Goal: Task Accomplishment & Management: Manage account settings

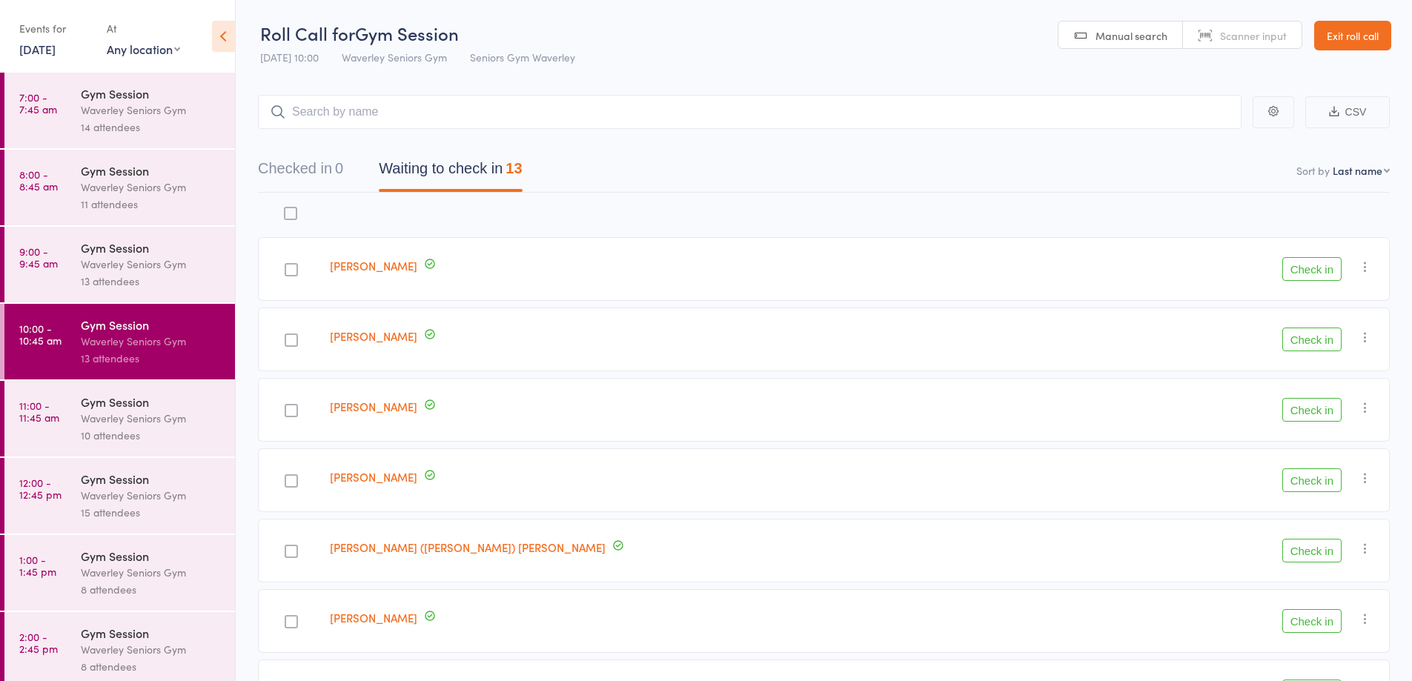
click at [1358, 36] on link "Exit roll call" at bounding box center [1352, 36] width 77 height 30
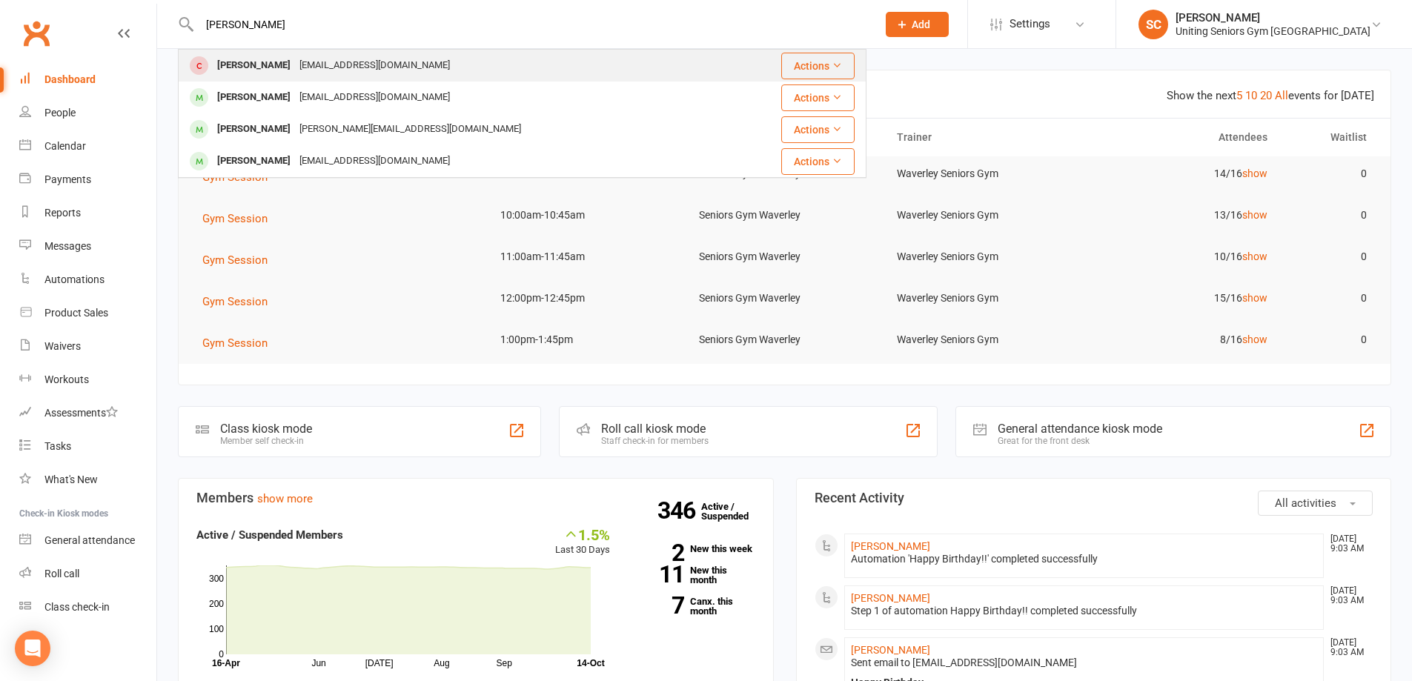
type input "[PERSON_NAME]"
click at [362, 59] on div "[EMAIL_ADDRESS][DOMAIN_NAME]" at bounding box center [374, 65] width 159 height 21
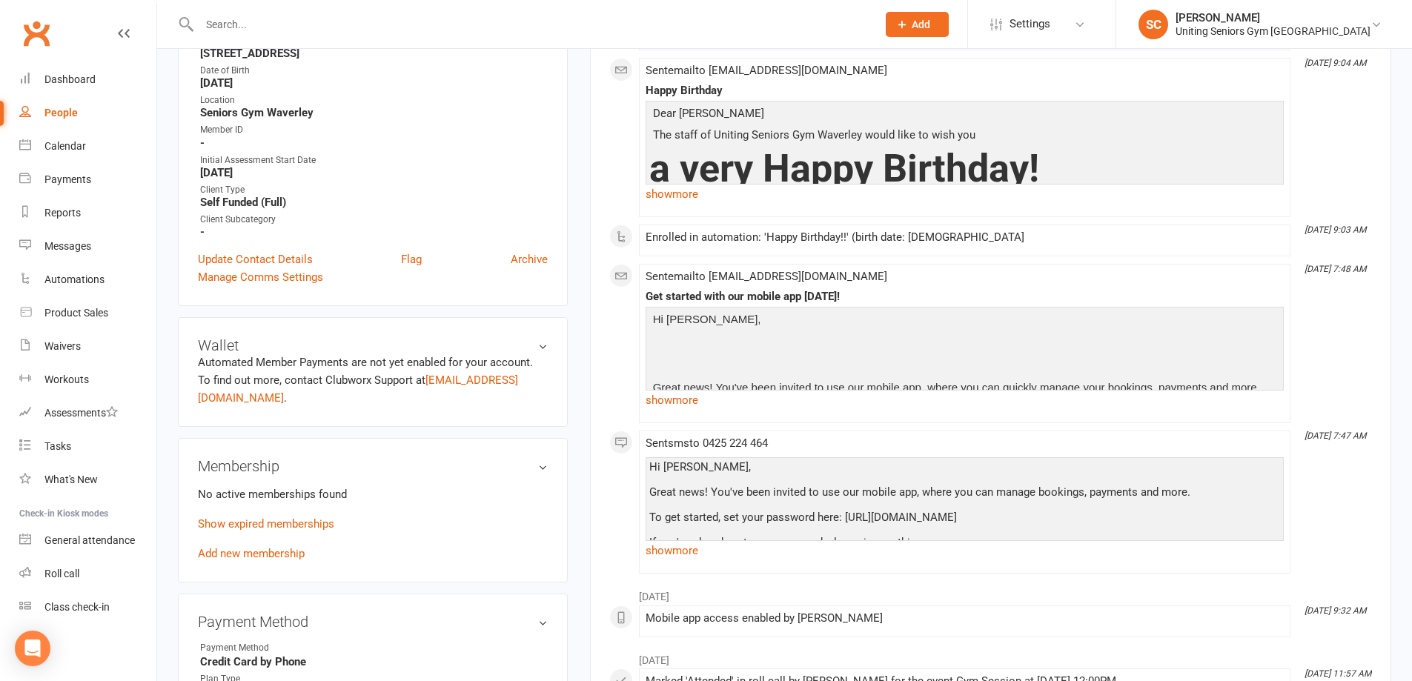
scroll to position [445, 0]
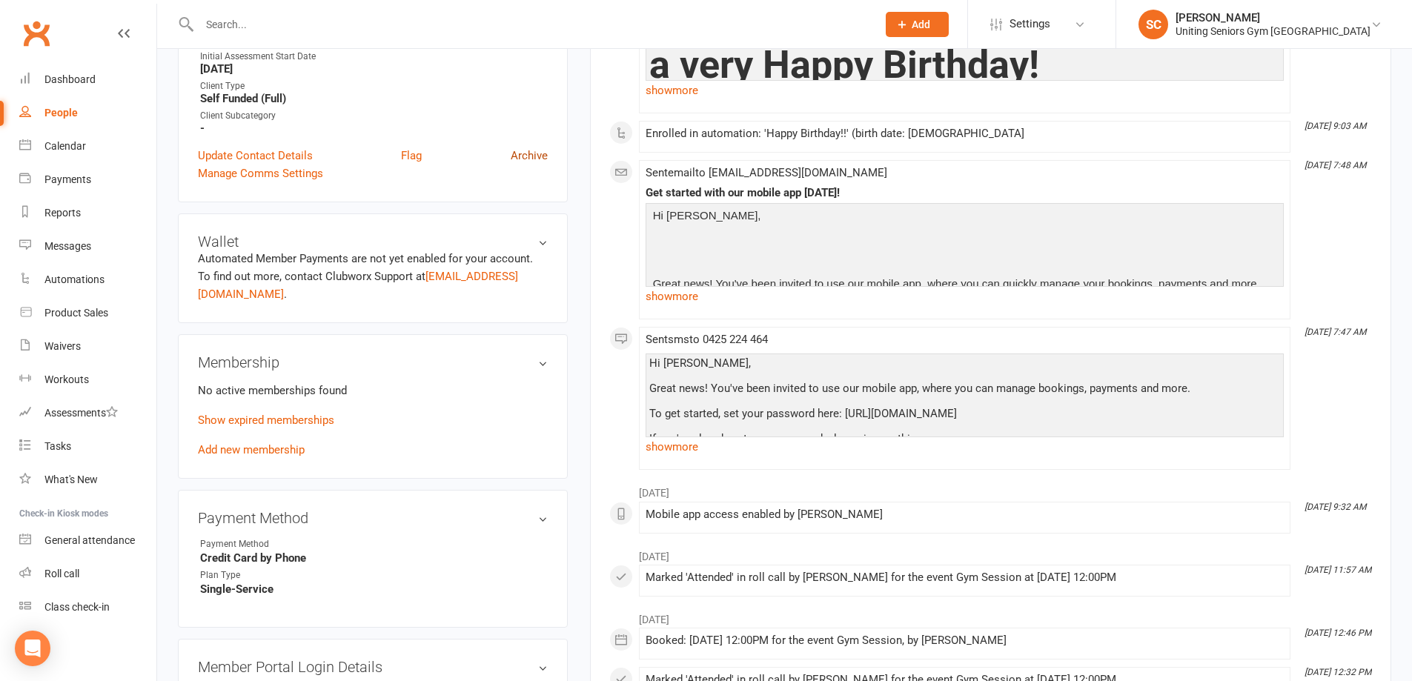
click at [522, 153] on link "Archive" at bounding box center [529, 156] width 37 height 18
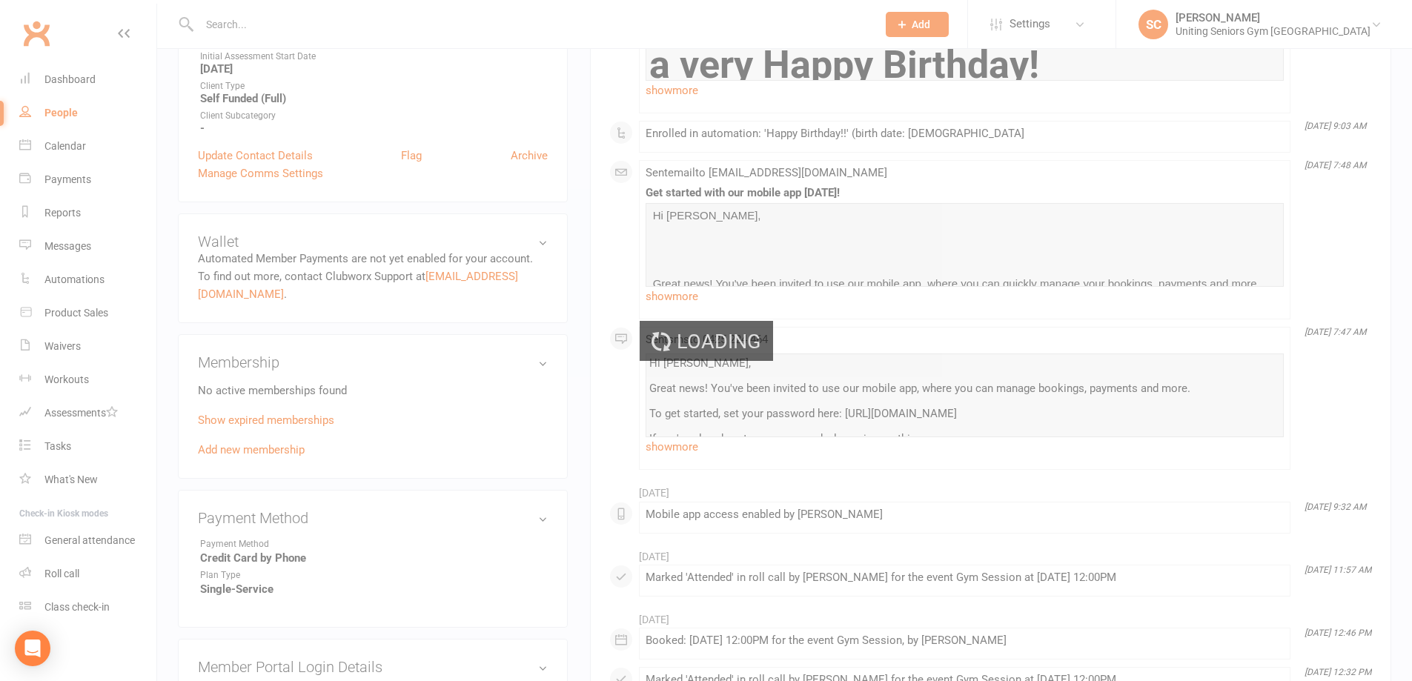
select select "100"
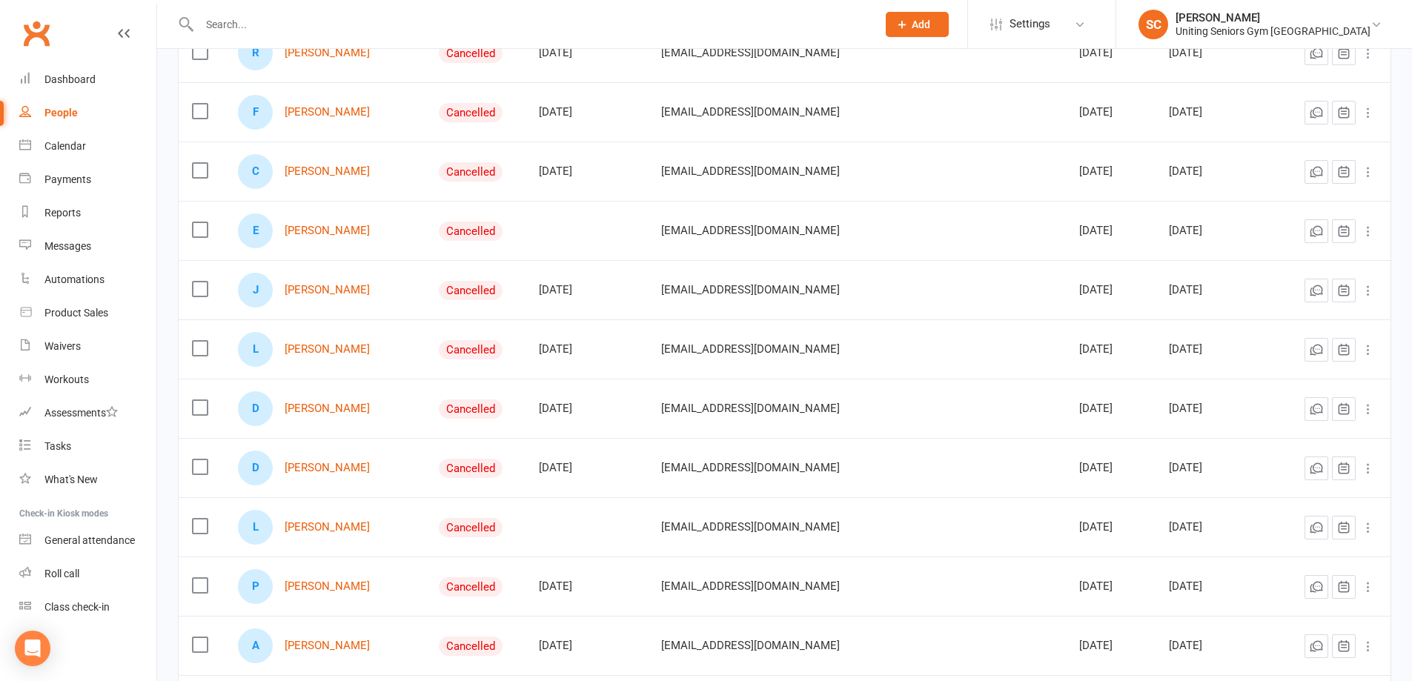
scroll to position [296, 0]
click at [327, 349] on link "[PERSON_NAME]" at bounding box center [327, 348] width 85 height 13
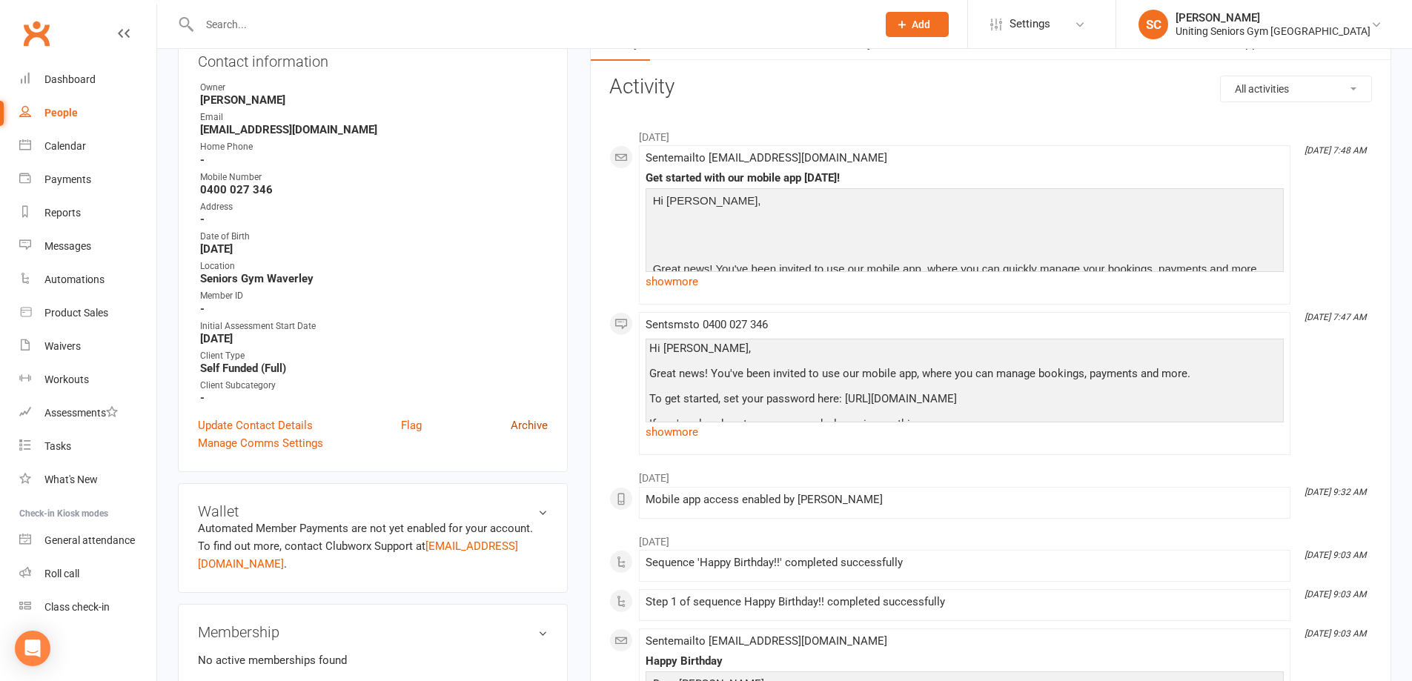
scroll to position [222, 0]
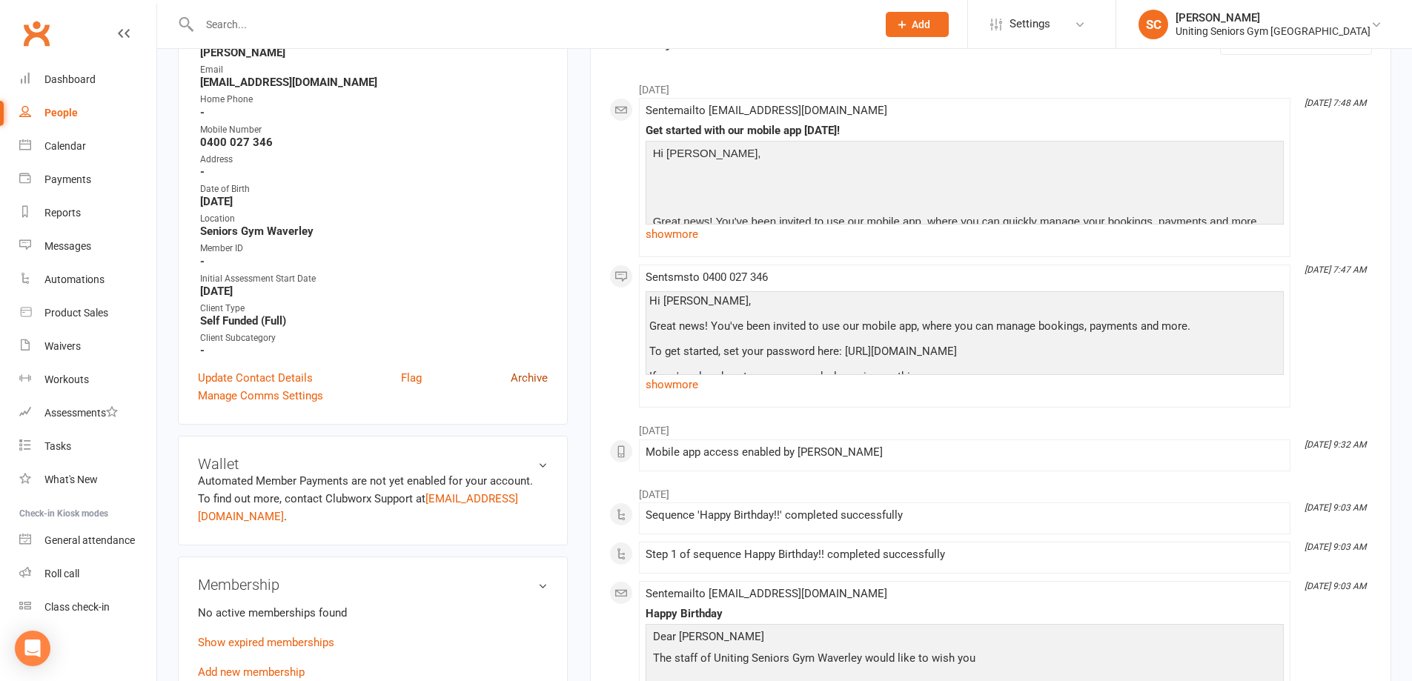
click at [528, 381] on link "Archive" at bounding box center [529, 378] width 37 height 18
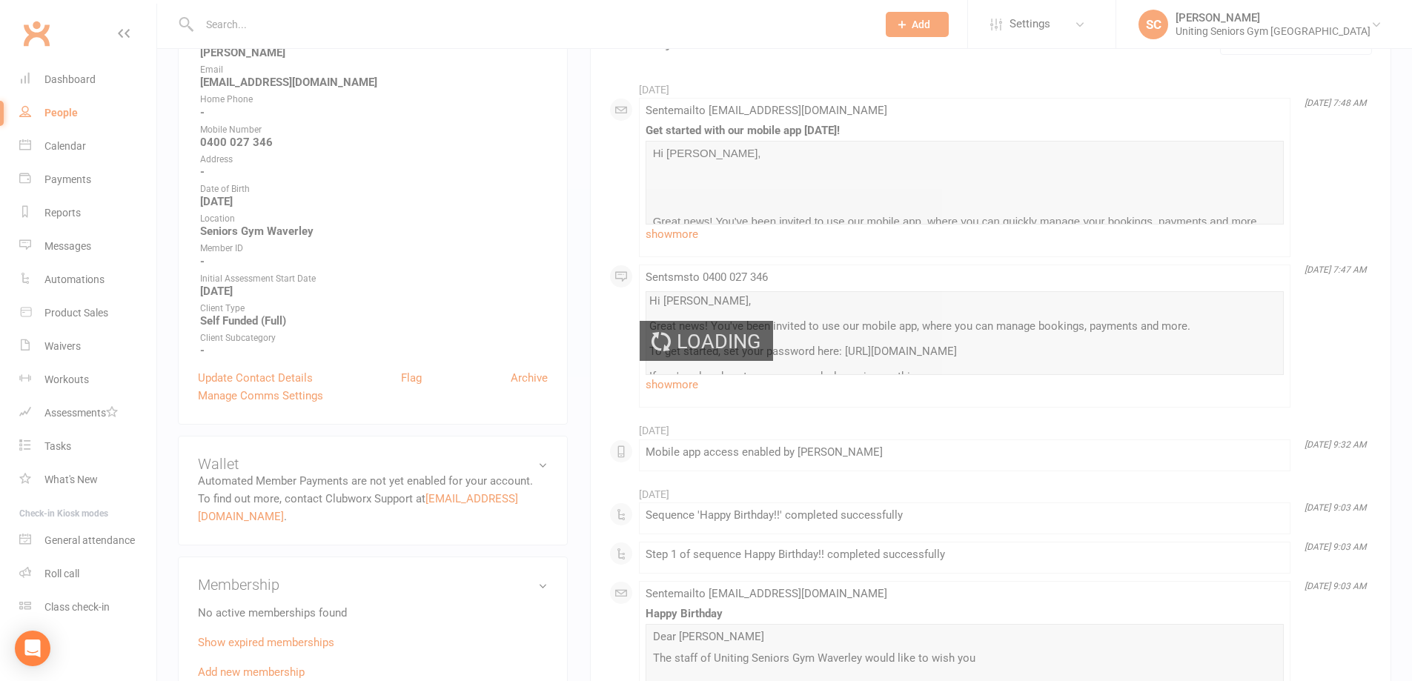
select select "100"
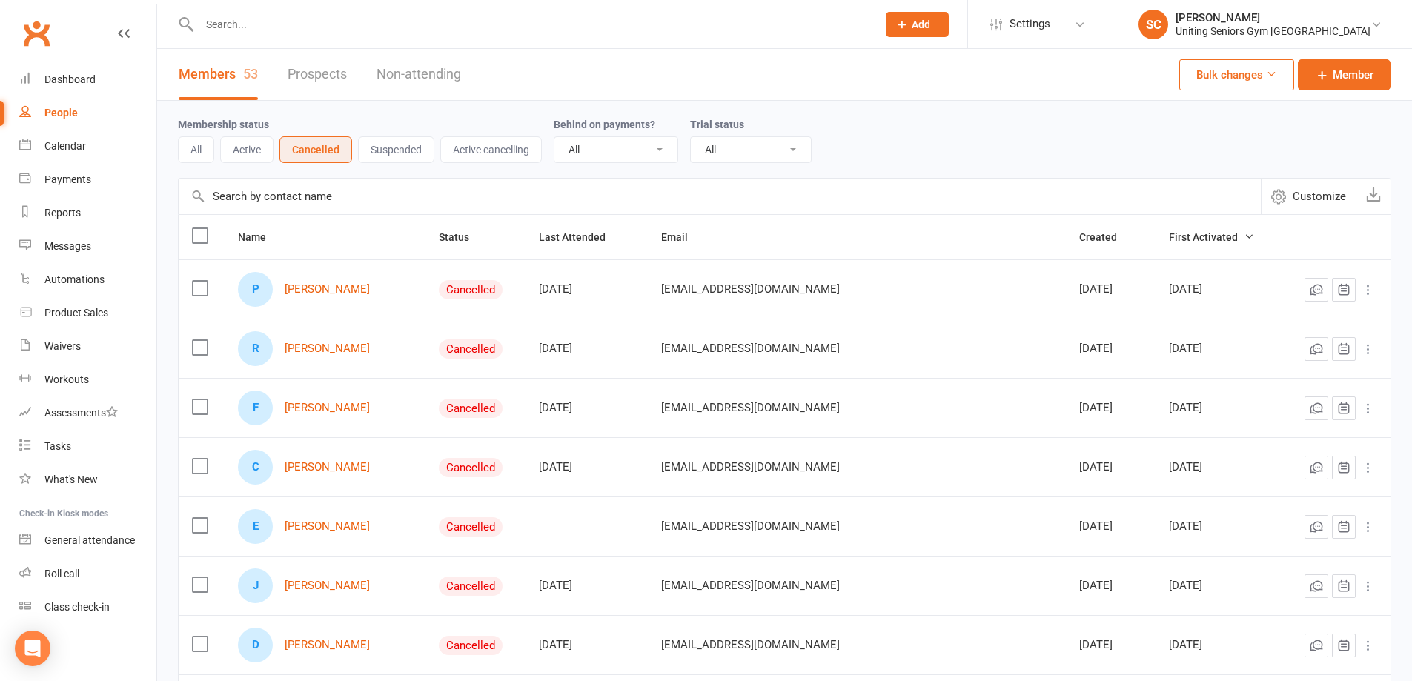
click at [199, 146] on button "All" at bounding box center [196, 149] width 36 height 27
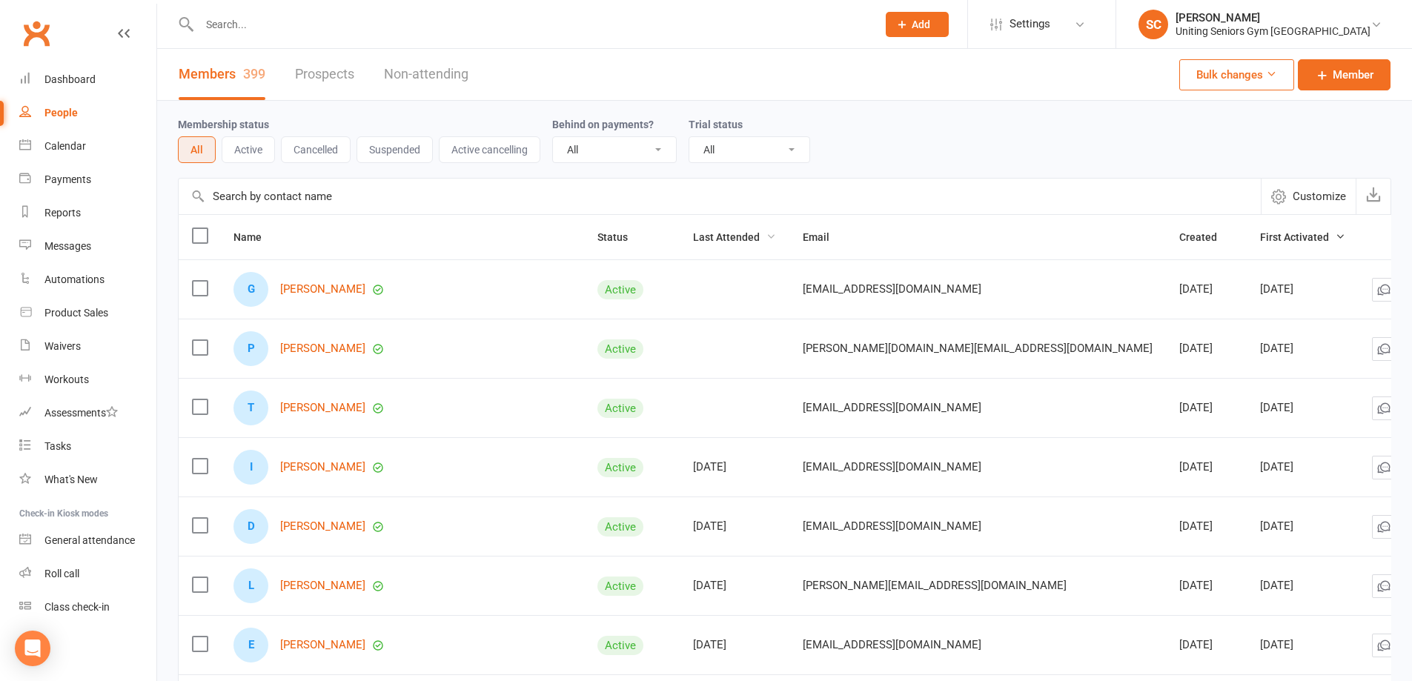
click at [712, 239] on span "Last Attended" at bounding box center [734, 237] width 83 height 12
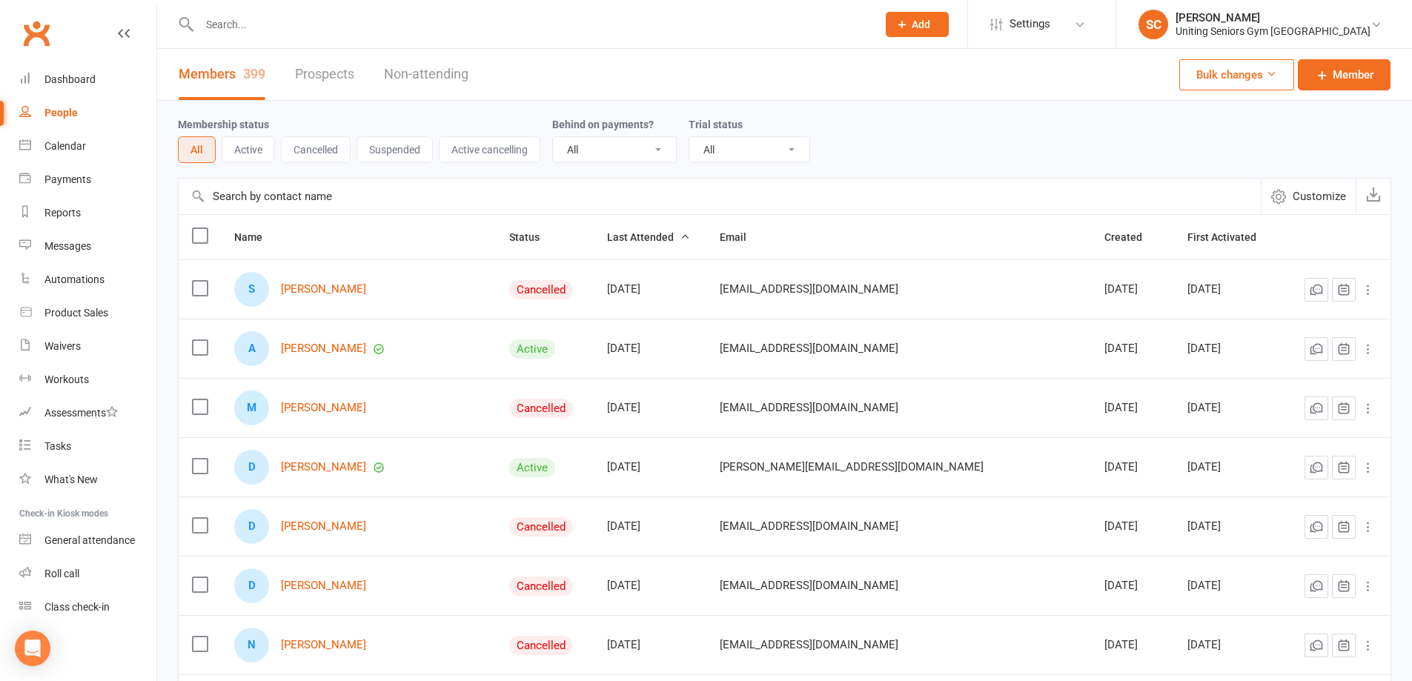
click at [259, 152] on button "Active" at bounding box center [248, 149] width 53 height 27
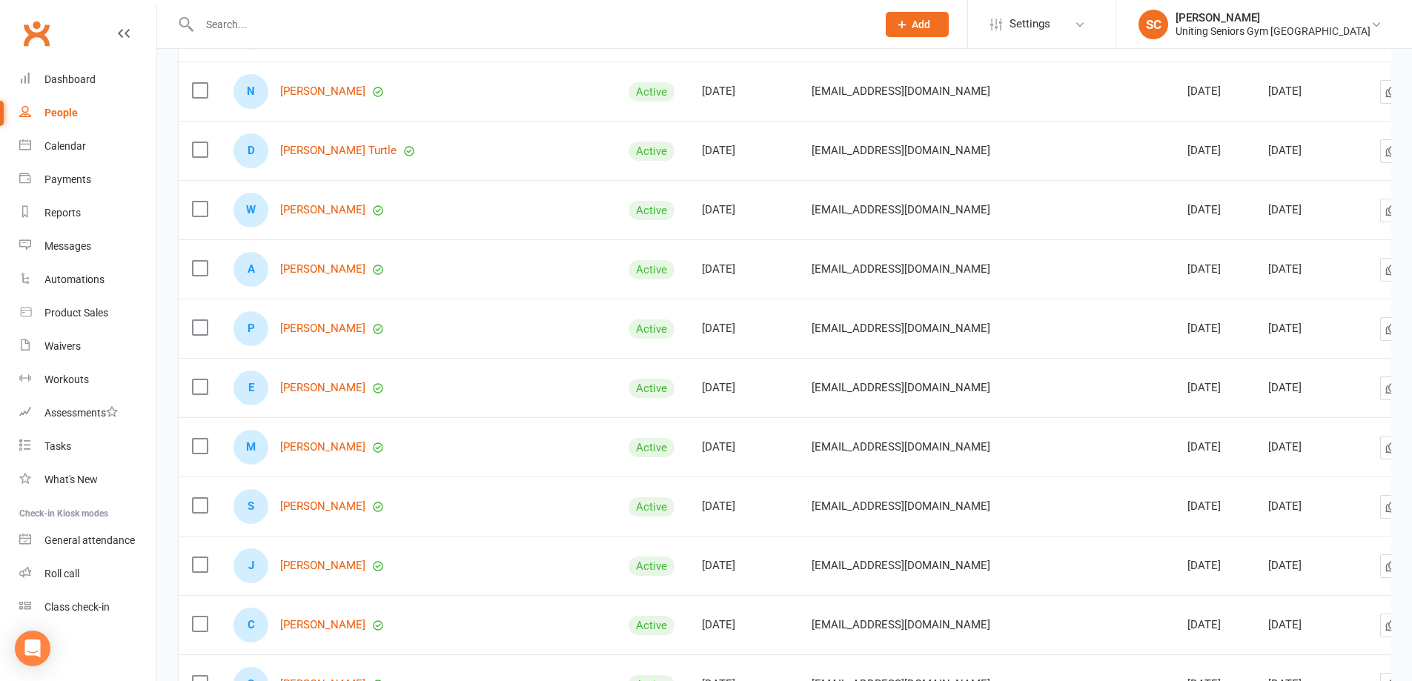
scroll to position [593, 0]
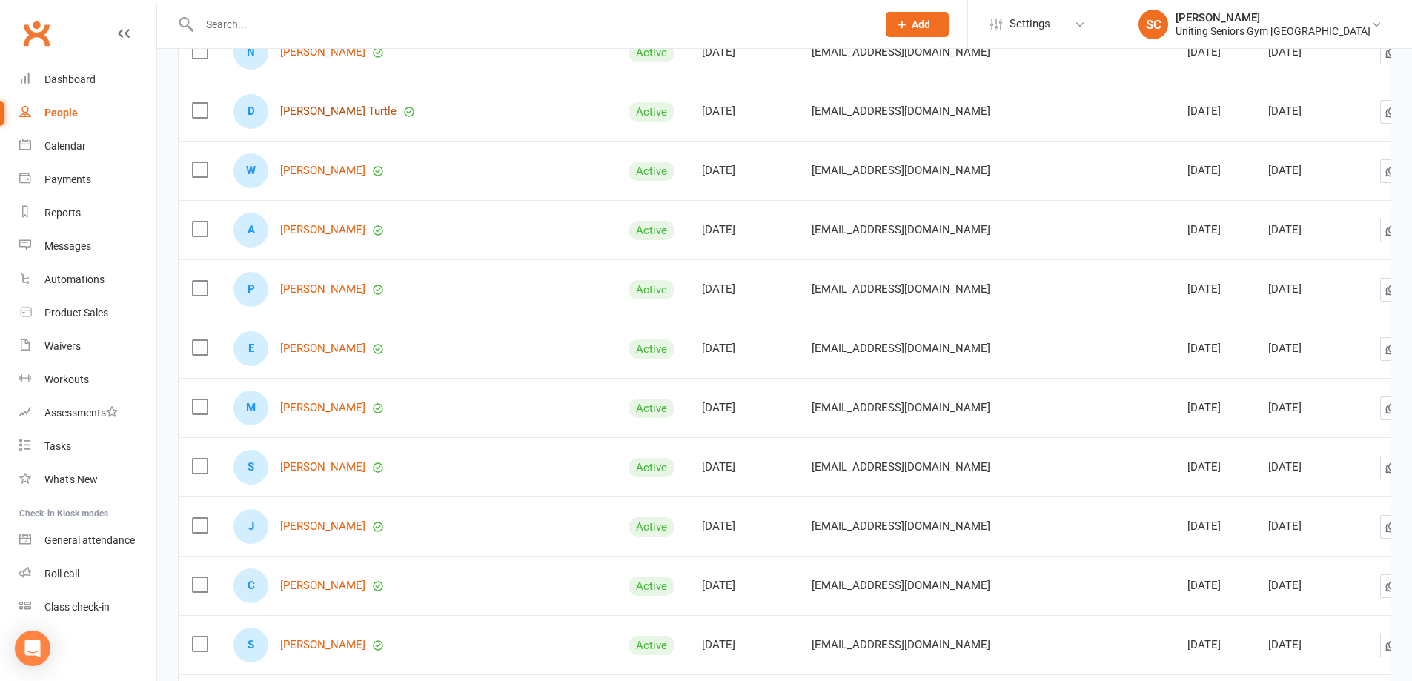
click at [329, 113] on link "[PERSON_NAME] Turtle" at bounding box center [338, 111] width 116 height 13
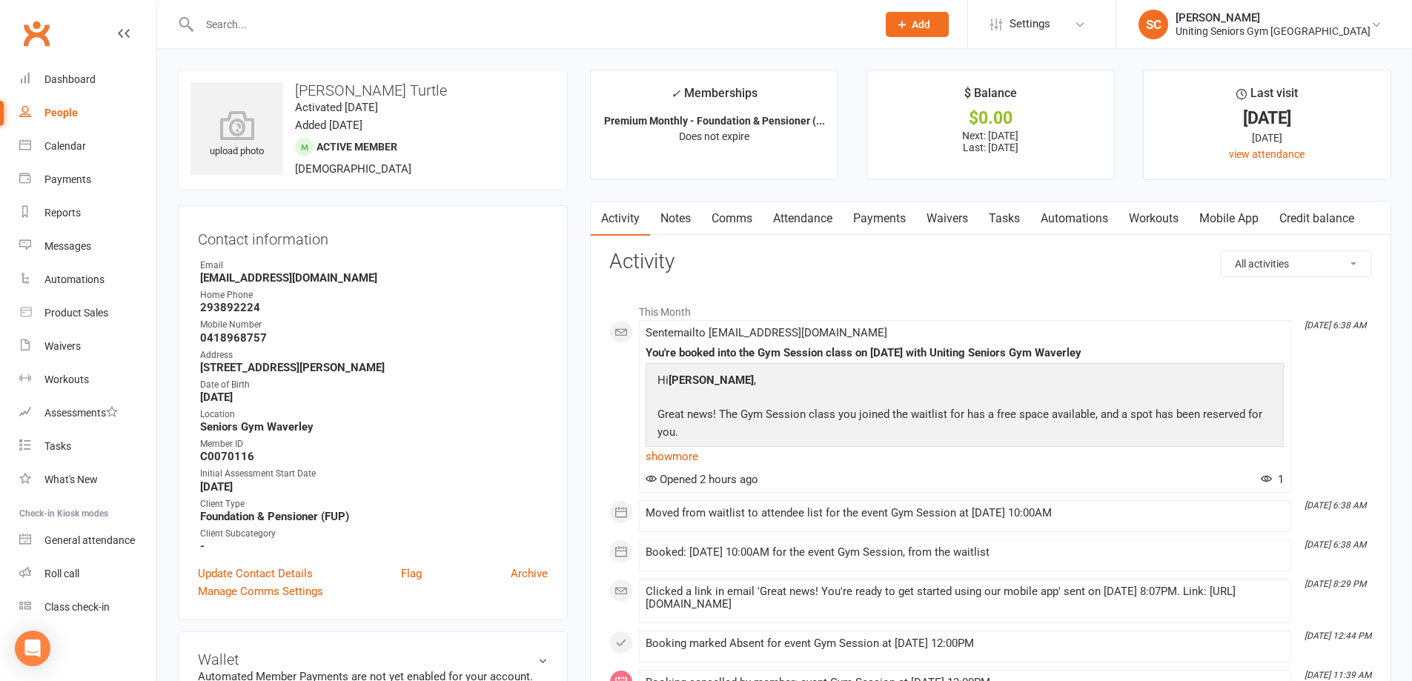
click at [800, 219] on link "Attendance" at bounding box center [803, 219] width 80 height 34
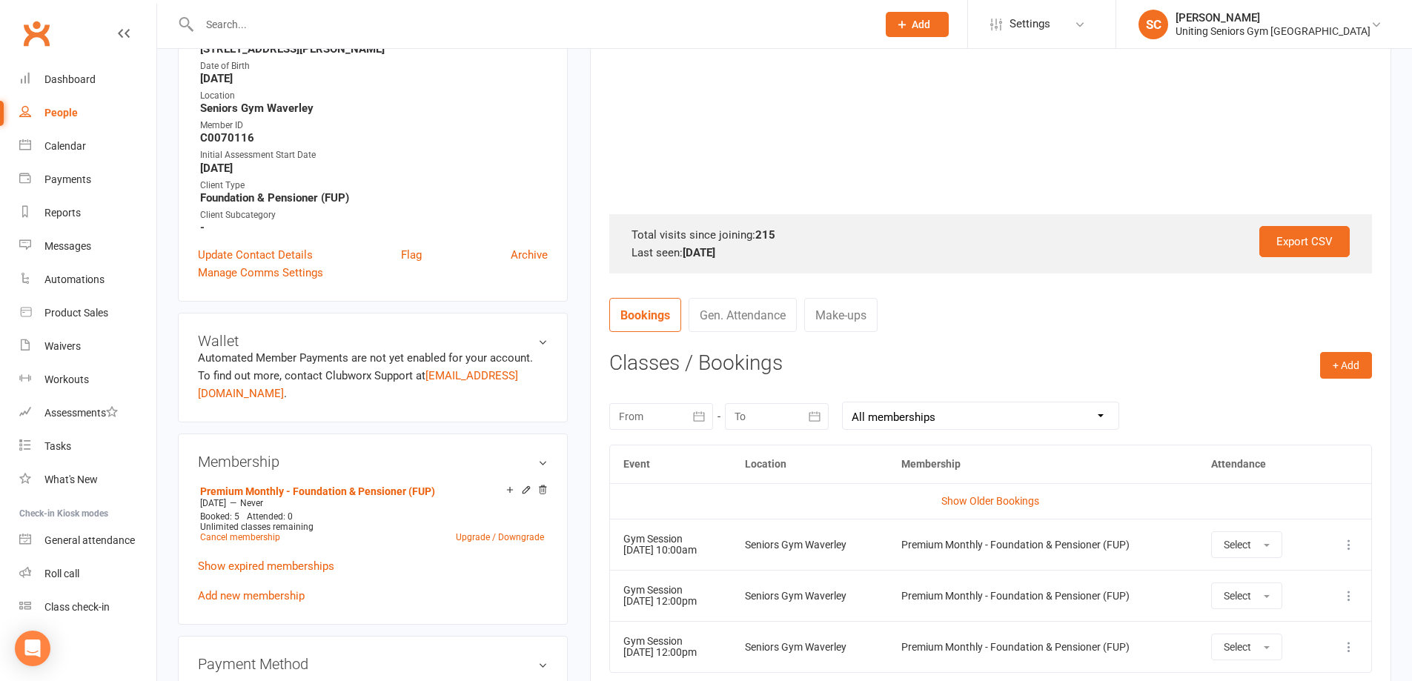
scroll to position [371, 0]
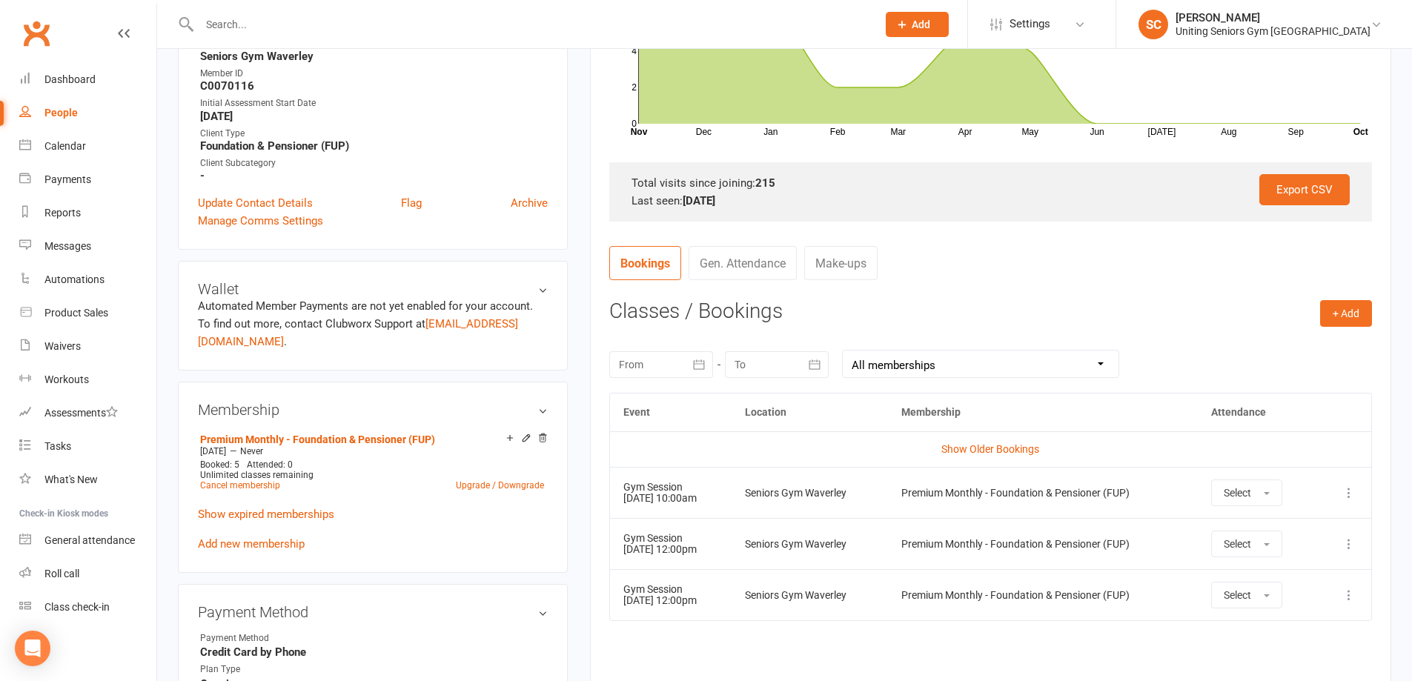
click at [991, 442] on td "Show Older Bookings" at bounding box center [990, 449] width 761 height 36
click at [994, 448] on link "Show Older Bookings" at bounding box center [990, 449] width 98 height 12
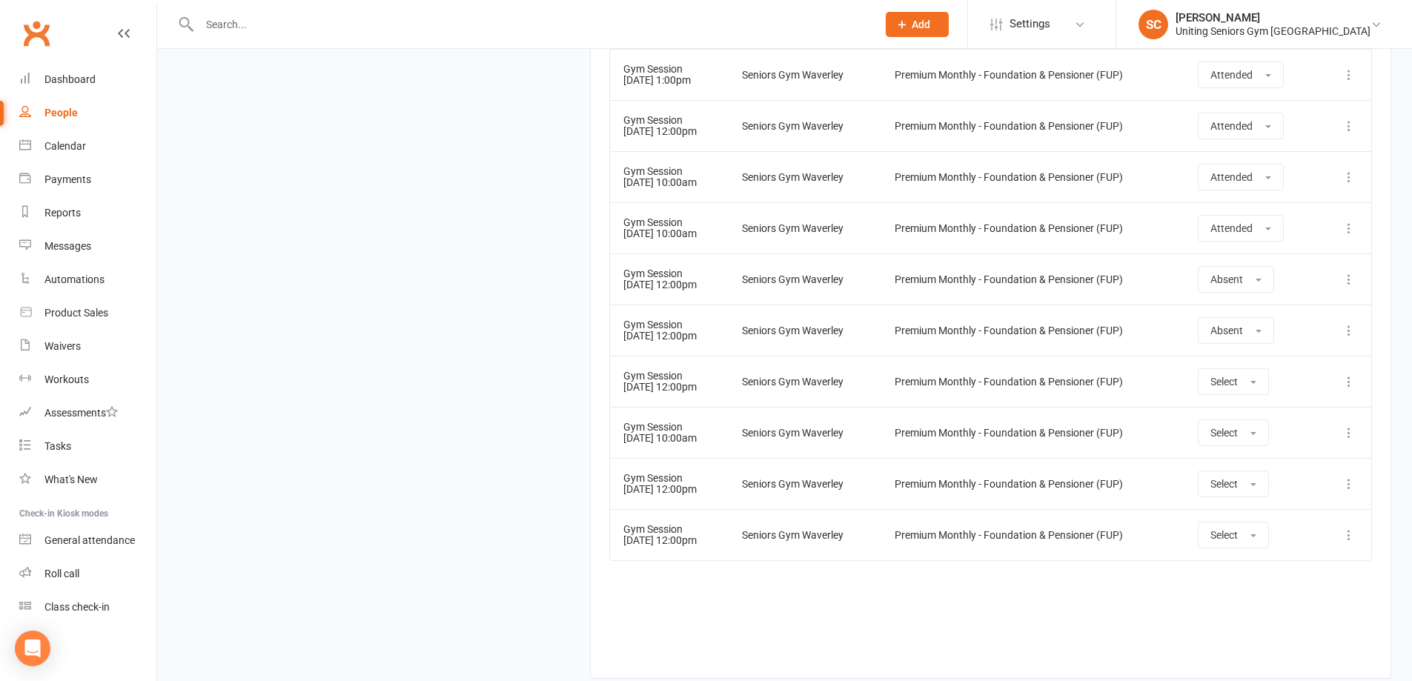
scroll to position [12487, 0]
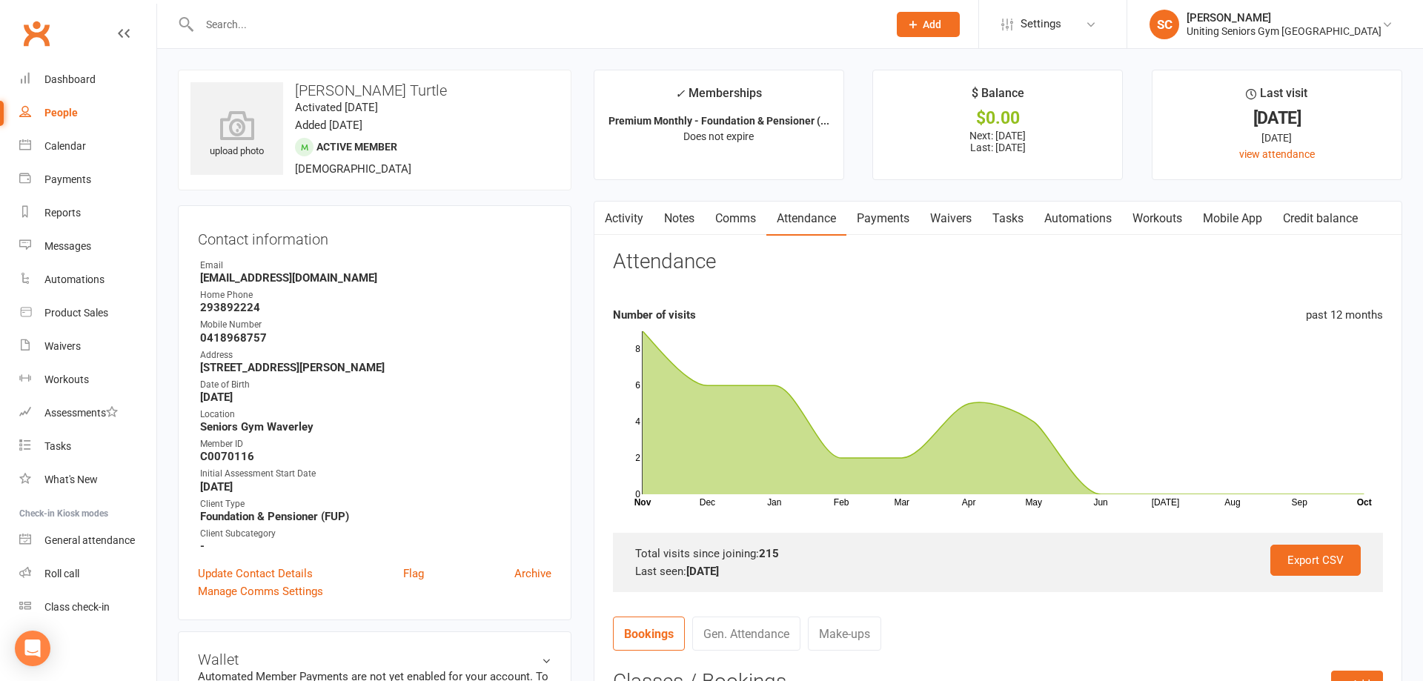
select select "100"
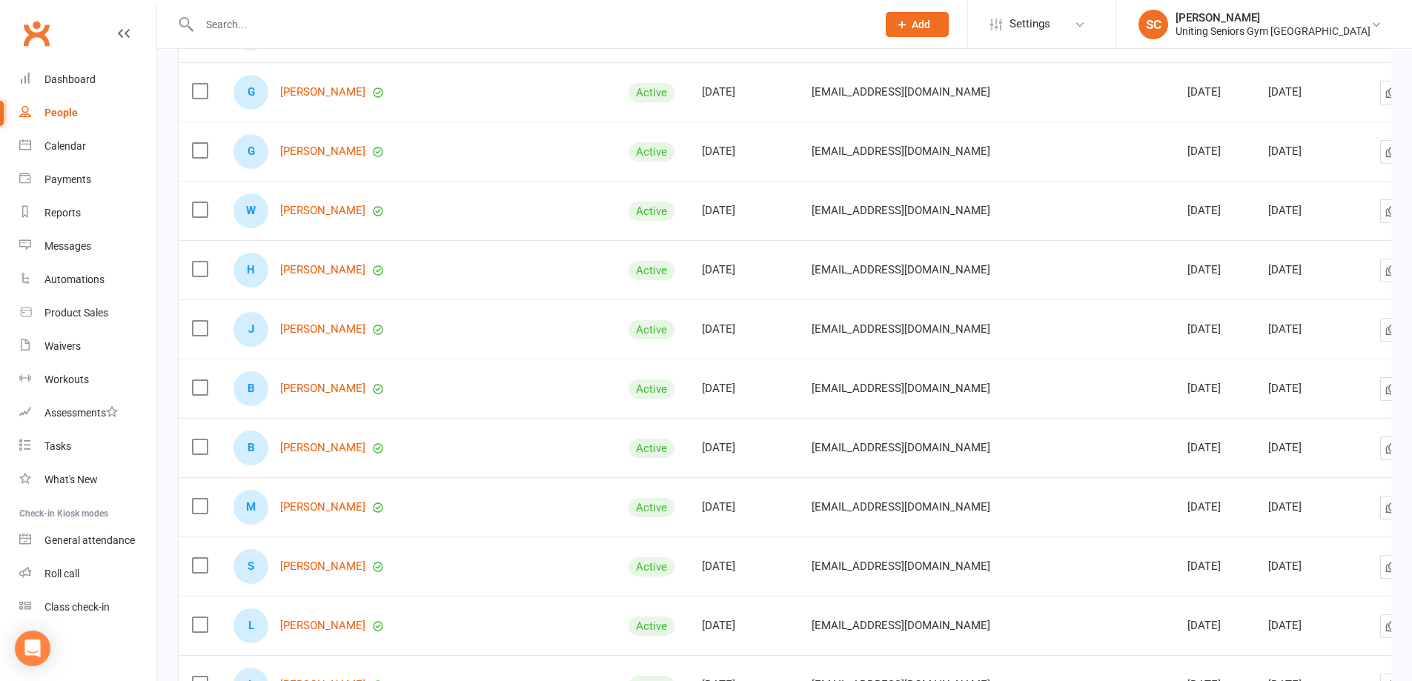
scroll to position [1334, 0]
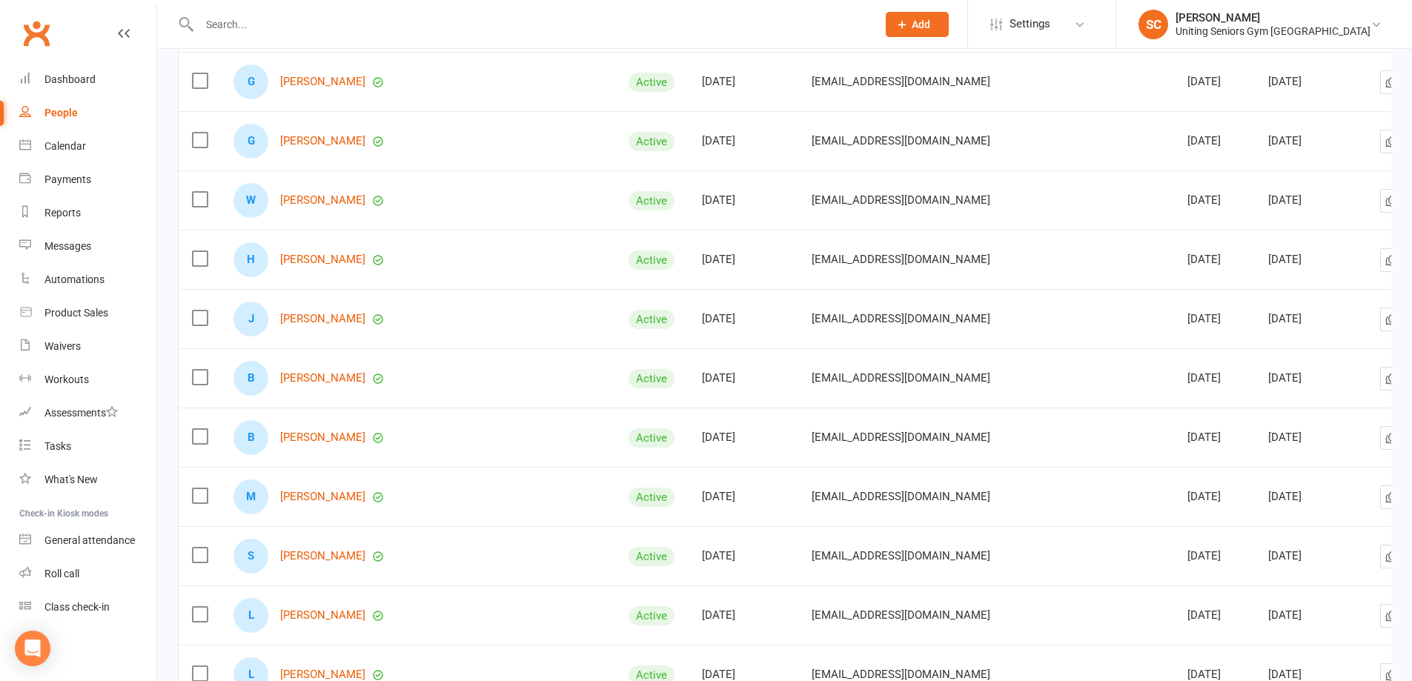
click at [408, 29] on input "text" at bounding box center [530, 24] width 671 height 21
paste input "[PERSON_NAME]"
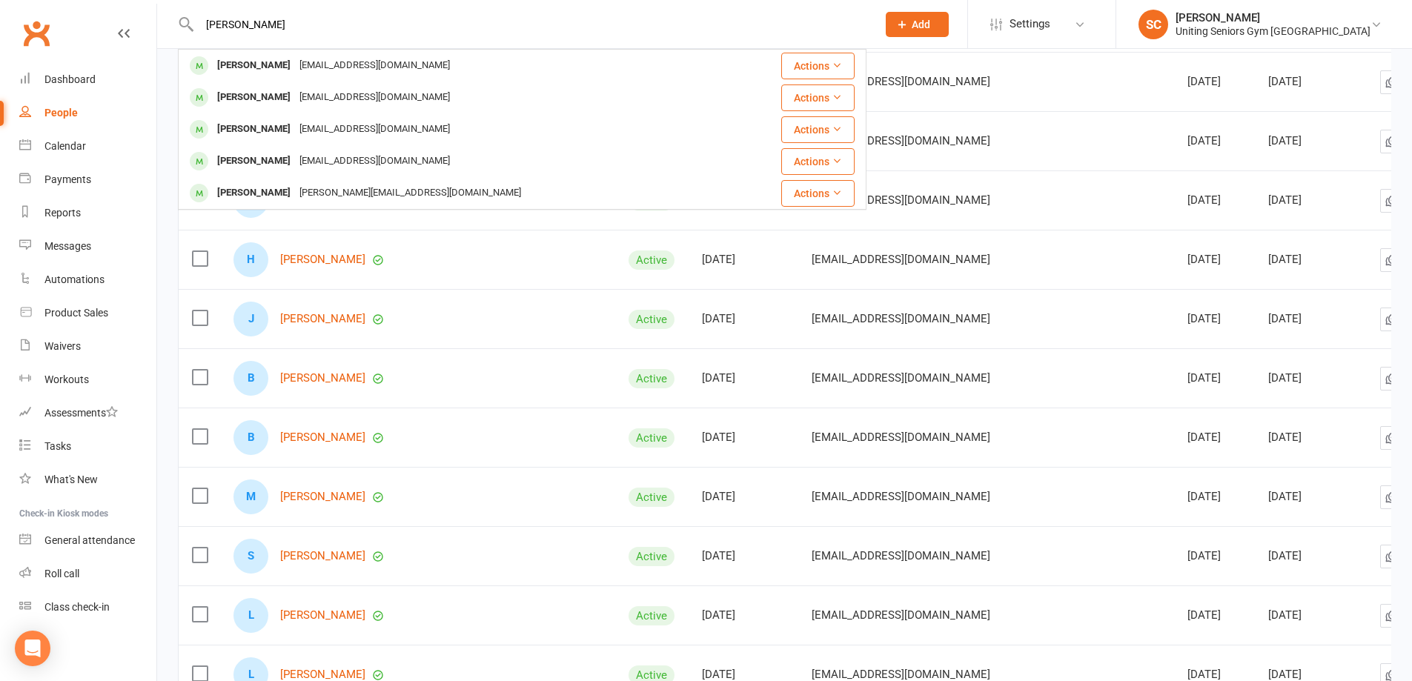
type input "[PERSON_NAME]"
click at [396, 63] on div "[PERSON_NAME] [EMAIL_ADDRESS][DOMAIN_NAME]" at bounding box center [455, 65] width 552 height 30
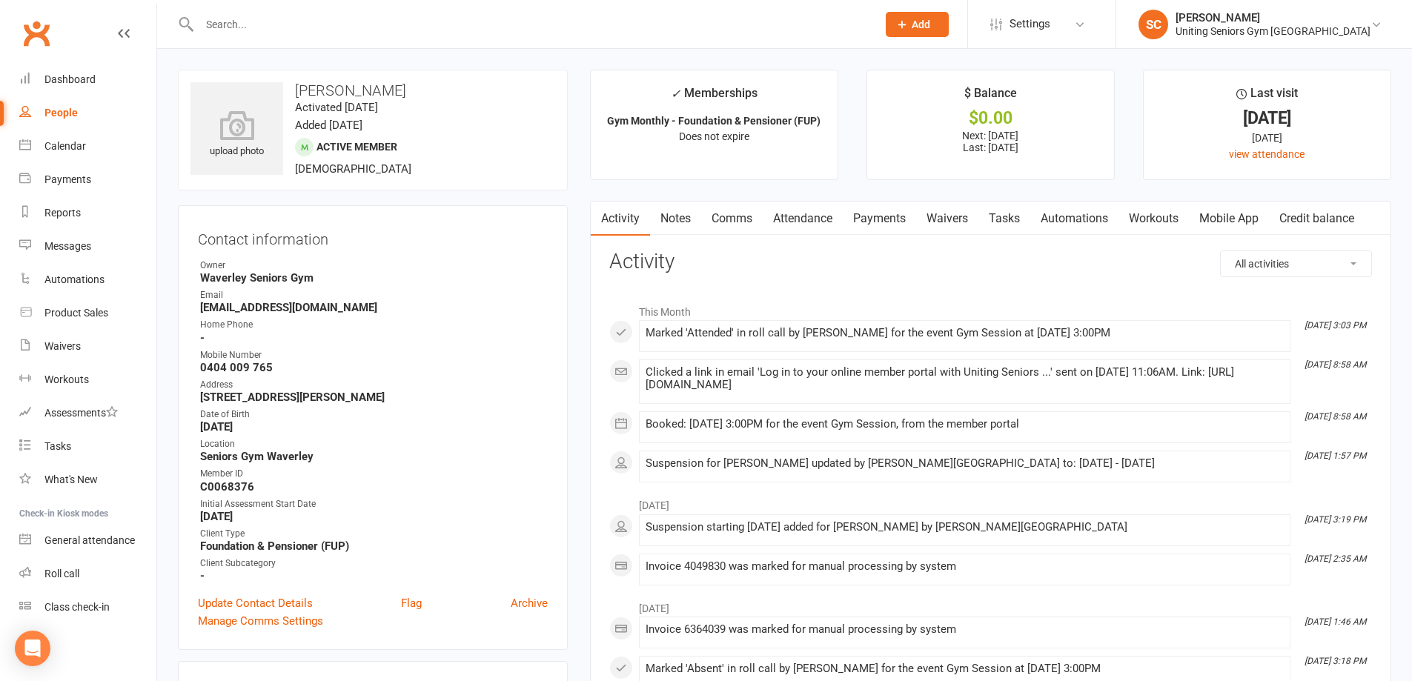
click at [447, 21] on input "text" at bounding box center [530, 24] width 671 height 21
paste input "[PERSON_NAME] Turtle"
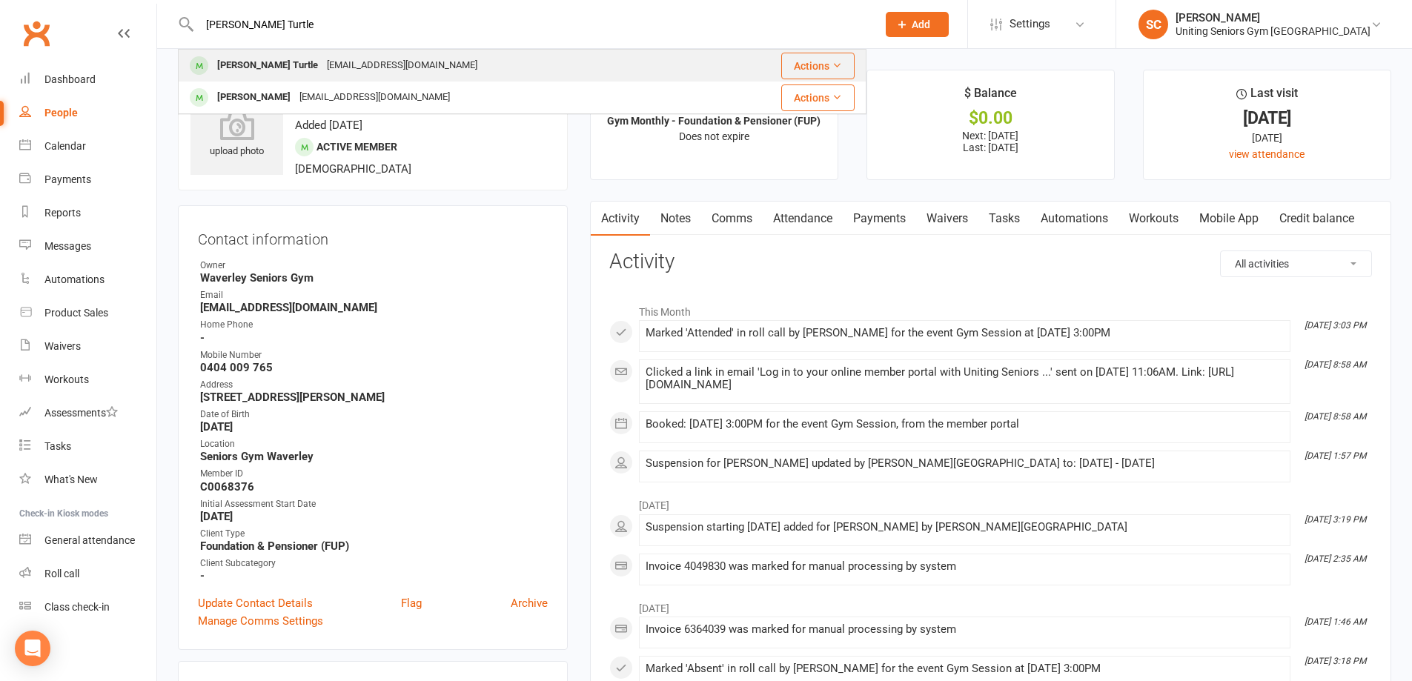
type input "[PERSON_NAME] Turtle"
click at [416, 59] on div "[PERSON_NAME] Turtle [EMAIL_ADDRESS][DOMAIN_NAME]" at bounding box center [447, 65] width 537 height 30
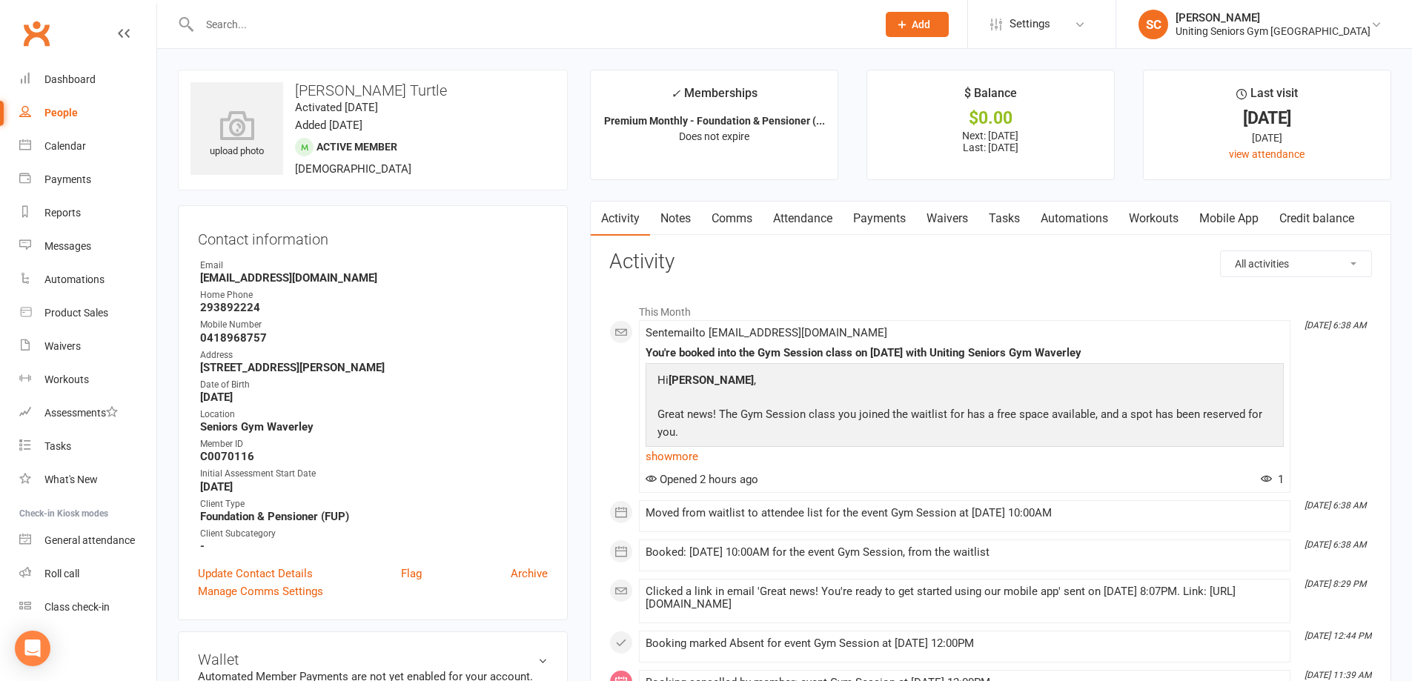
click at [802, 219] on link "Attendance" at bounding box center [803, 219] width 80 height 34
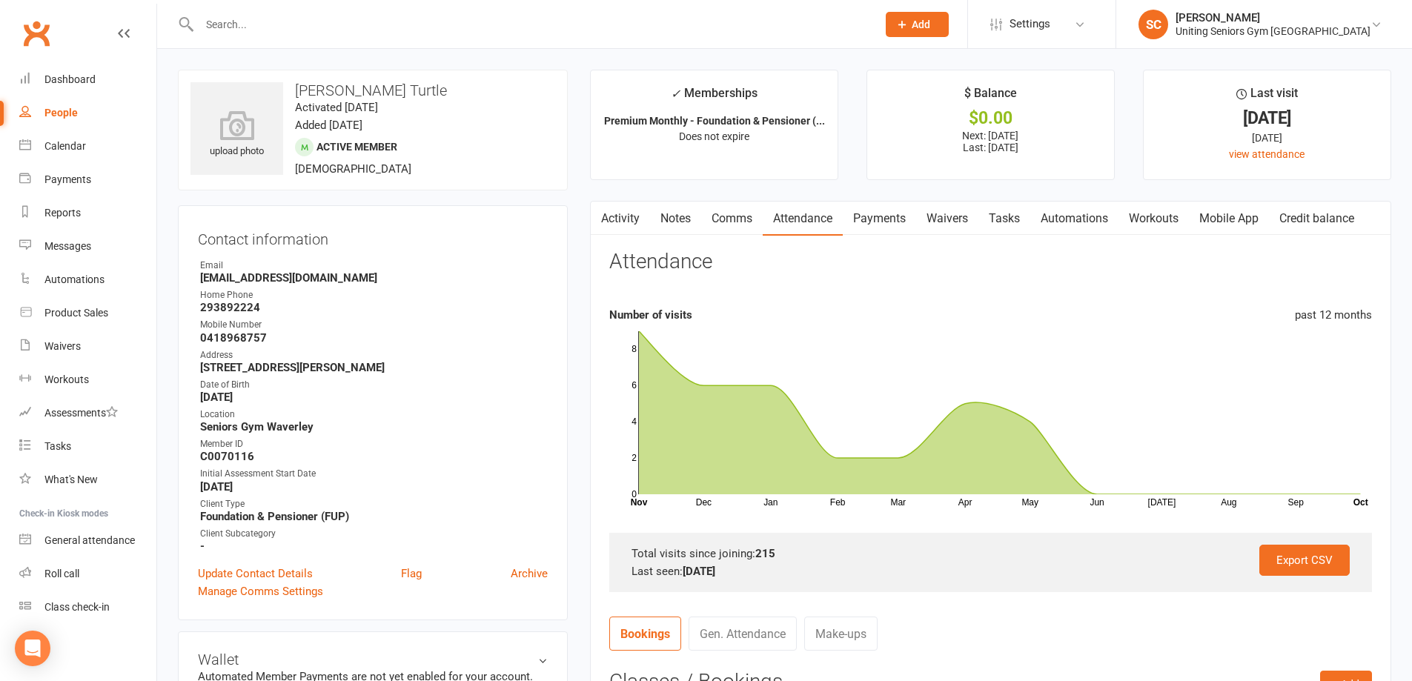
click at [63, 111] on div "People" at bounding box center [60, 113] width 33 height 12
select select "100"
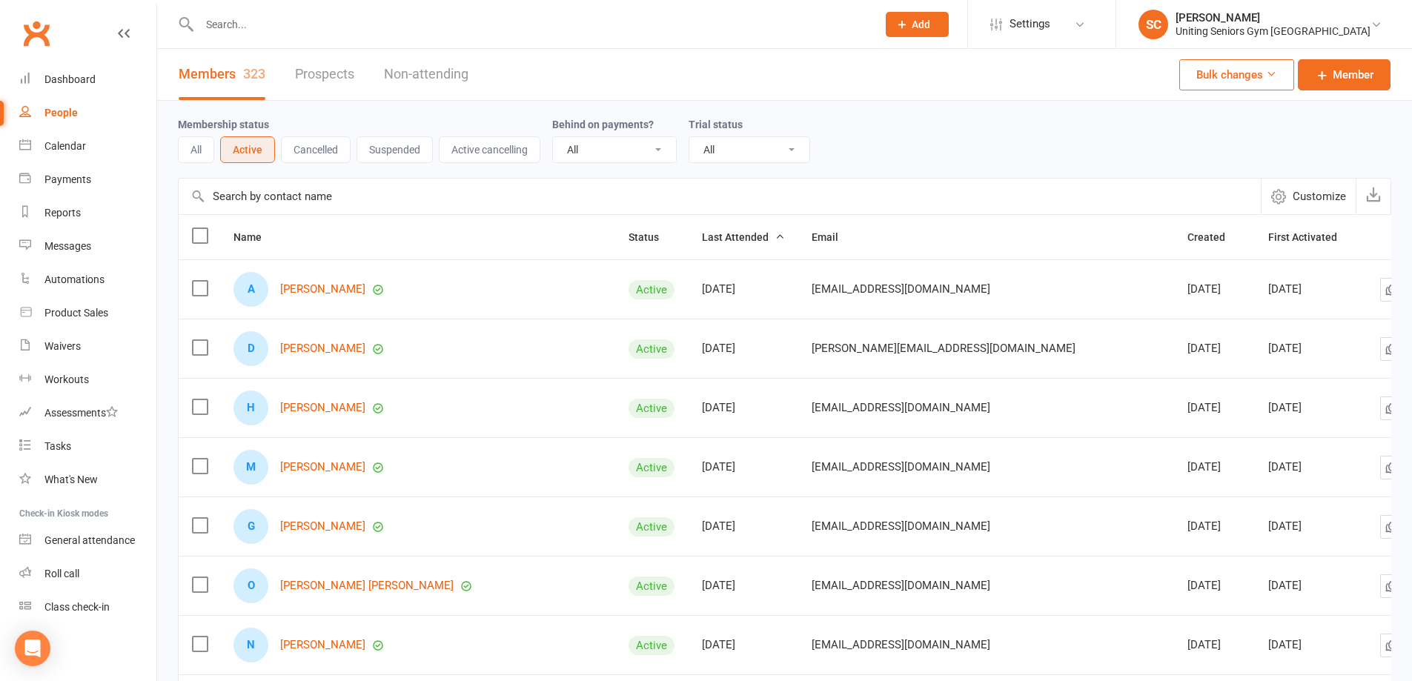
click at [199, 151] on button "All" at bounding box center [196, 149] width 36 height 27
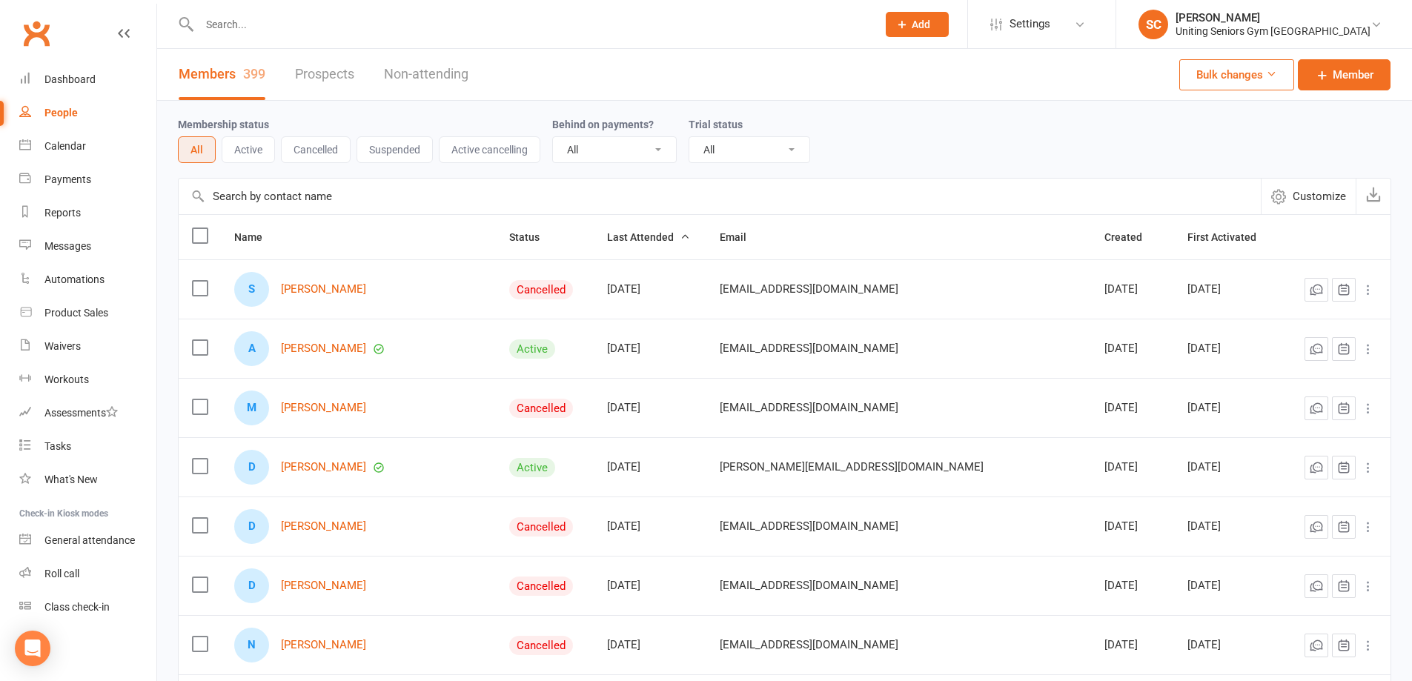
click at [1292, 198] on span "Customize" at bounding box center [1318, 196] width 53 height 18
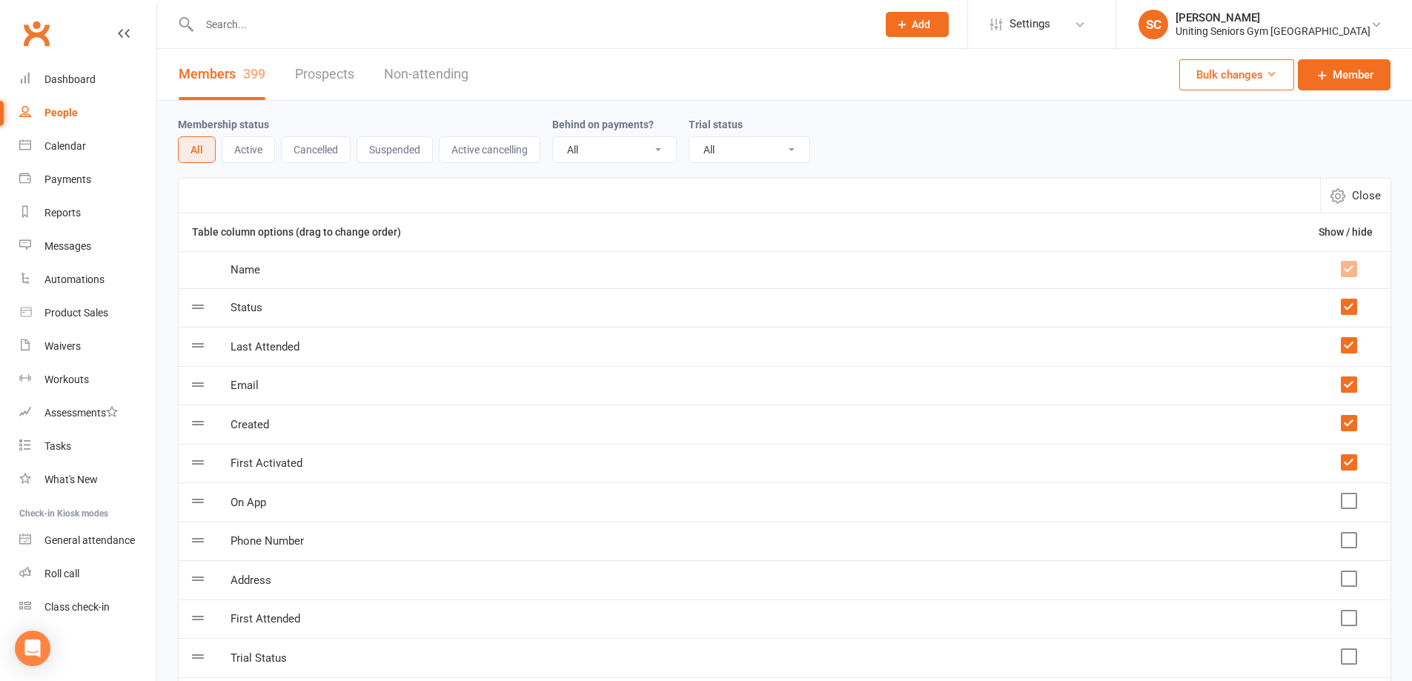
click at [1365, 189] on span "Close" at bounding box center [1366, 196] width 29 height 18
select select "100"
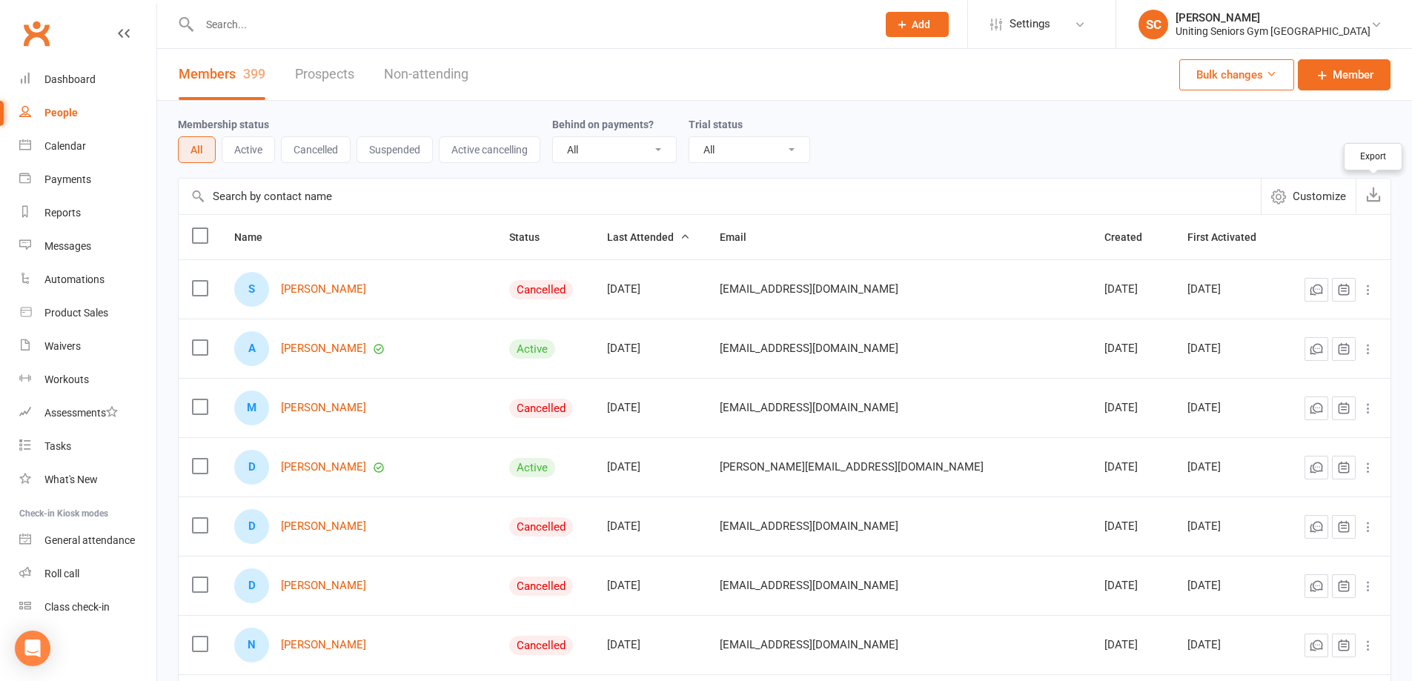
click at [1369, 198] on icon "button" at bounding box center [1373, 194] width 15 height 15
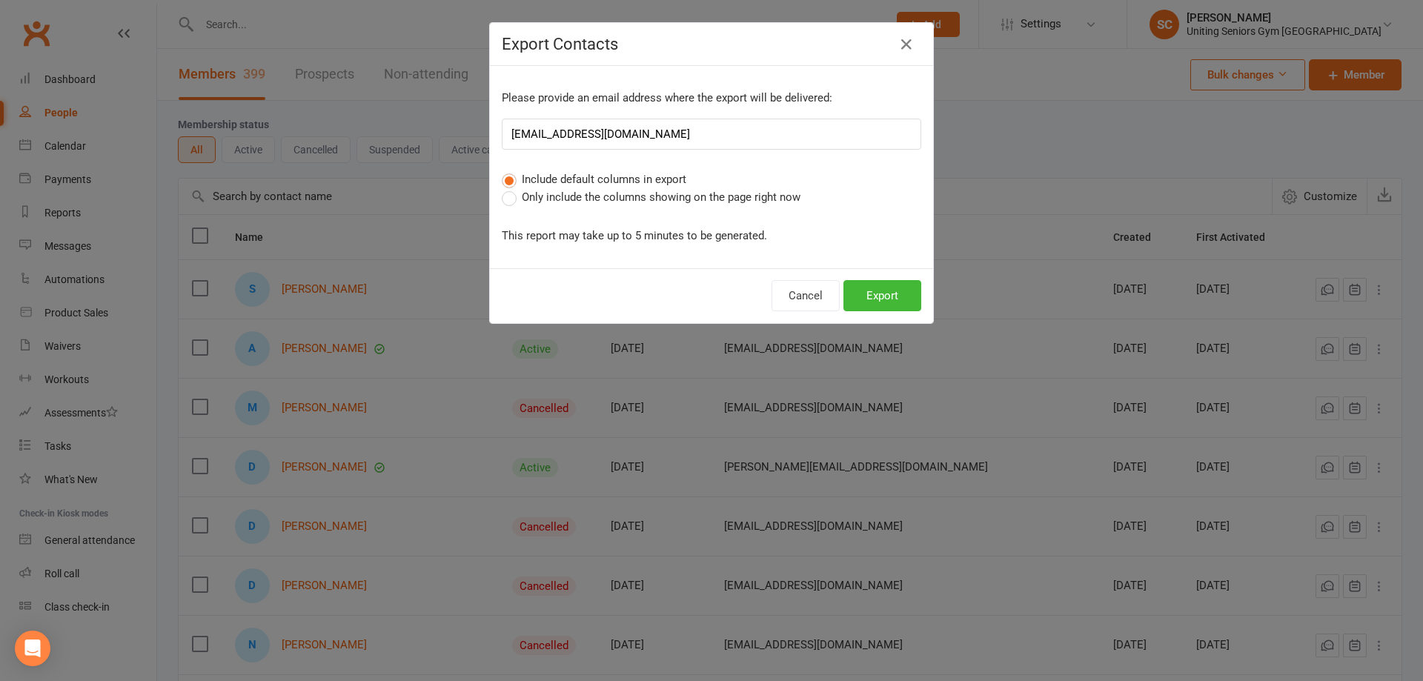
click at [502, 202] on label "Only include the columns showing on the page right now" at bounding box center [651, 197] width 299 height 18
click at [502, 188] on input "Only include the columns showing on the page right now" at bounding box center [507, 188] width 10 height 0
click at [866, 291] on button "Export" at bounding box center [882, 295] width 78 height 31
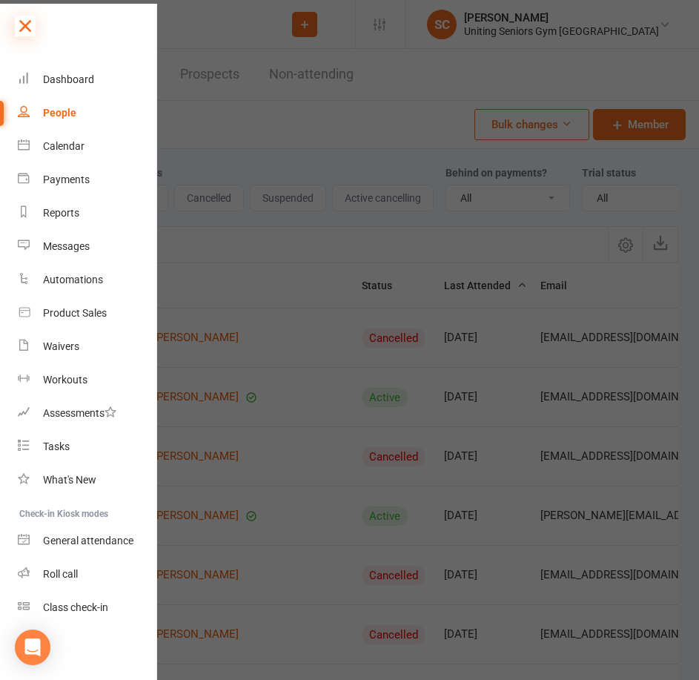
click at [20, 27] on icon at bounding box center [25, 26] width 21 height 21
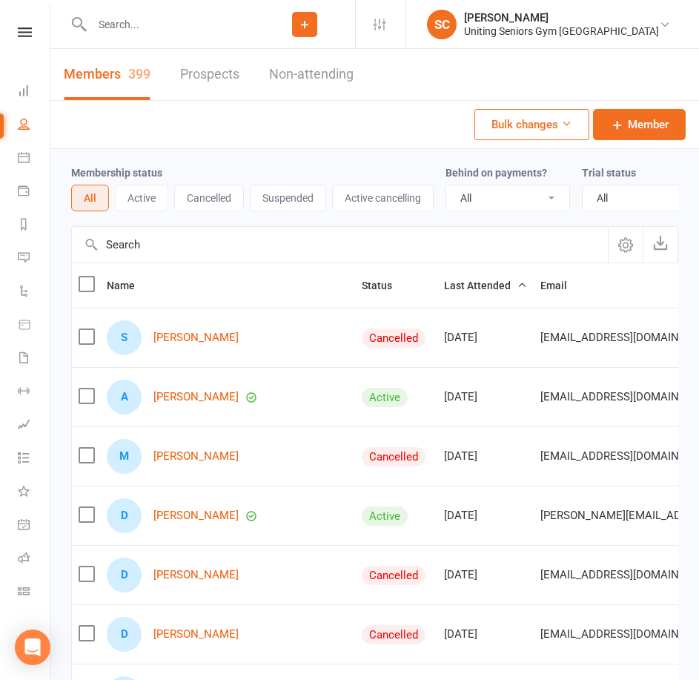
click at [159, 25] on input "text" at bounding box center [170, 24] width 167 height 21
paste input "[PERSON_NAME]"
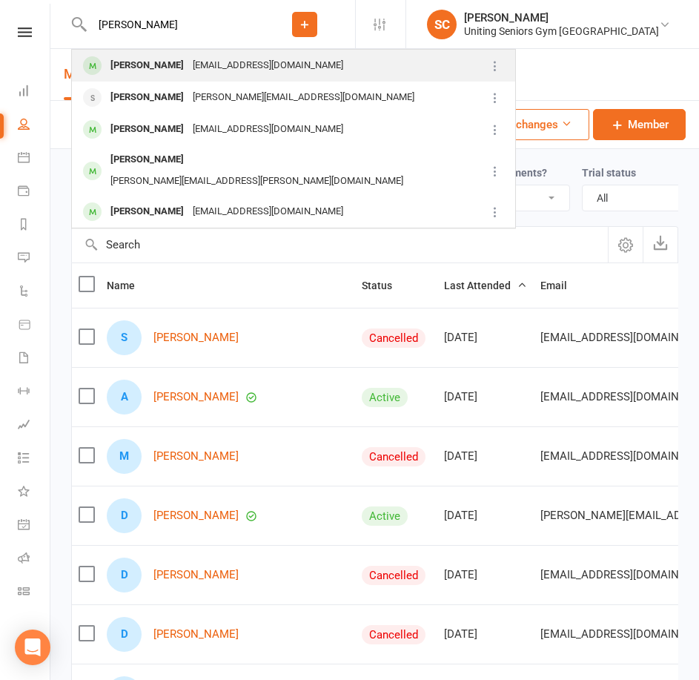
type input "[PERSON_NAME]"
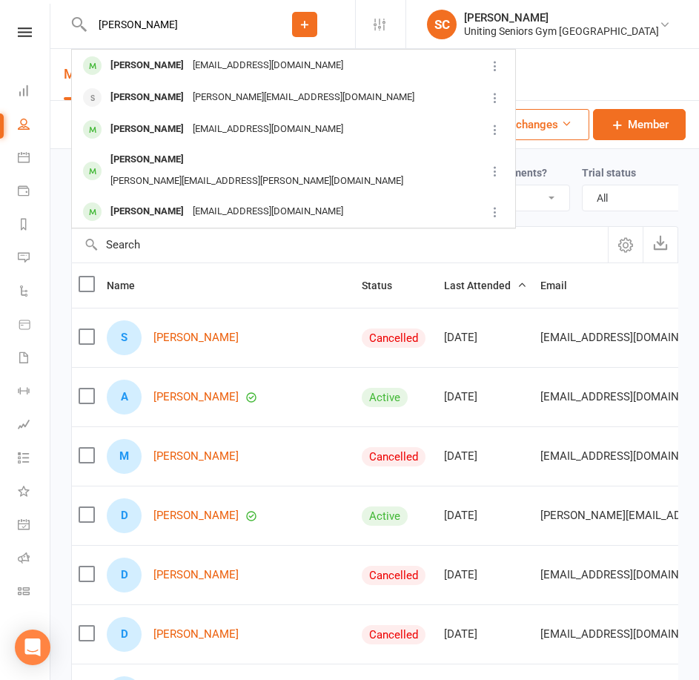
click at [211, 66] on div "[EMAIL_ADDRESS][DOMAIN_NAME]" at bounding box center [267, 65] width 159 height 21
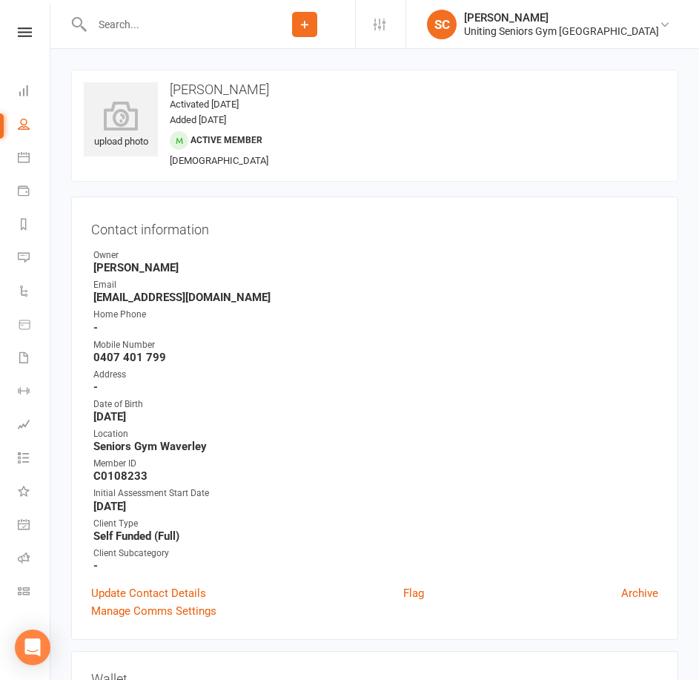
click at [254, 24] on input "text" at bounding box center [170, 24] width 167 height 21
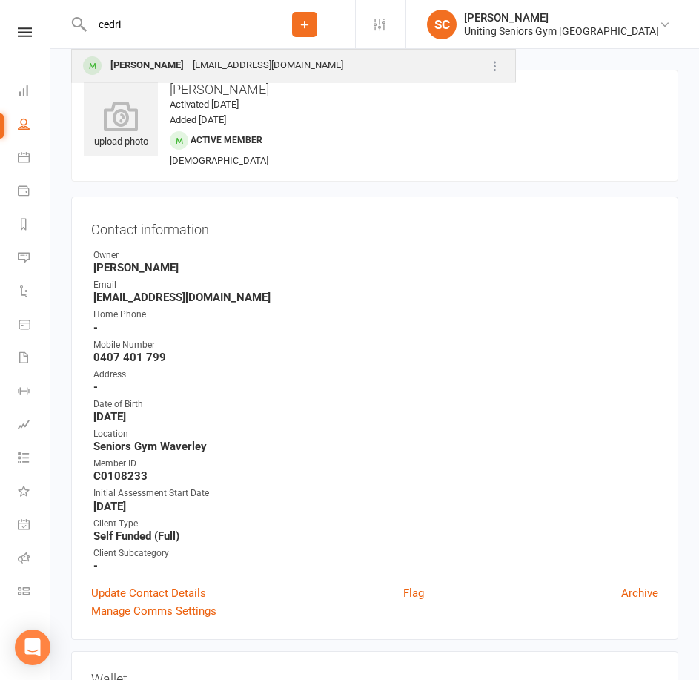
type input "cedri"
click at [259, 76] on div "[PERSON_NAME] [EMAIL_ADDRESS][DOMAIN_NAME]" at bounding box center [272, 65] width 399 height 30
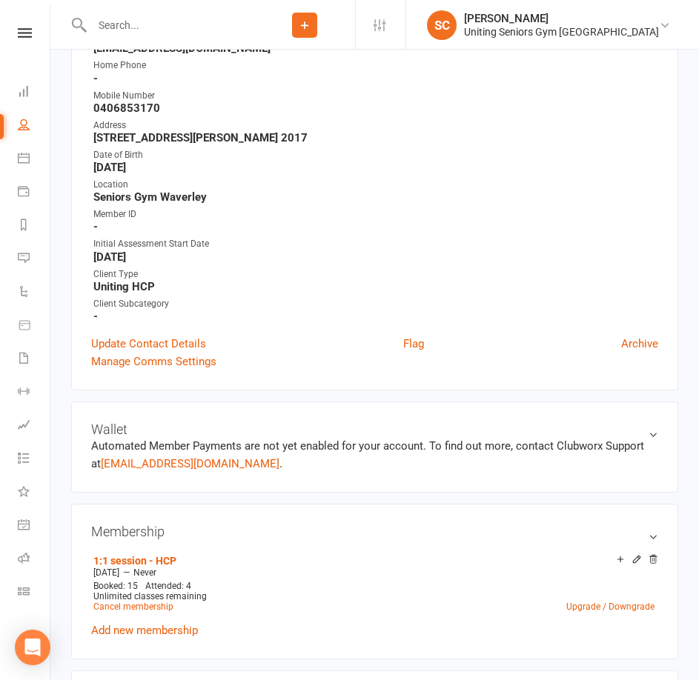
scroll to position [74, 0]
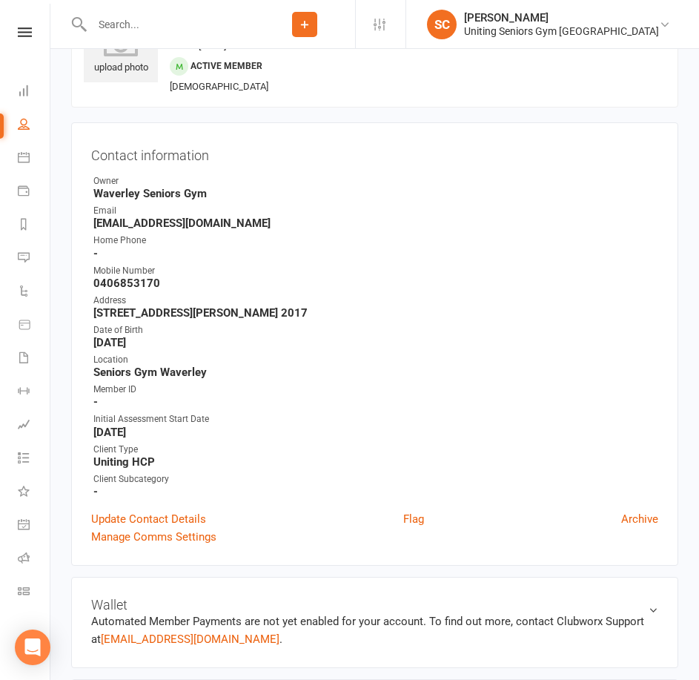
click at [186, 21] on input "text" at bounding box center [170, 24] width 167 height 21
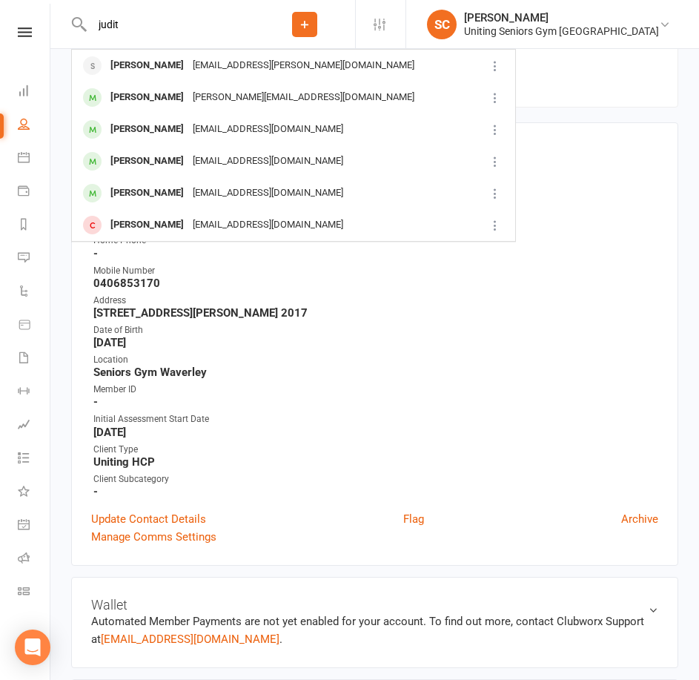
type input "judit"
drag, startPoint x: 561, startPoint y: 262, endPoint x: 579, endPoint y: 268, distance: 18.7
click at [565, 264] on ul "Owner Waverley Seniors Gym Email [EMAIL_ADDRESS][DOMAIN_NAME] Home Phone - Mobi…" at bounding box center [374, 336] width 567 height 324
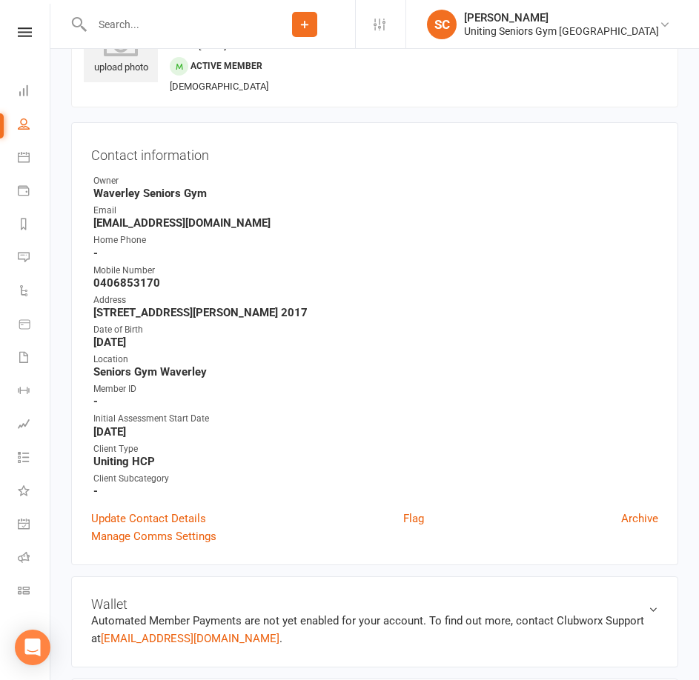
click at [222, 19] on input "text" at bounding box center [170, 24] width 167 height 21
paste input "[PERSON_NAME]"
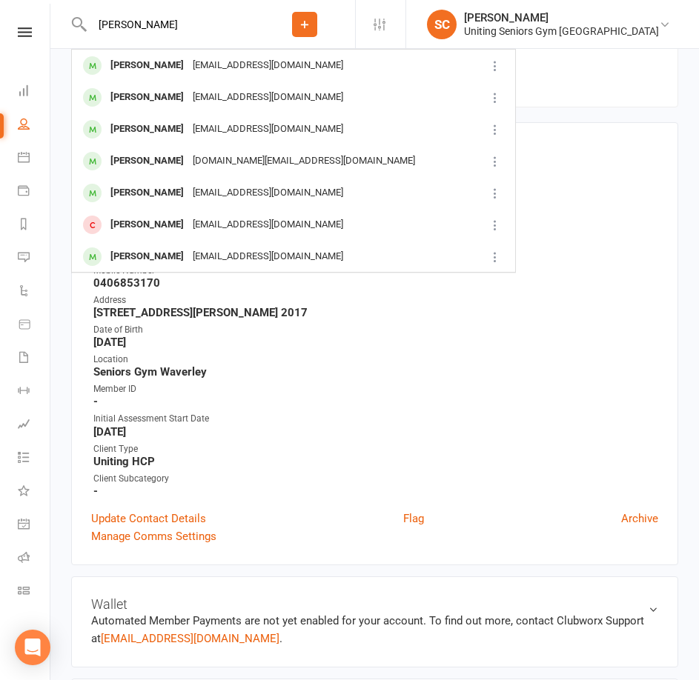
type input "[PERSON_NAME]"
click at [225, 70] on div "[EMAIL_ADDRESS][DOMAIN_NAME]" at bounding box center [267, 65] width 159 height 21
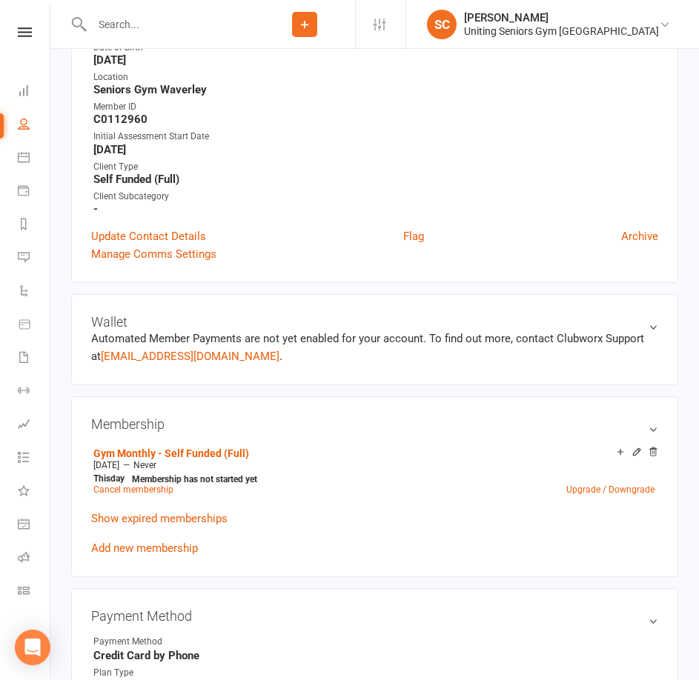
scroll to position [371, 0]
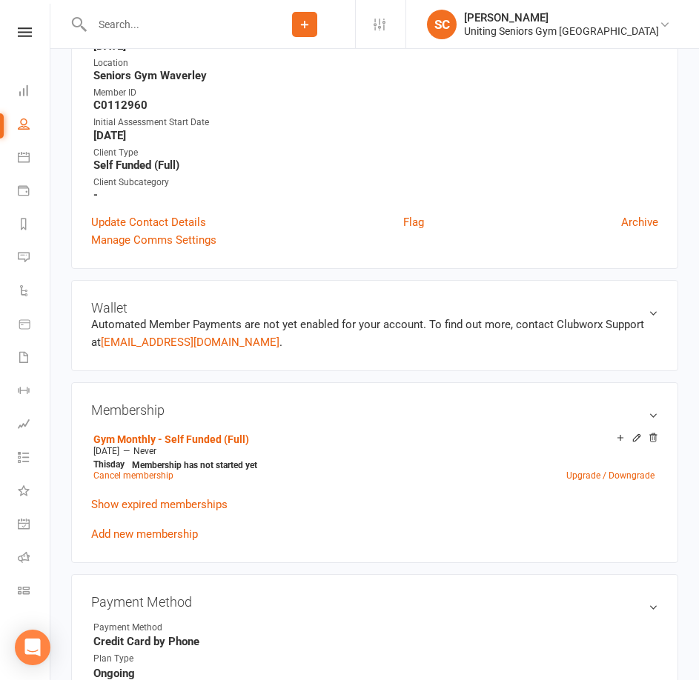
click at [200, 19] on input "text" at bounding box center [170, 24] width 167 height 21
paste input "[PERSON_NAME]"
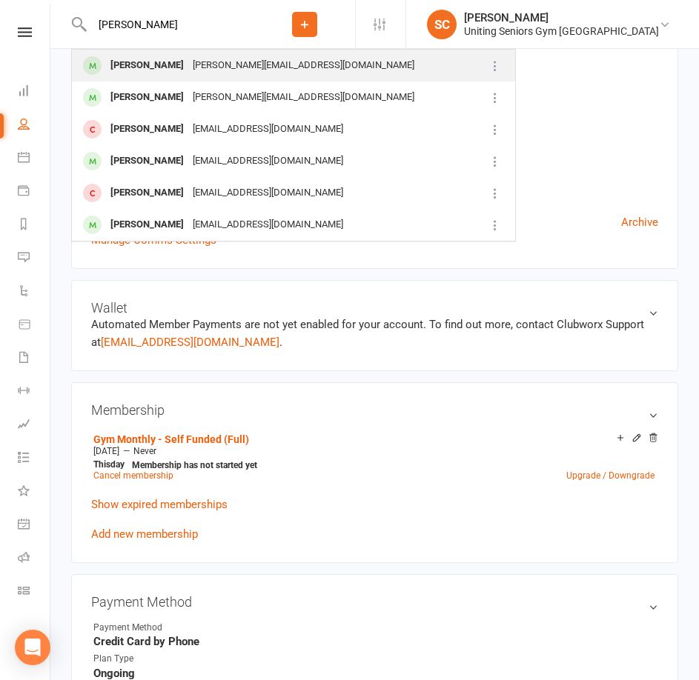
type input "[PERSON_NAME]"
click at [253, 66] on div "[PERSON_NAME][EMAIL_ADDRESS][DOMAIN_NAME]" at bounding box center [303, 65] width 230 height 21
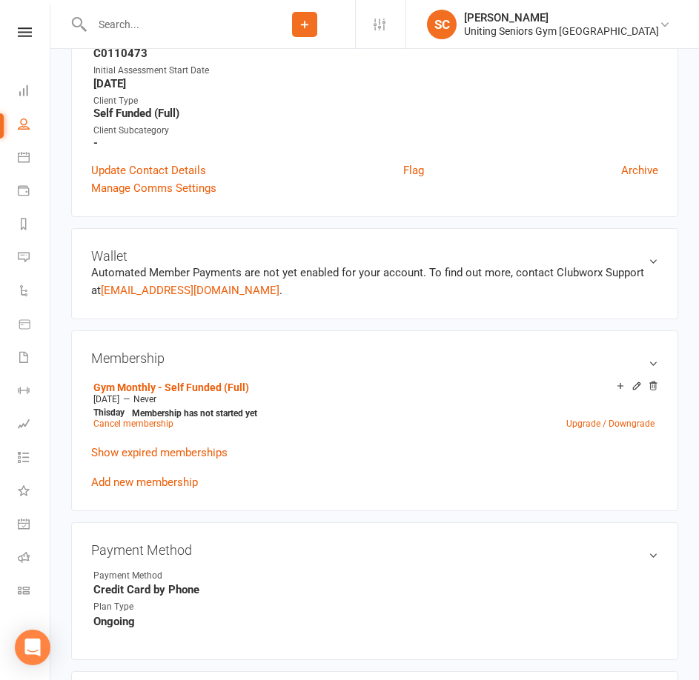
scroll to position [445, 0]
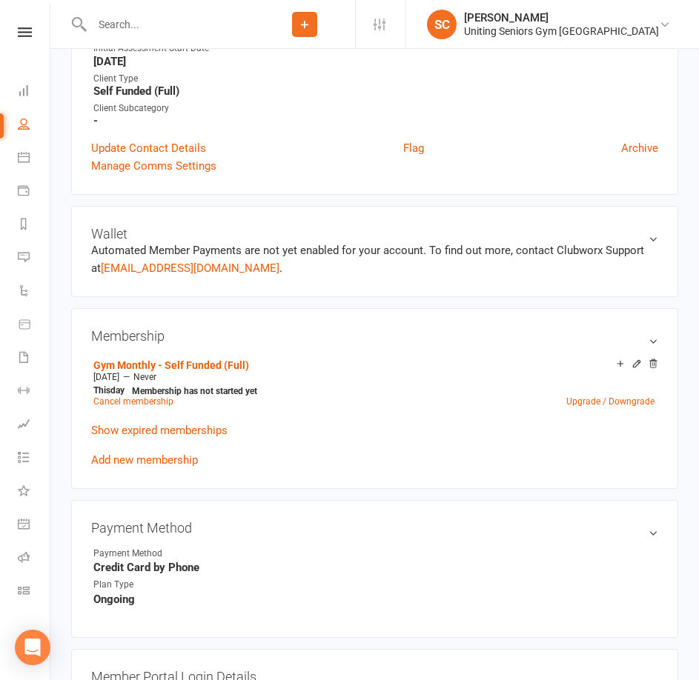
click at [171, 24] on input "text" at bounding box center [170, 24] width 167 height 21
paste input "[PERSON_NAME]"
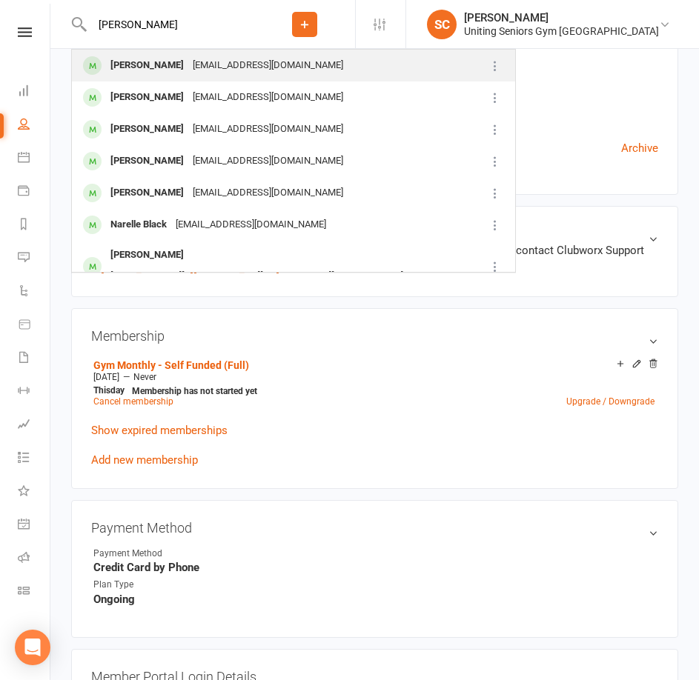
type input "[PERSON_NAME]"
click at [171, 70] on div "[PERSON_NAME]" at bounding box center [147, 65] width 82 height 21
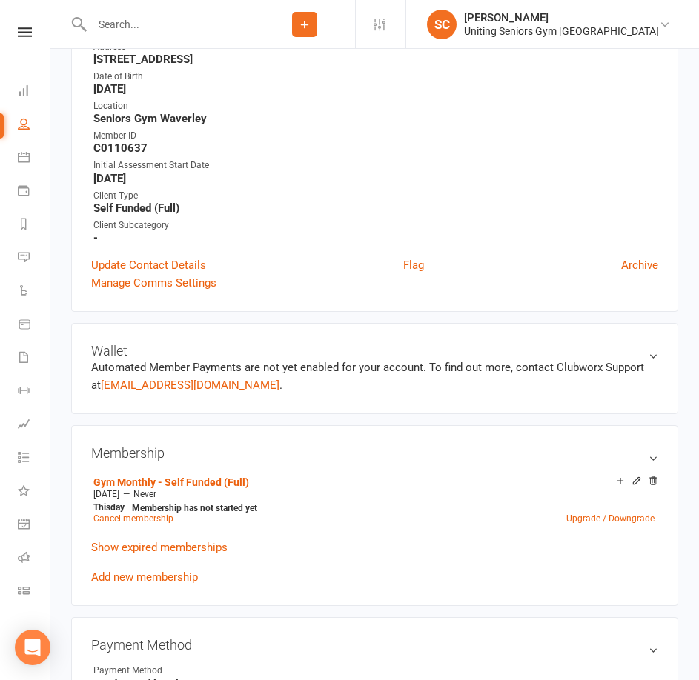
scroll to position [445, 0]
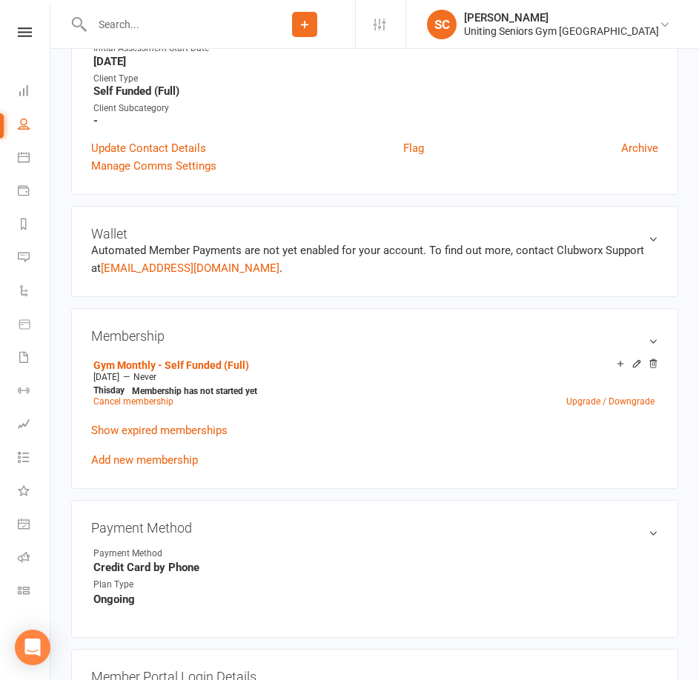
click at [130, 16] on input "text" at bounding box center [170, 24] width 167 height 21
paste input "[PERSON_NAME]"
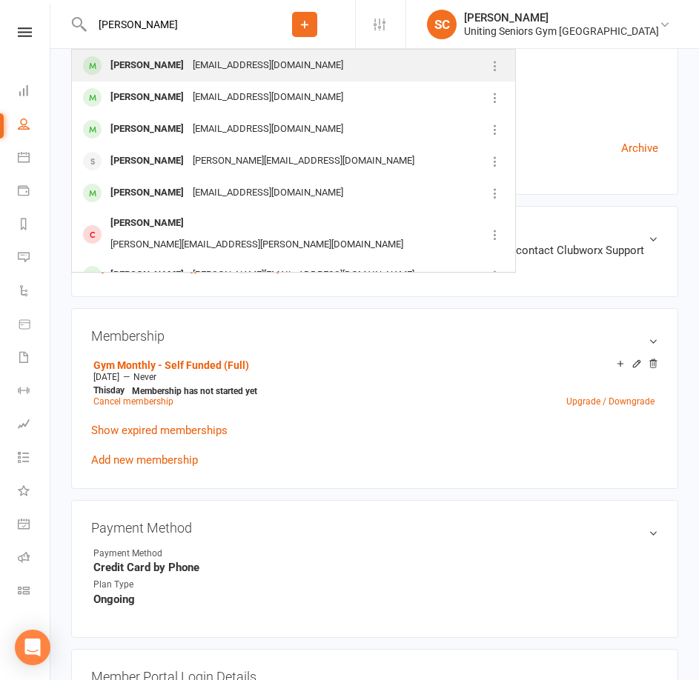
type input "[PERSON_NAME]"
click at [188, 65] on div "[EMAIL_ADDRESS][DOMAIN_NAME]" at bounding box center [267, 65] width 159 height 21
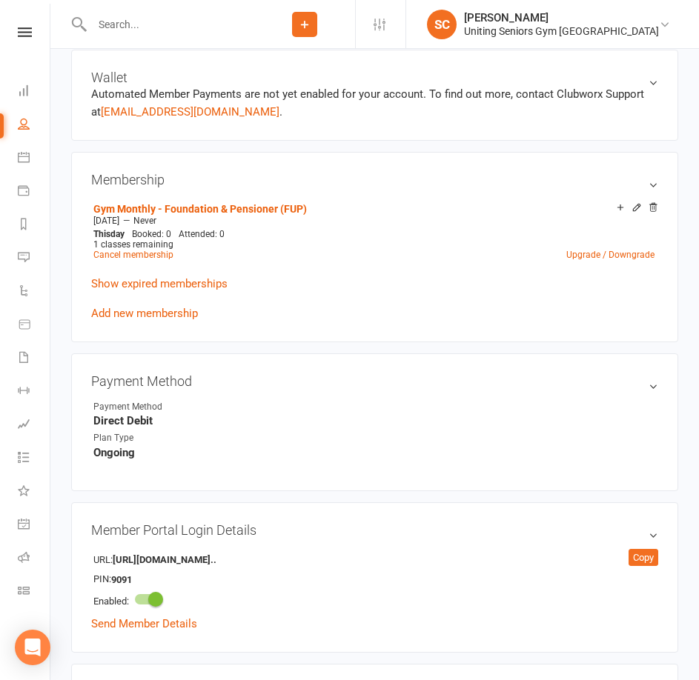
scroll to position [593, 0]
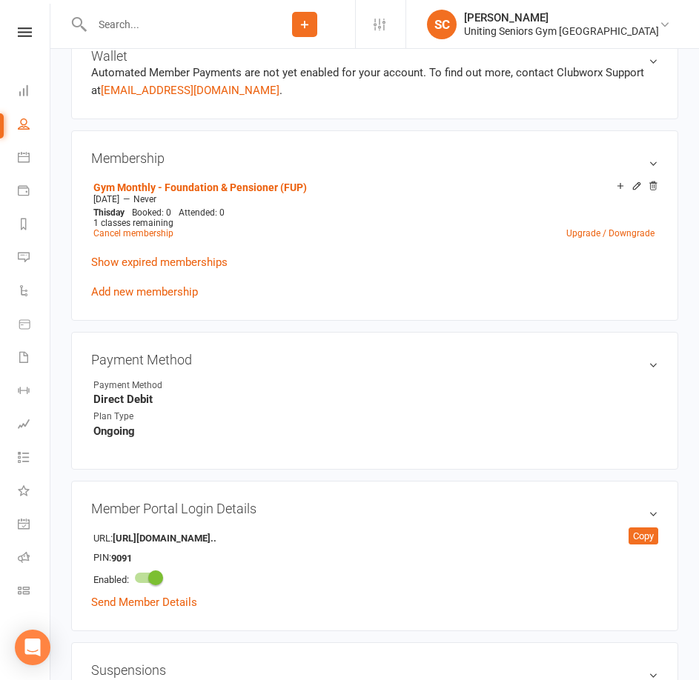
click at [224, 31] on input "text" at bounding box center [170, 24] width 167 height 21
paste input "[PERSON_NAME]"
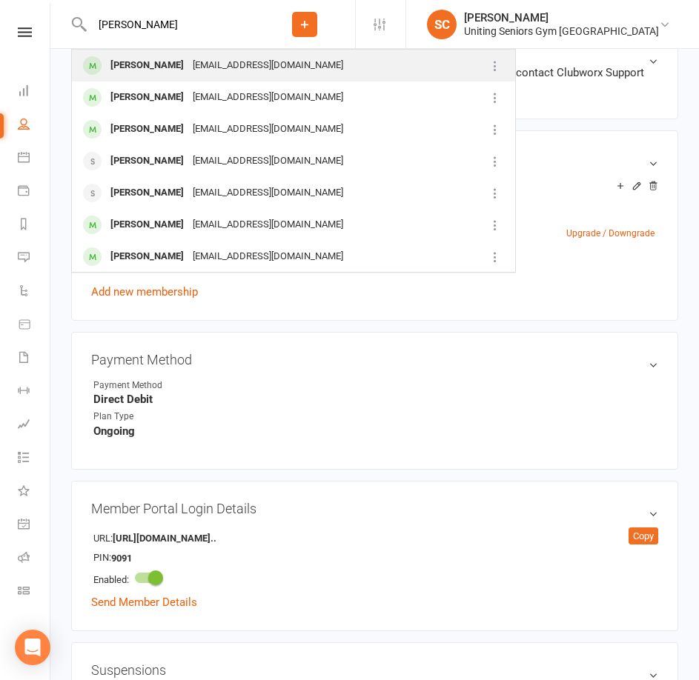
type input "[PERSON_NAME]"
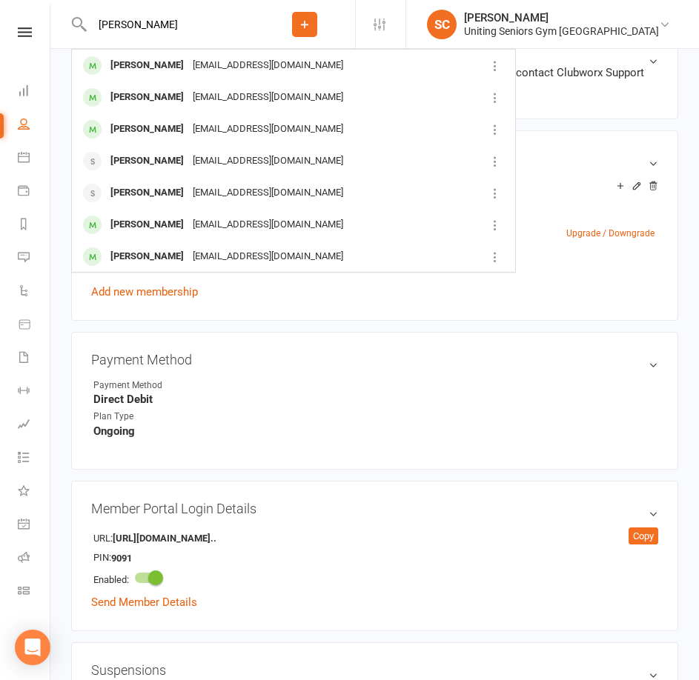
drag, startPoint x: 224, startPoint y: 67, endPoint x: 236, endPoint y: 64, distance: 13.1
click at [225, 66] on div "[EMAIL_ADDRESS][DOMAIN_NAME]" at bounding box center [267, 65] width 159 height 21
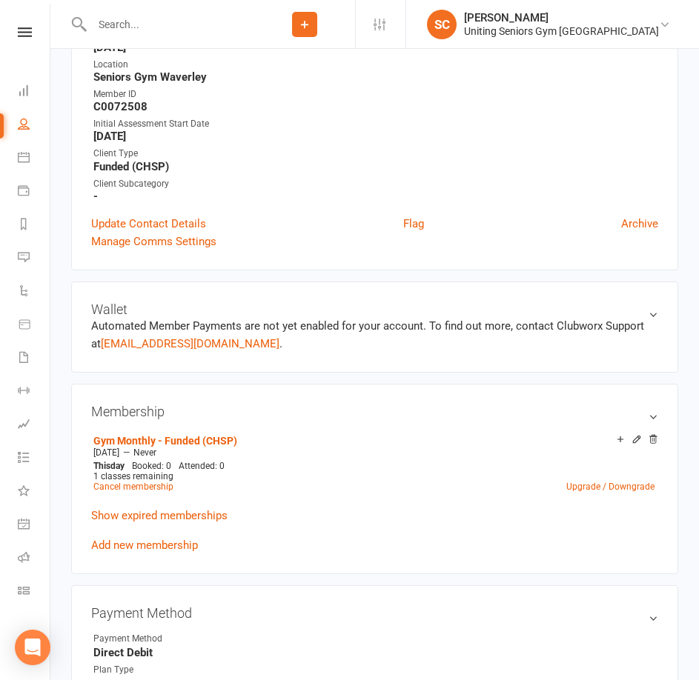
scroll to position [445, 0]
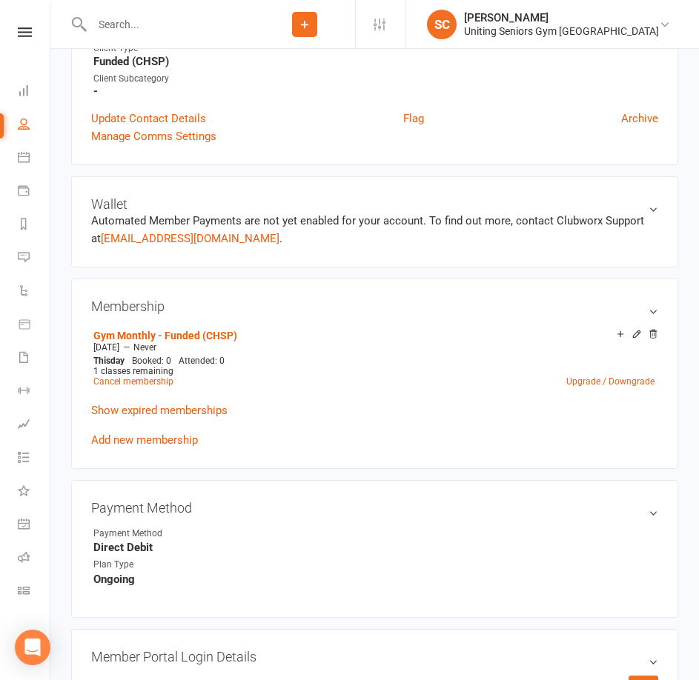
click at [236, 32] on input "text" at bounding box center [170, 24] width 167 height 21
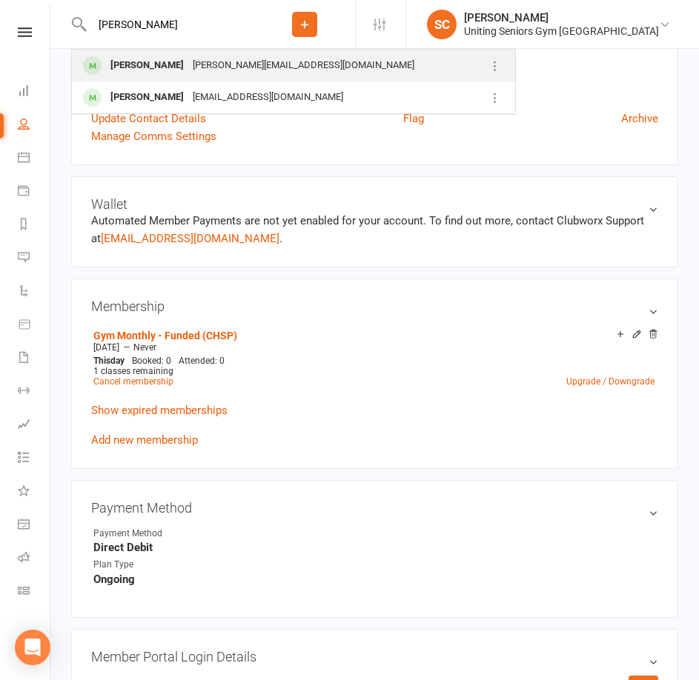
type input "[PERSON_NAME]"
click at [228, 65] on div "[PERSON_NAME][EMAIL_ADDRESS][DOMAIN_NAME]" at bounding box center [303, 65] width 230 height 21
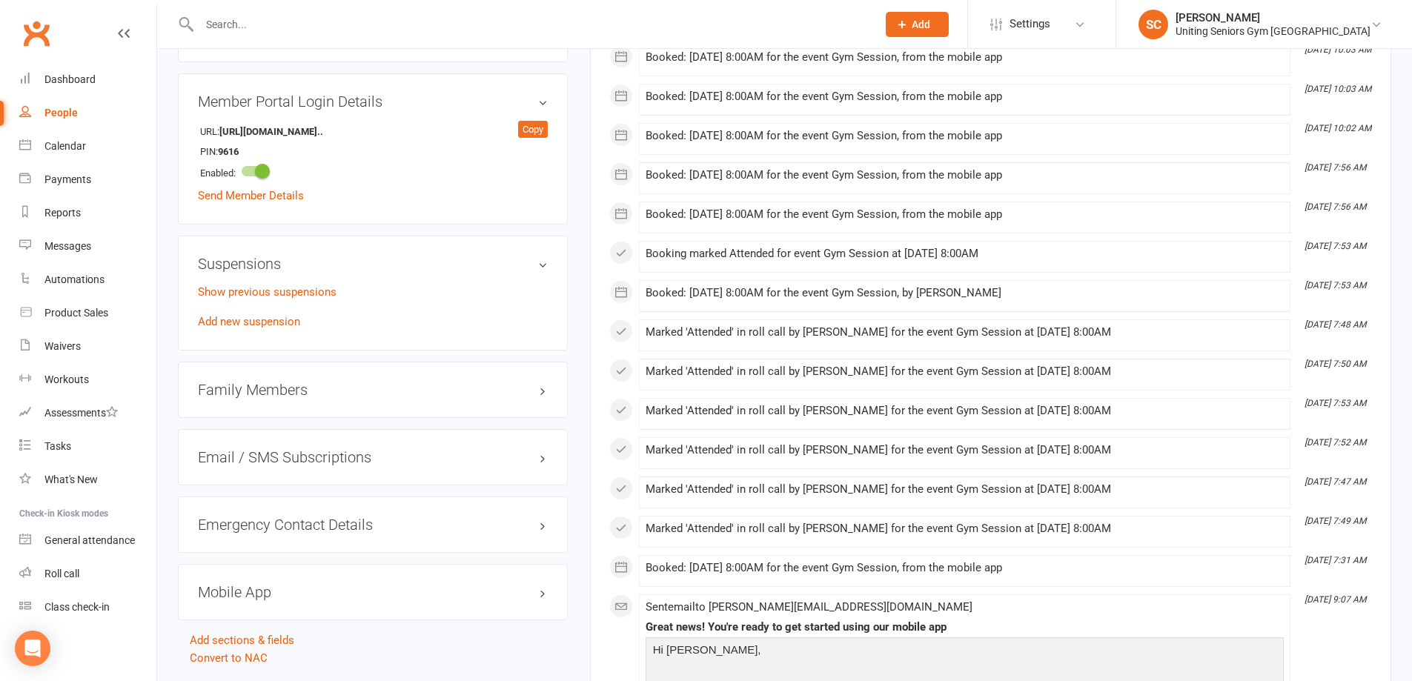
scroll to position [1037, 0]
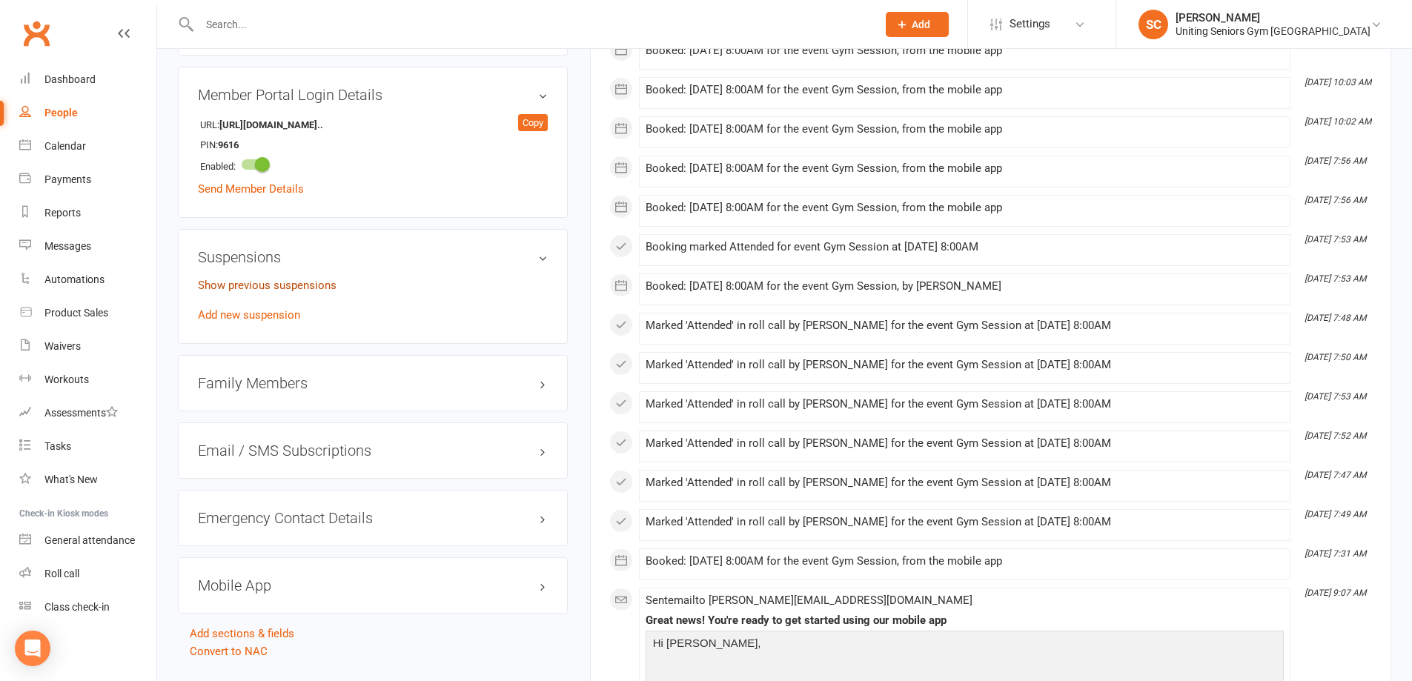
click at [260, 279] on link "Show previous suspensions" at bounding box center [267, 285] width 139 height 13
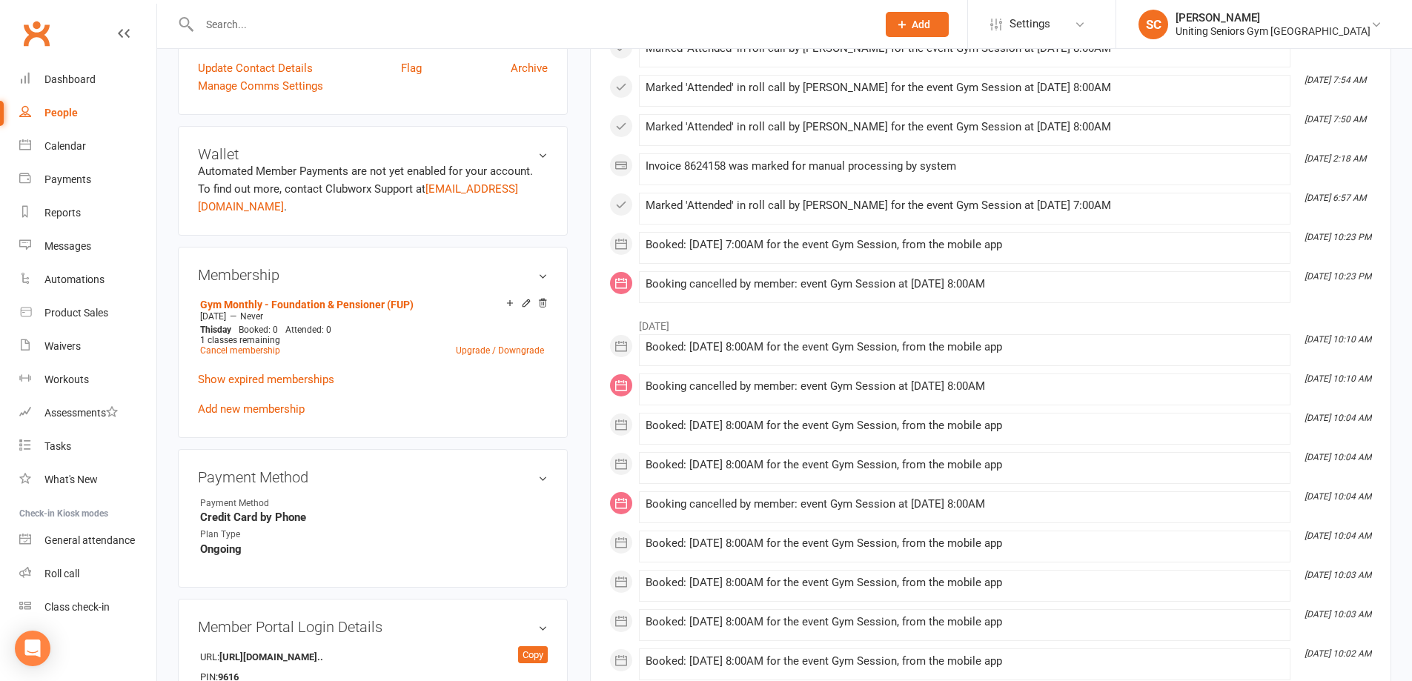
scroll to position [519, 0]
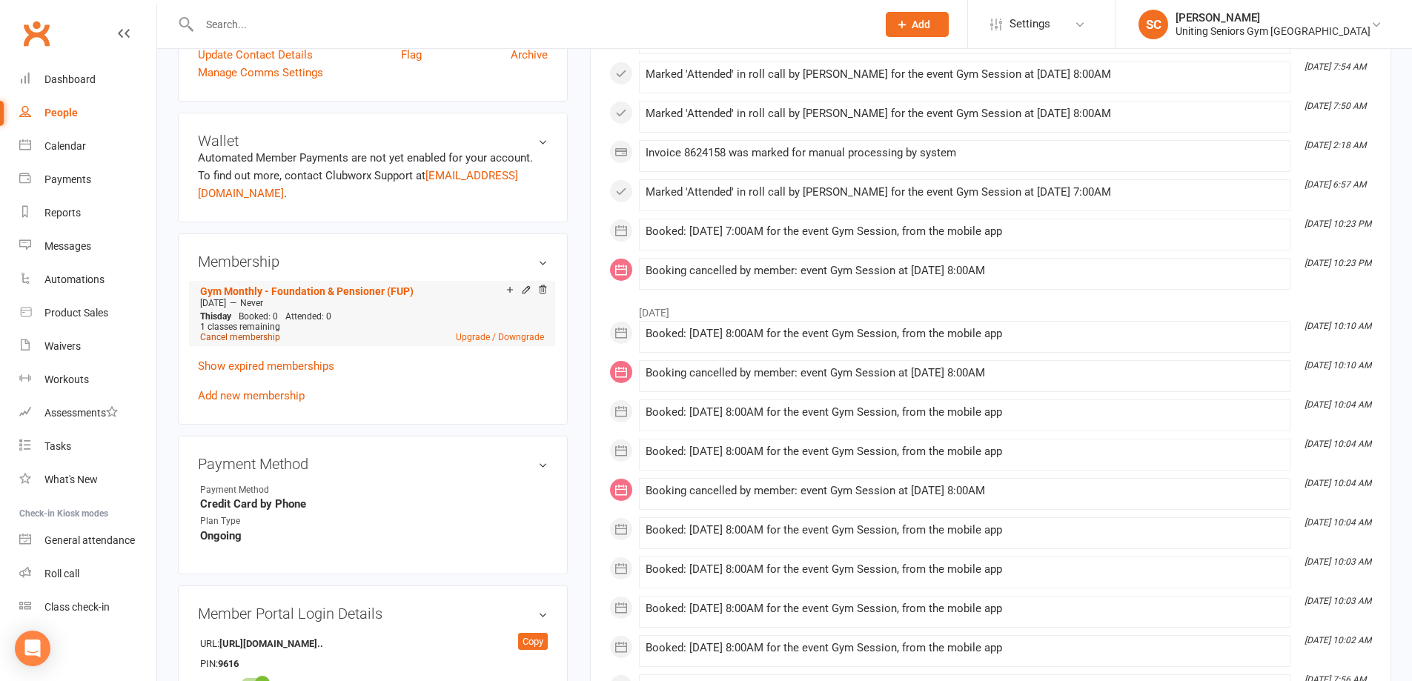
click at [272, 332] on link "Cancel membership" at bounding box center [240, 337] width 80 height 10
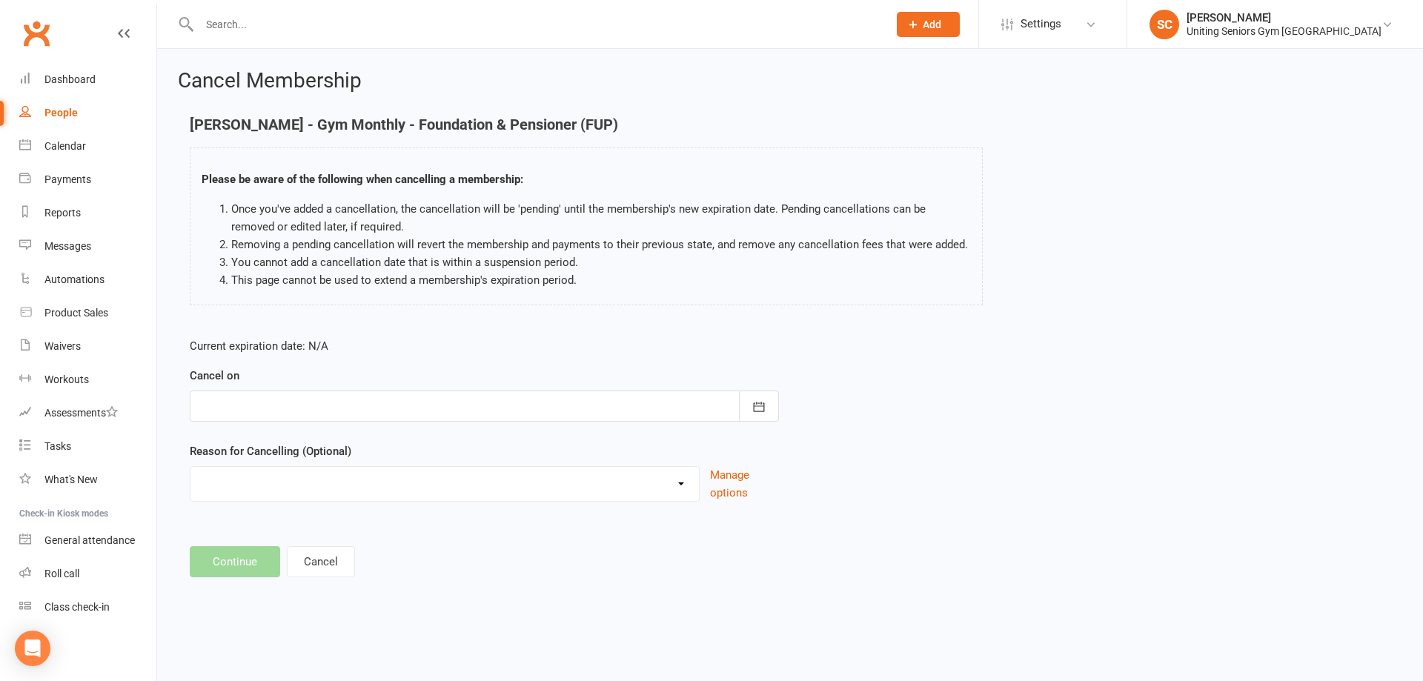
click at [451, 406] on div at bounding box center [484, 406] width 589 height 31
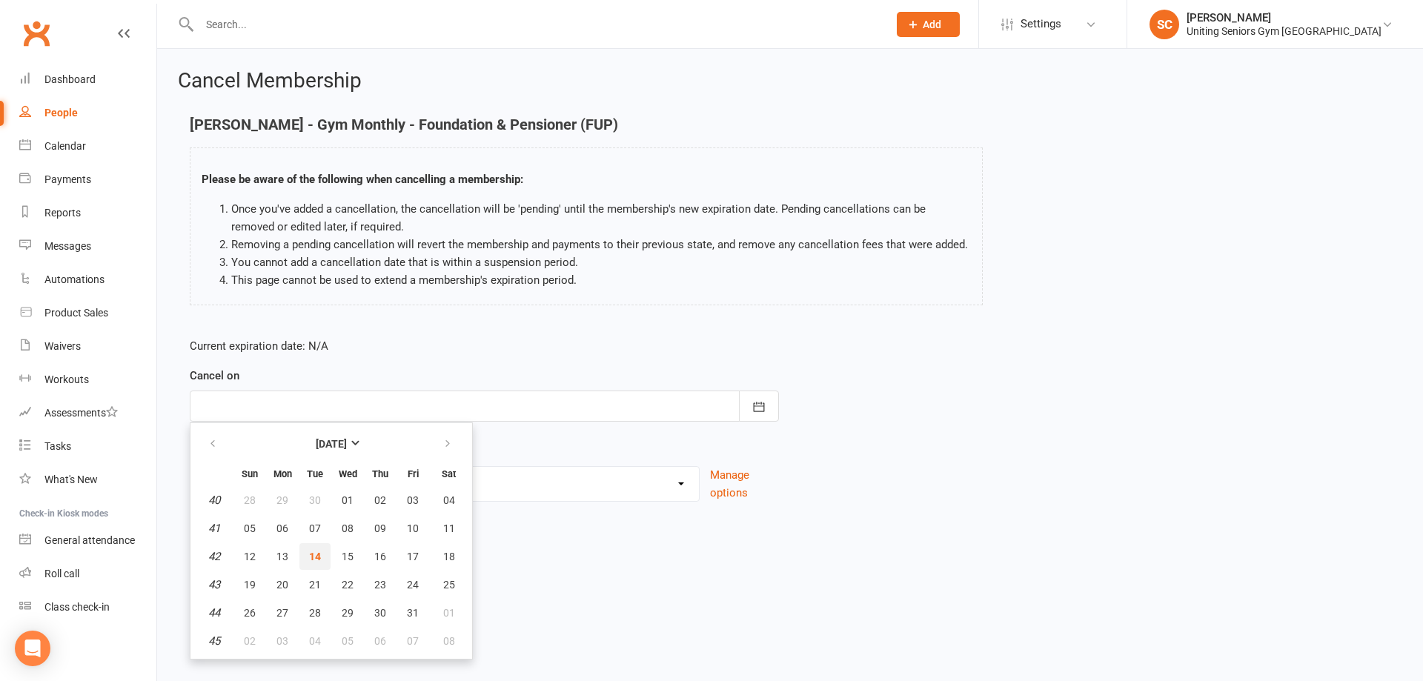
click at [322, 554] on button "14" at bounding box center [314, 556] width 31 height 27
type input "[DATE]"
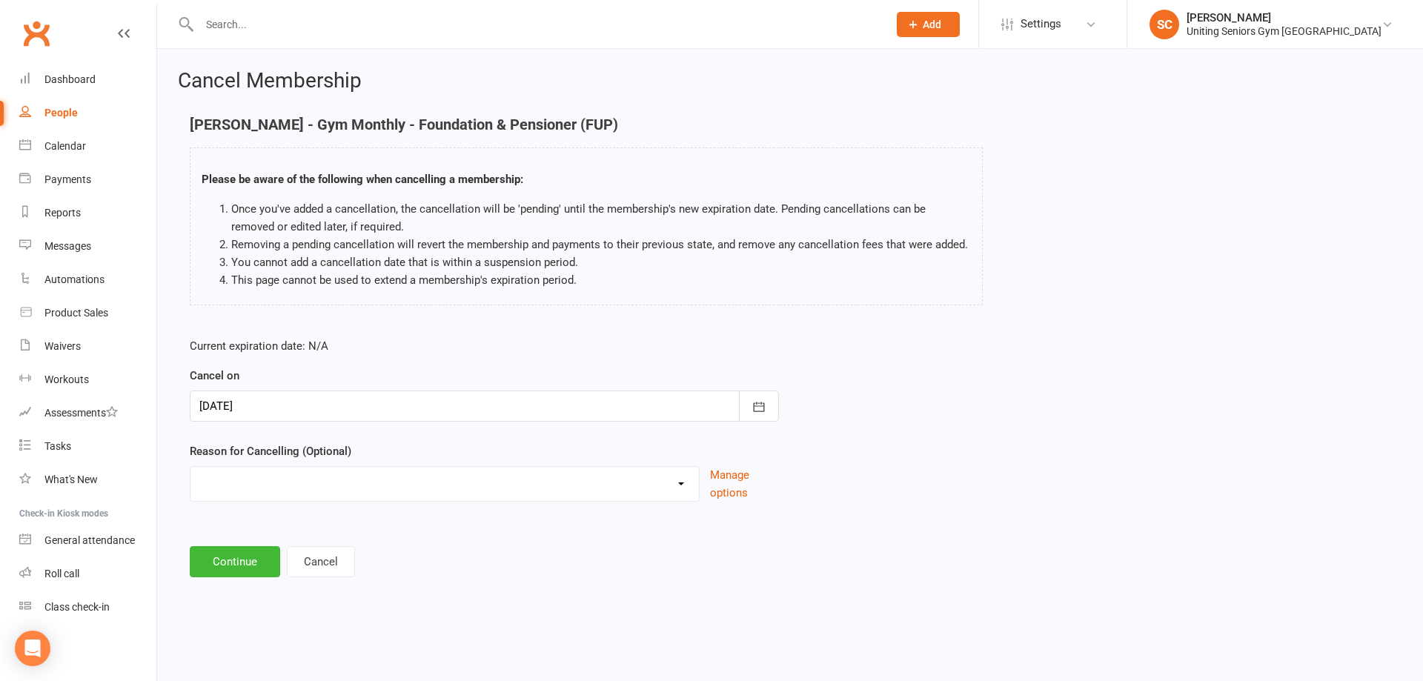
click at [308, 485] on select "Health reasons Holiday Injury Other Other reason" at bounding box center [444, 482] width 508 height 30
select select "0"
click at [190, 467] on select "Health reasons Holiday Injury Other Other reason" at bounding box center [444, 482] width 508 height 30
click at [313, 399] on div at bounding box center [484, 406] width 589 height 31
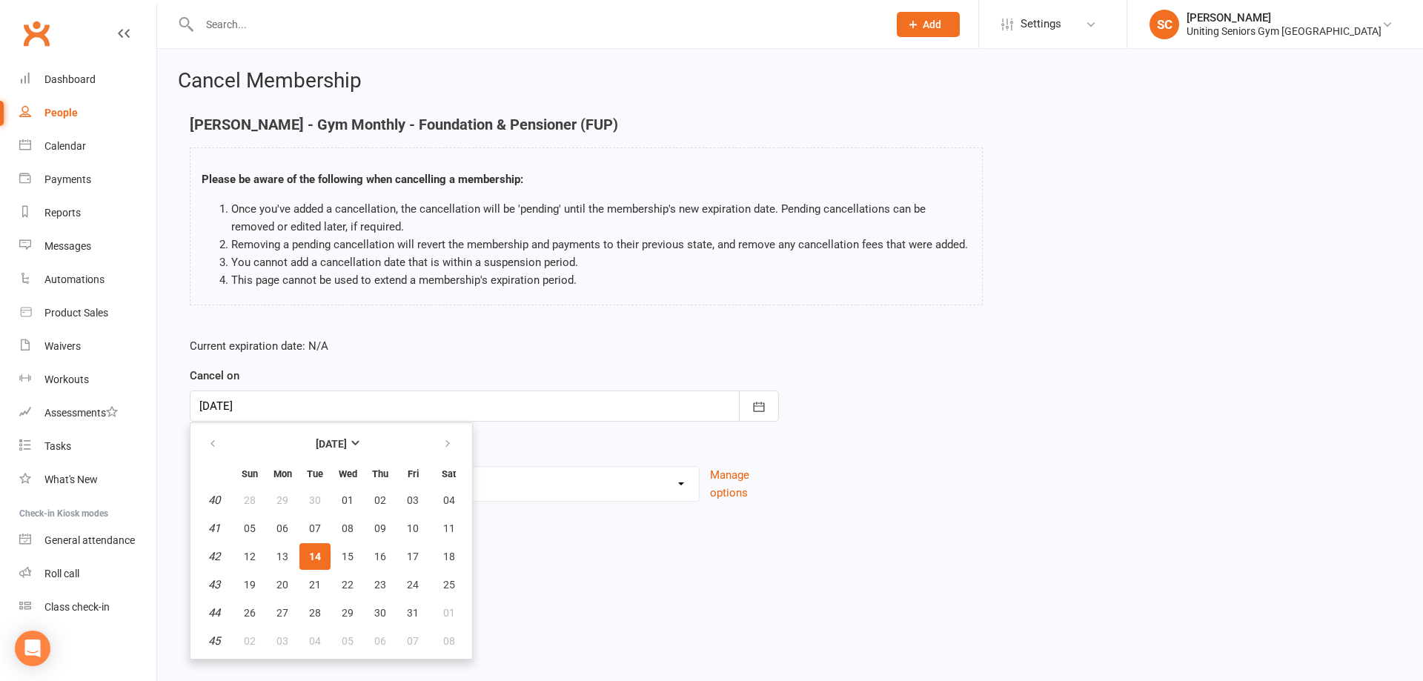
click at [1050, 494] on div "Current expiration date: N/A Cancel on [DATE] [DATE] Sun Mon Tue Wed Thu Fri Sa…" at bounding box center [790, 424] width 1223 height 196
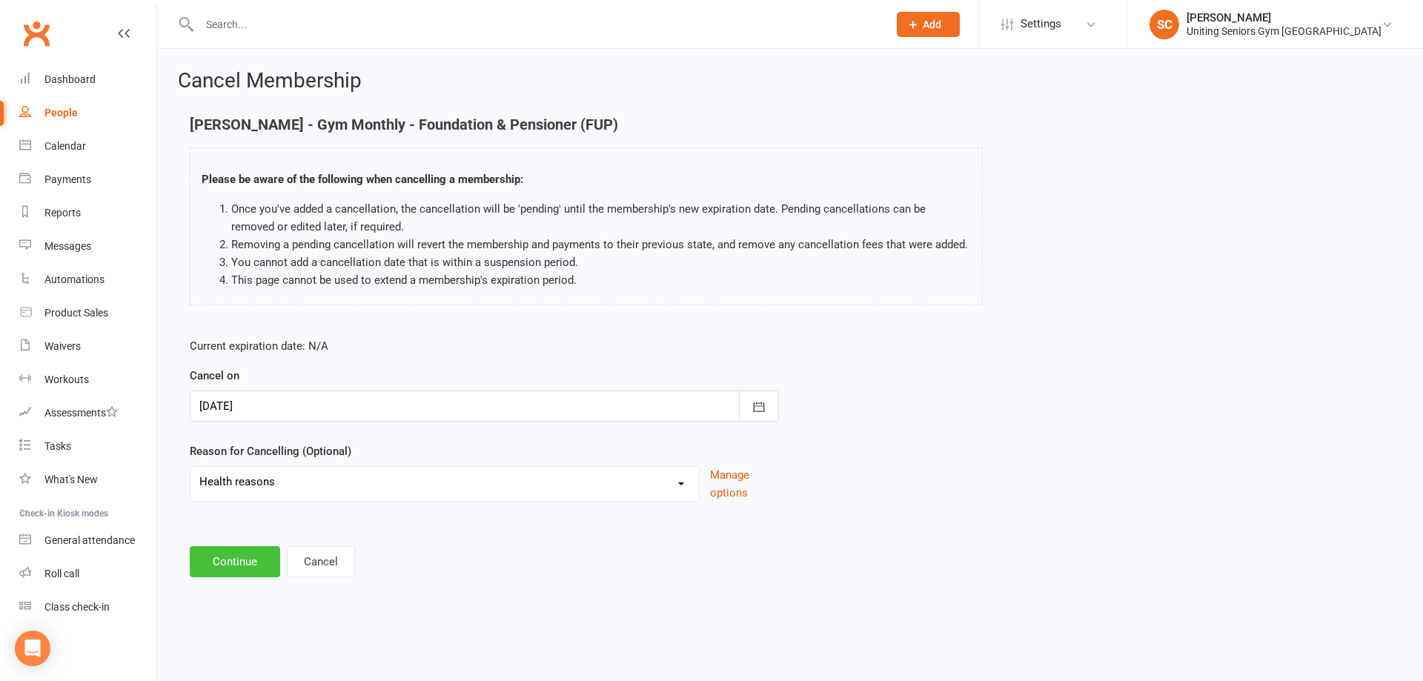
click at [257, 567] on button "Continue" at bounding box center [235, 561] width 90 height 31
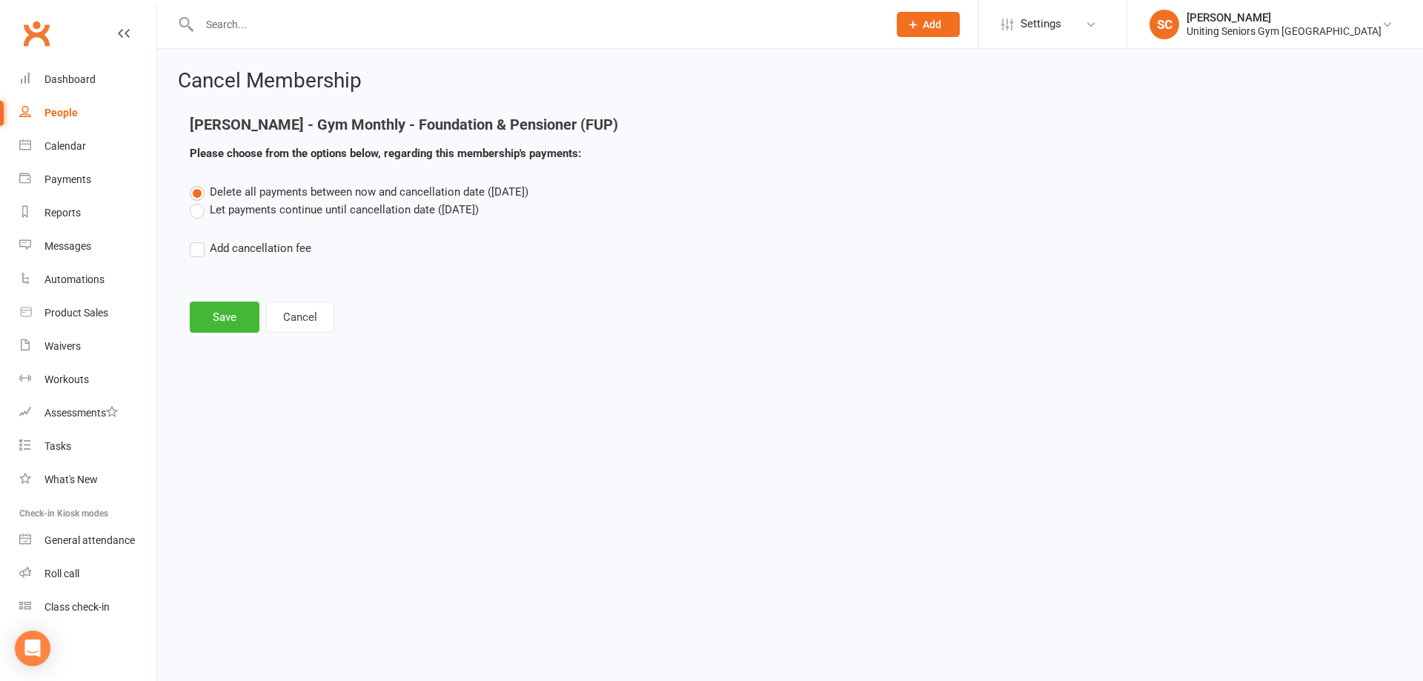
click at [202, 209] on label "Let payments continue until cancellation date ([DATE])" at bounding box center [334, 210] width 289 height 18
click at [199, 201] on input "Let payments continue until cancellation date ([DATE])" at bounding box center [195, 201] width 10 height 0
click at [232, 316] on button "Save" at bounding box center [225, 317] width 70 height 31
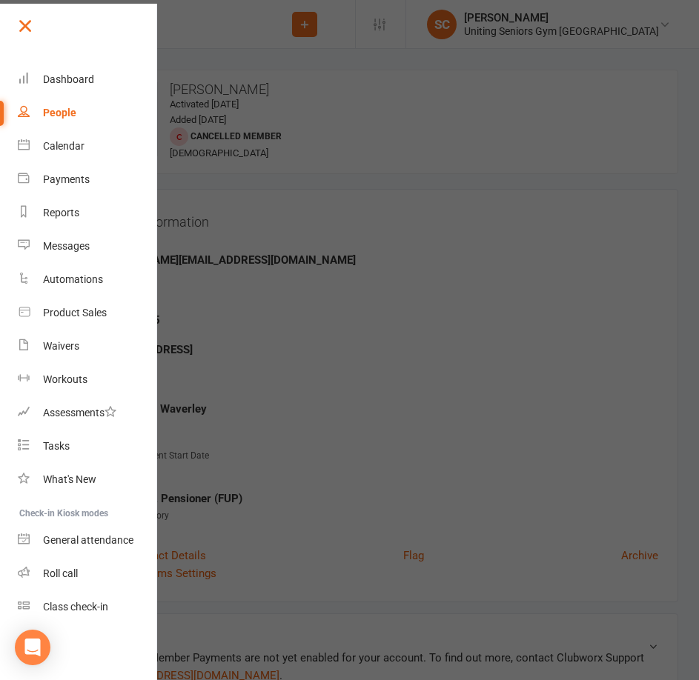
click at [37, 27] on link at bounding box center [86, 31] width 143 height 33
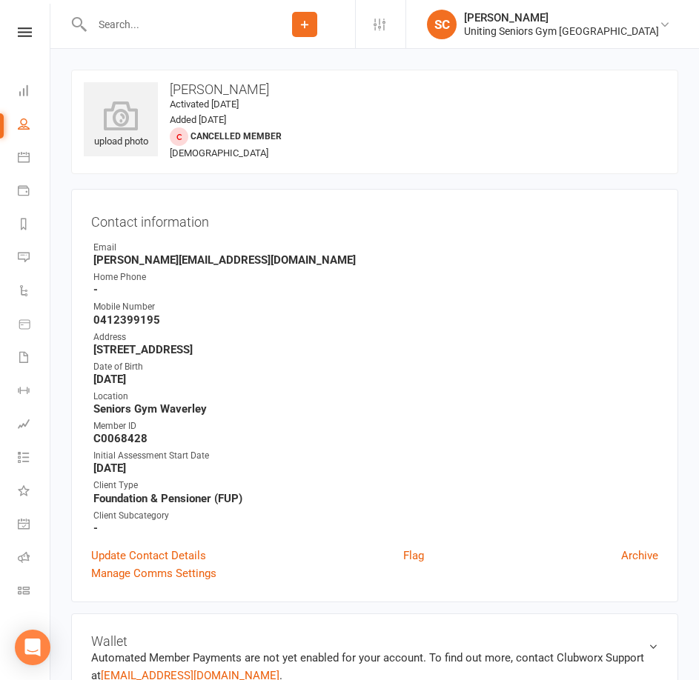
click at [158, 22] on input "text" at bounding box center [170, 24] width 167 height 21
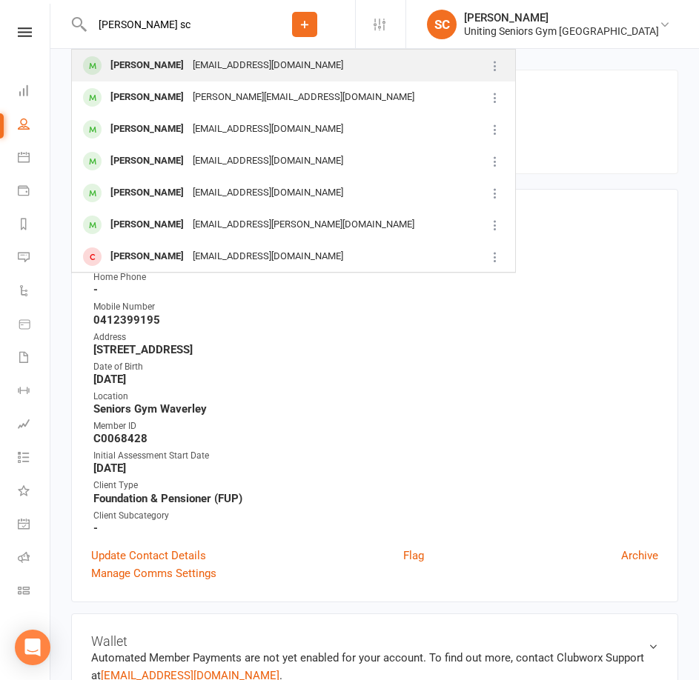
type input "[PERSON_NAME] sc"
click at [190, 59] on div "[EMAIL_ADDRESS][DOMAIN_NAME]" at bounding box center [267, 65] width 159 height 21
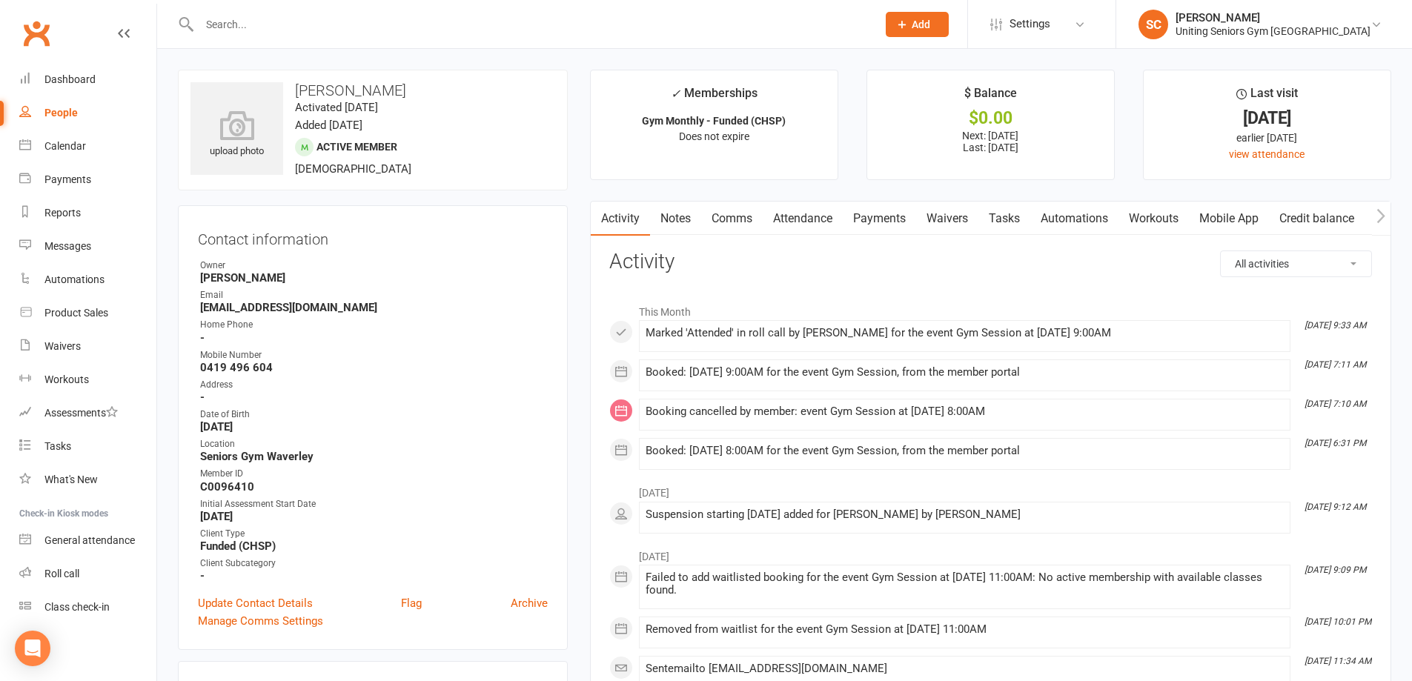
click at [1268, 222] on link "Mobile App" at bounding box center [1229, 219] width 80 height 34
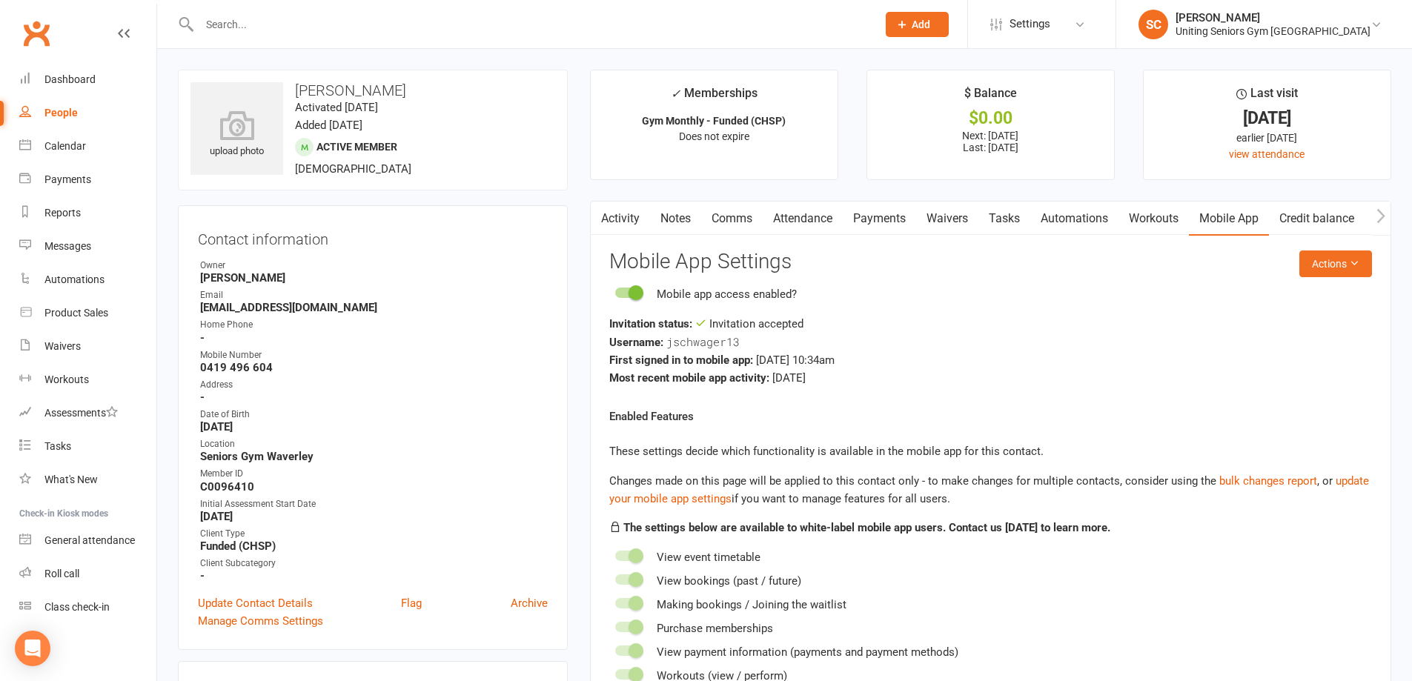
click at [456, 33] on input "text" at bounding box center [530, 24] width 671 height 21
paste input "[PERSON_NAME]"
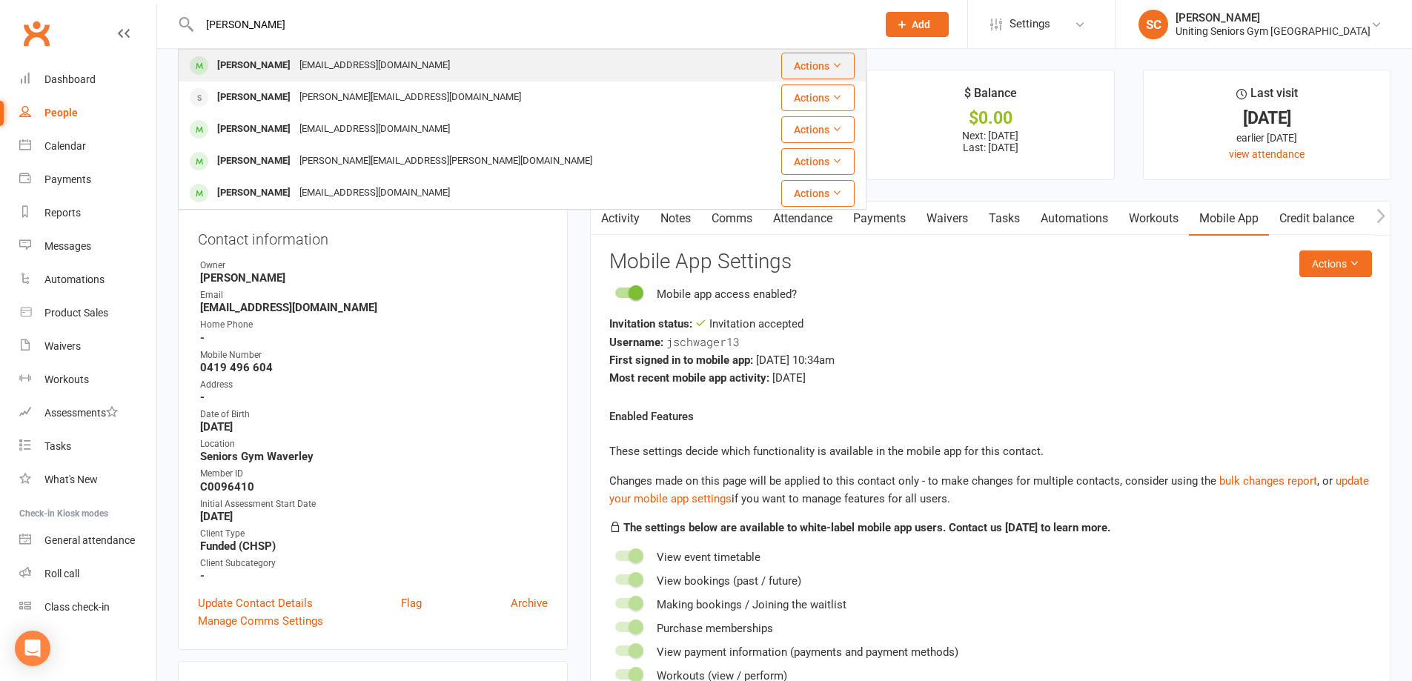
type input "[PERSON_NAME]"
click at [448, 69] on div "[PERSON_NAME] [EMAIL_ADDRESS][DOMAIN_NAME]" at bounding box center [464, 65] width 571 height 30
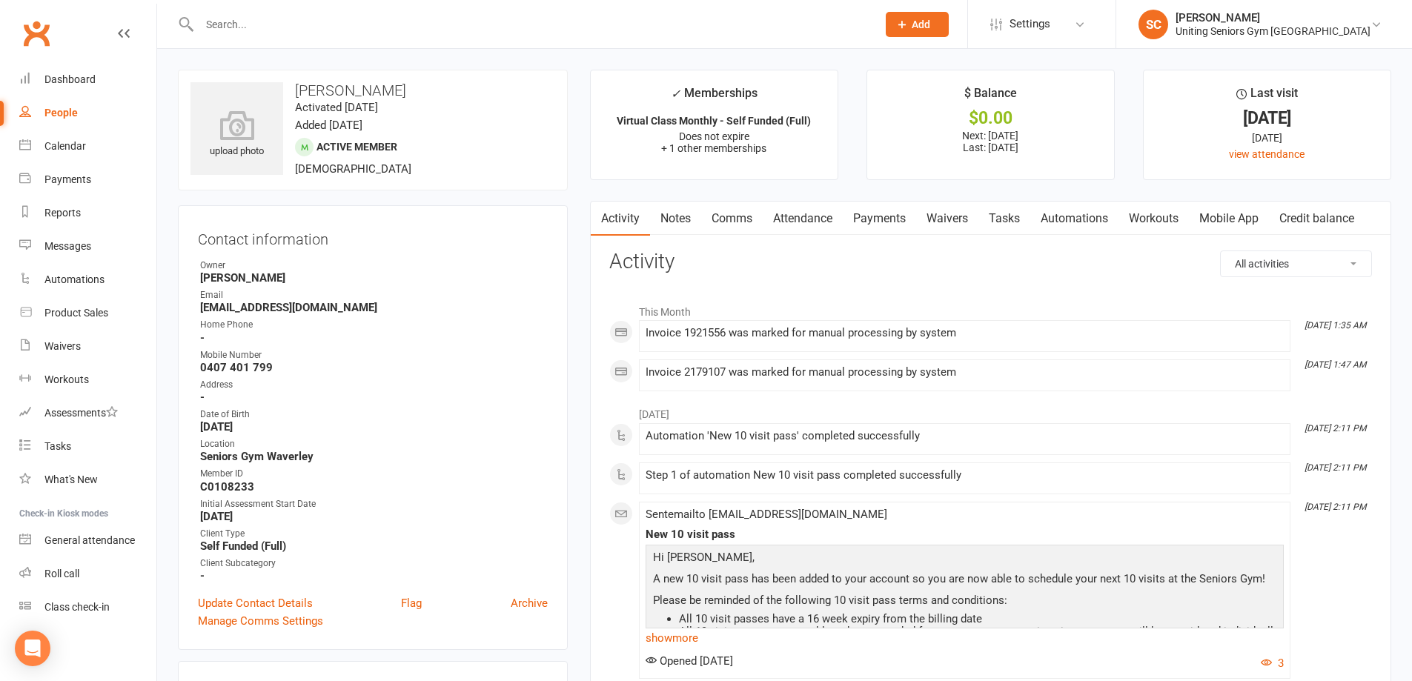
click at [440, 27] on input "text" at bounding box center [530, 24] width 671 height 21
paste input "[PERSON_NAME]"
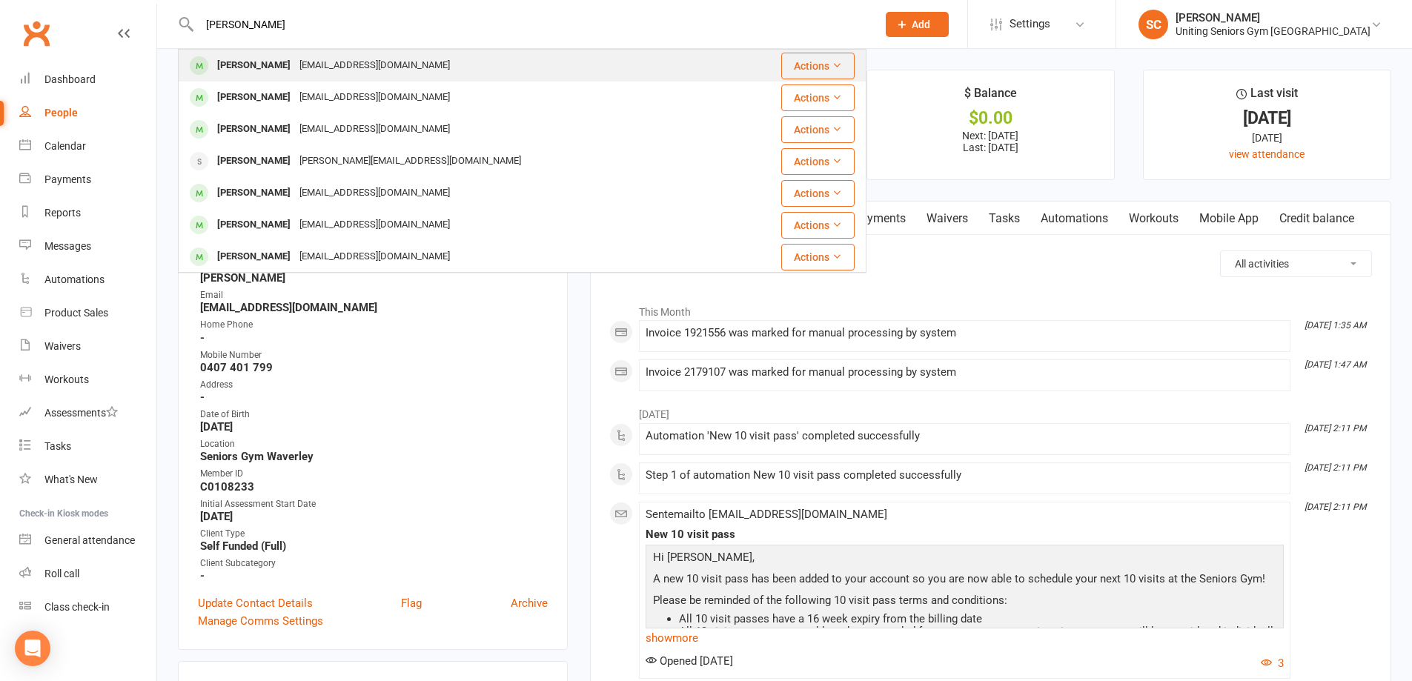
type input "[PERSON_NAME]"
click at [419, 58] on div "[PERSON_NAME] [EMAIL_ADDRESS][DOMAIN_NAME]" at bounding box center [464, 65] width 571 height 30
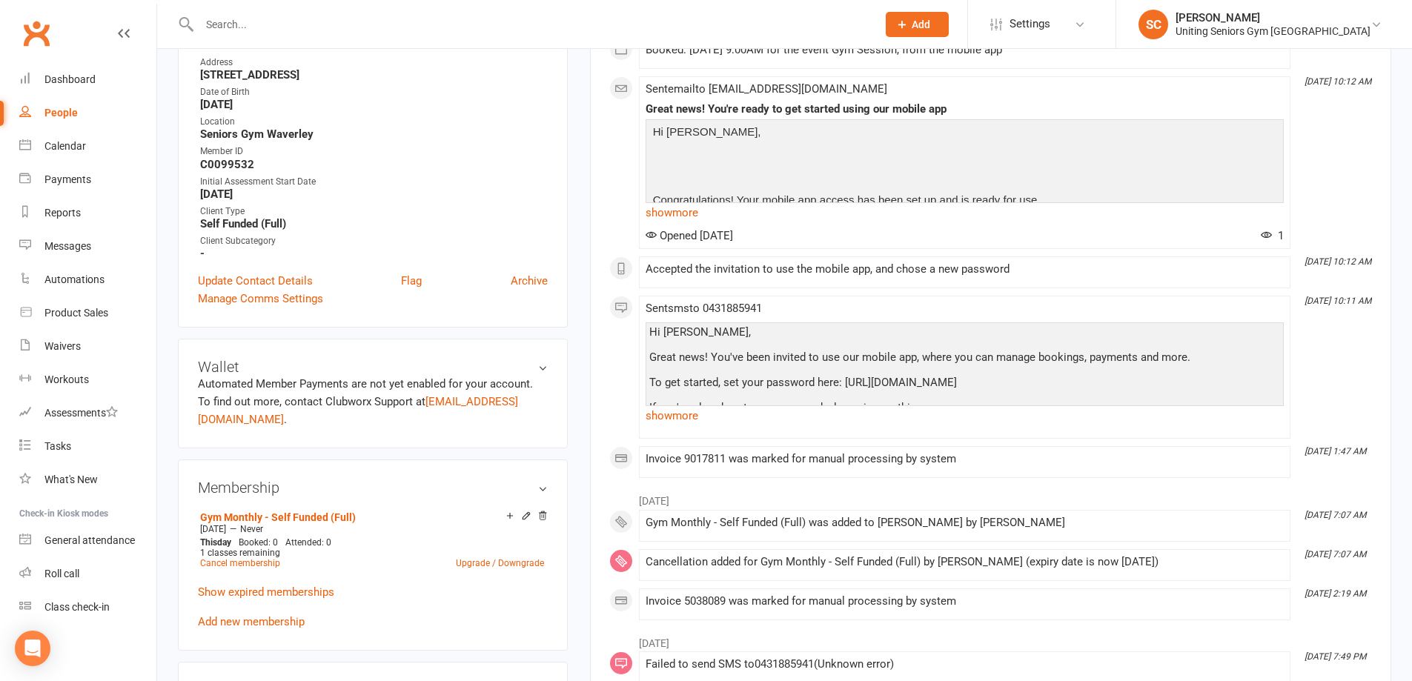
scroll to position [296, 0]
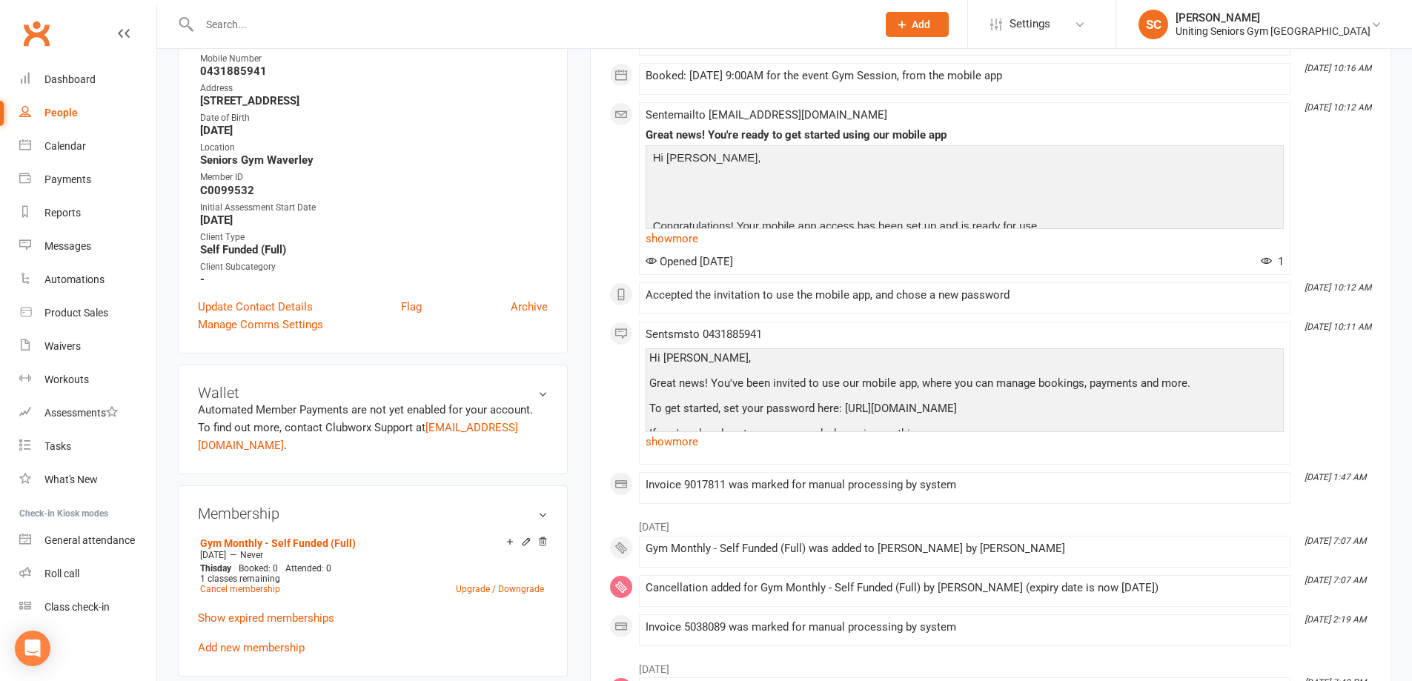
click at [428, 19] on input "text" at bounding box center [530, 24] width 671 height 21
paste input "[PERSON_NAME]"
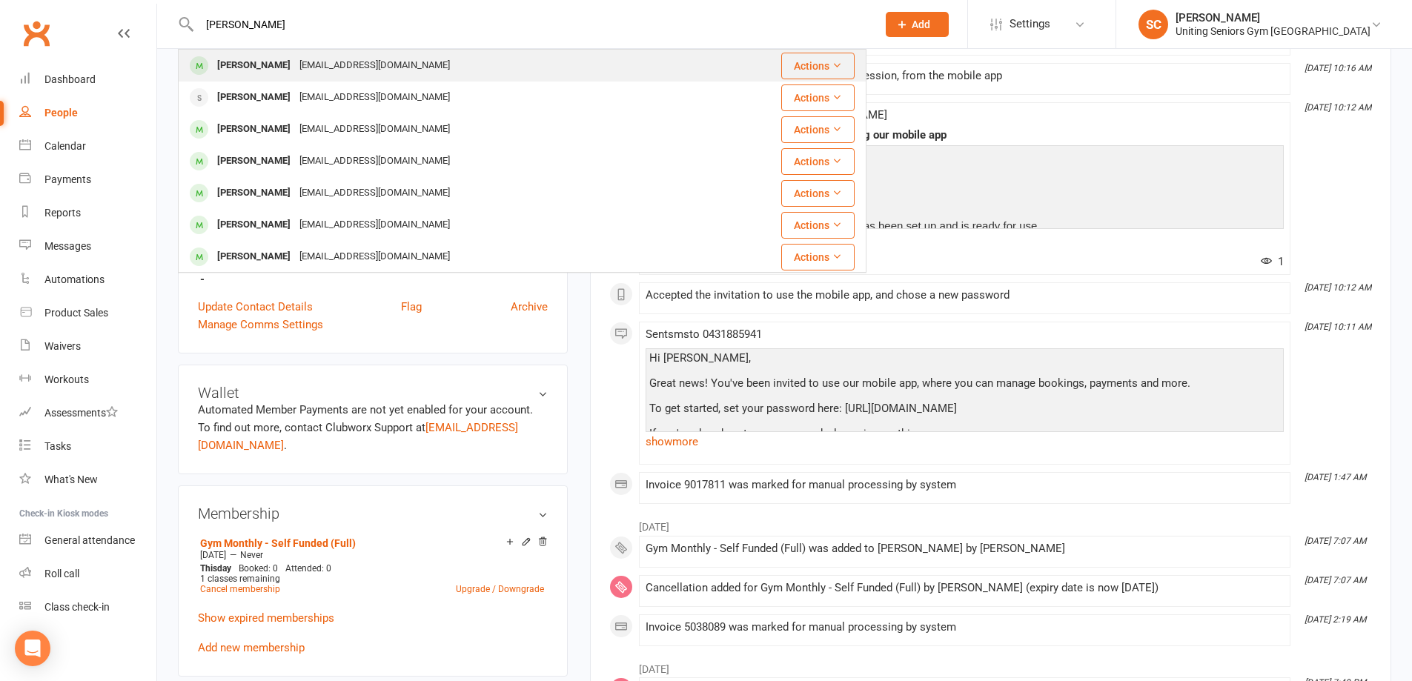
type input "[PERSON_NAME]"
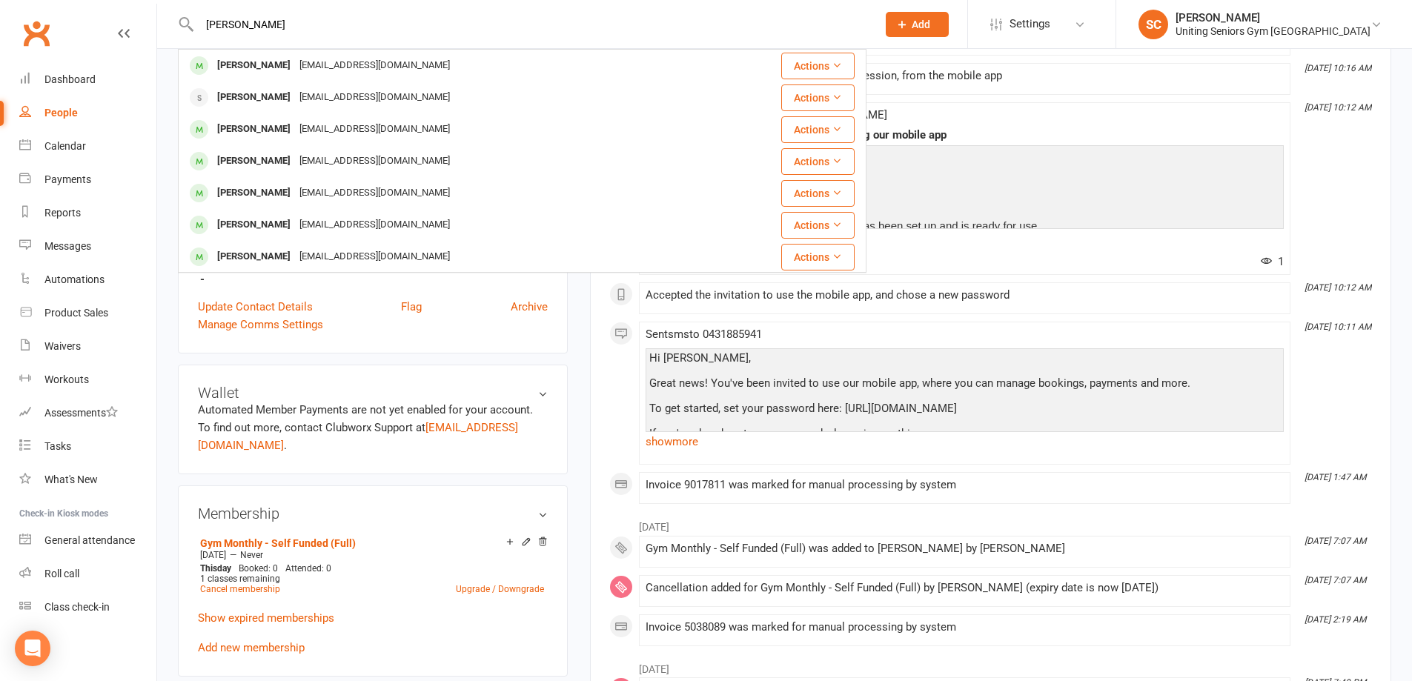
drag, startPoint x: 423, startPoint y: 63, endPoint x: 422, endPoint y: 73, distance: 9.7
click at [423, 64] on div "[PERSON_NAME] [EMAIL_ADDRESS][DOMAIN_NAME]" at bounding box center [464, 65] width 571 height 30
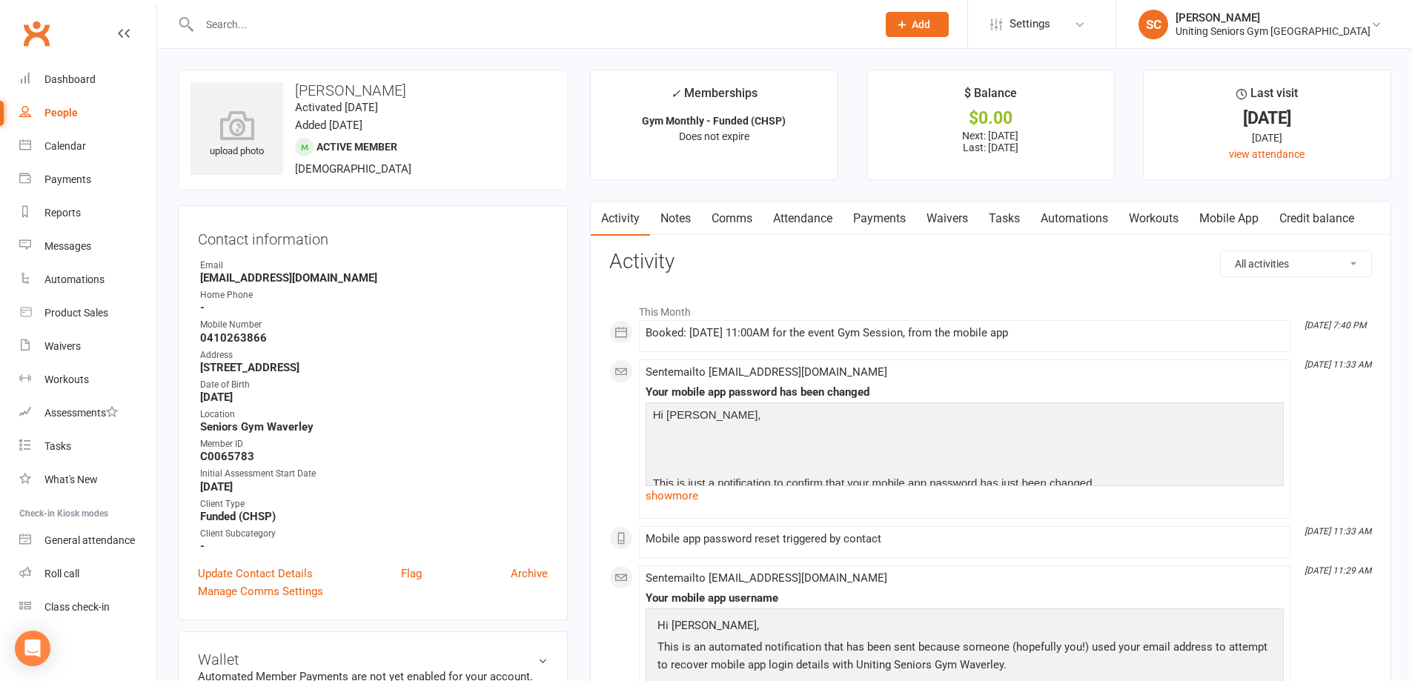
click at [416, 21] on input "text" at bounding box center [530, 24] width 671 height 21
paste input "[PERSON_NAME]"
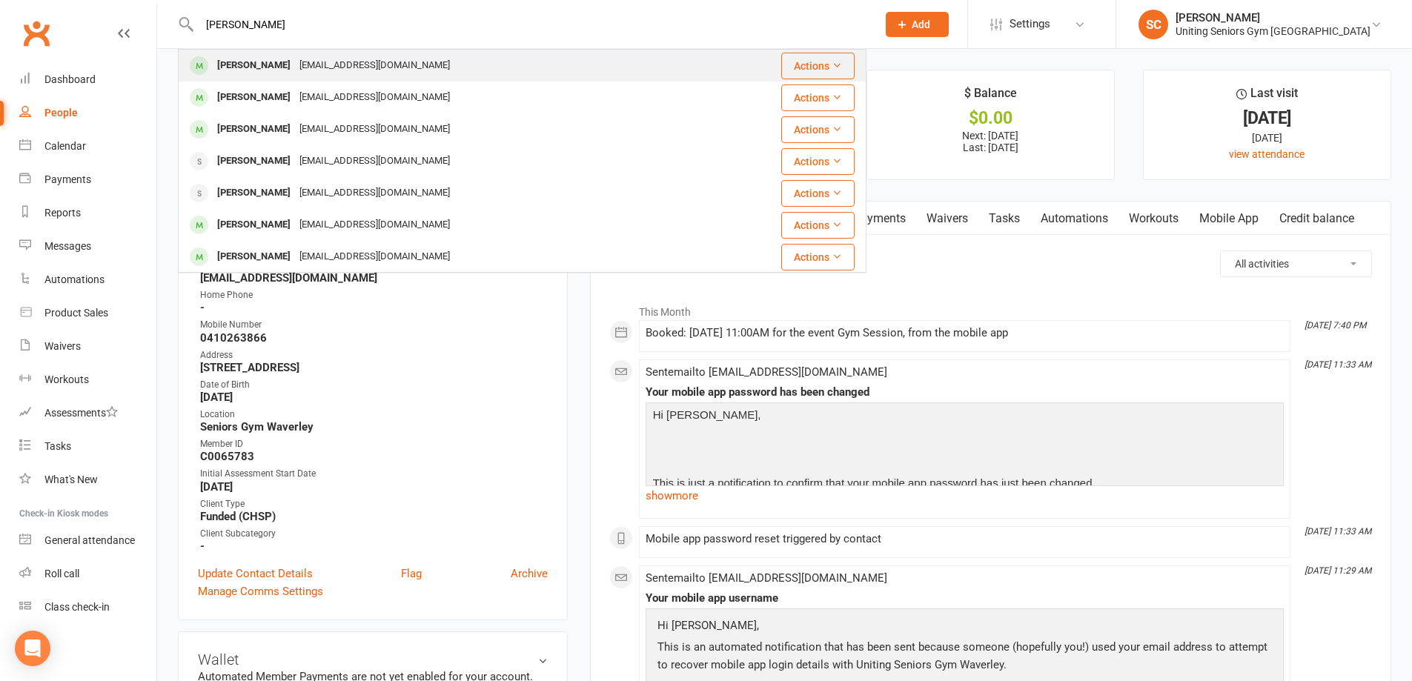
type input "[PERSON_NAME]"
click at [338, 67] on div "[EMAIL_ADDRESS][DOMAIN_NAME]" at bounding box center [374, 65] width 159 height 21
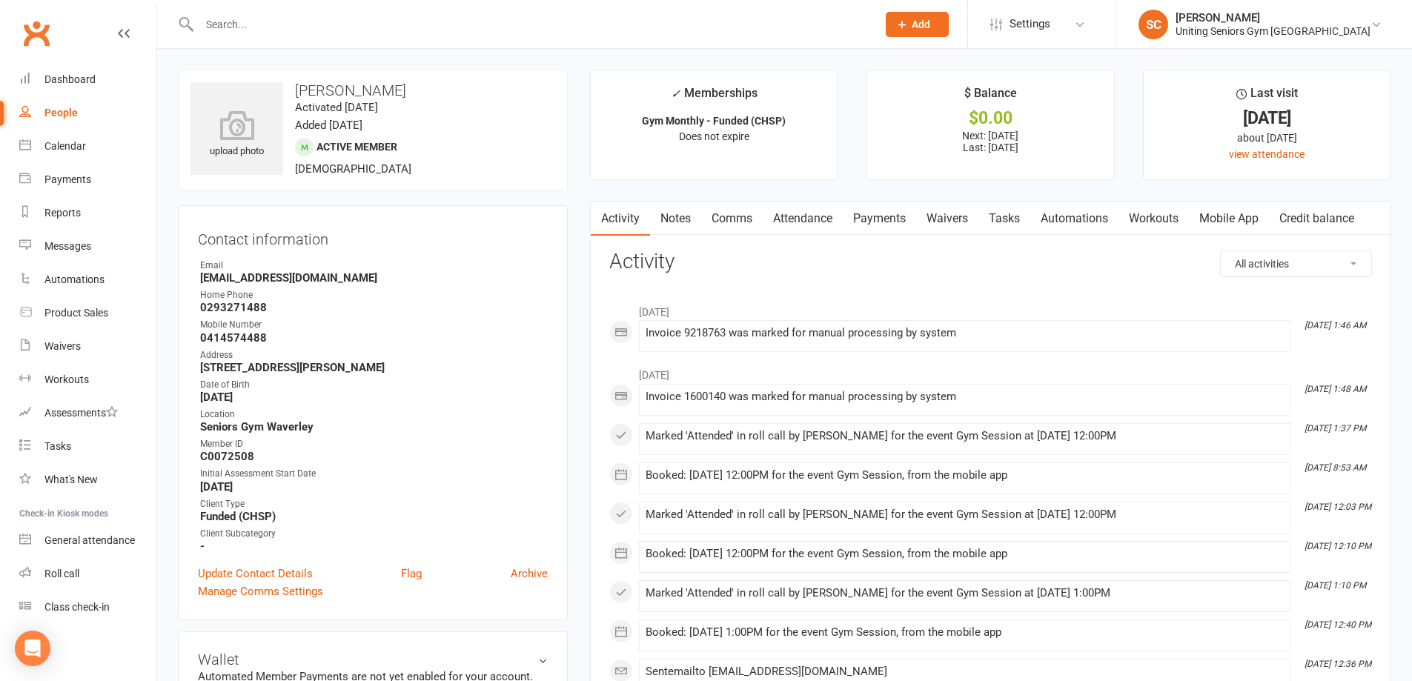
click at [401, 31] on input "text" at bounding box center [530, 24] width 671 height 21
paste input "[PERSON_NAME]"
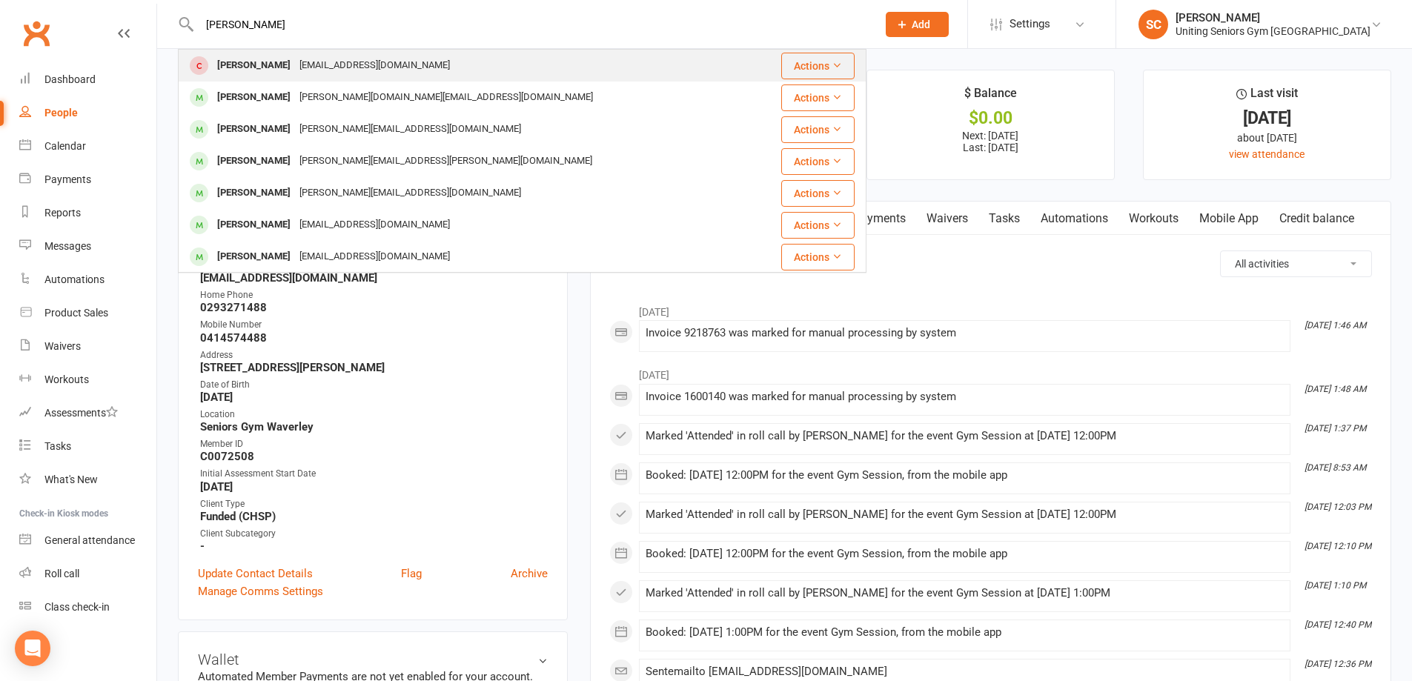
type input "[PERSON_NAME]"
click at [408, 64] on div "[PERSON_NAME] [PERSON_NAME][EMAIL_ADDRESS][DOMAIN_NAME]" at bounding box center [464, 65] width 571 height 30
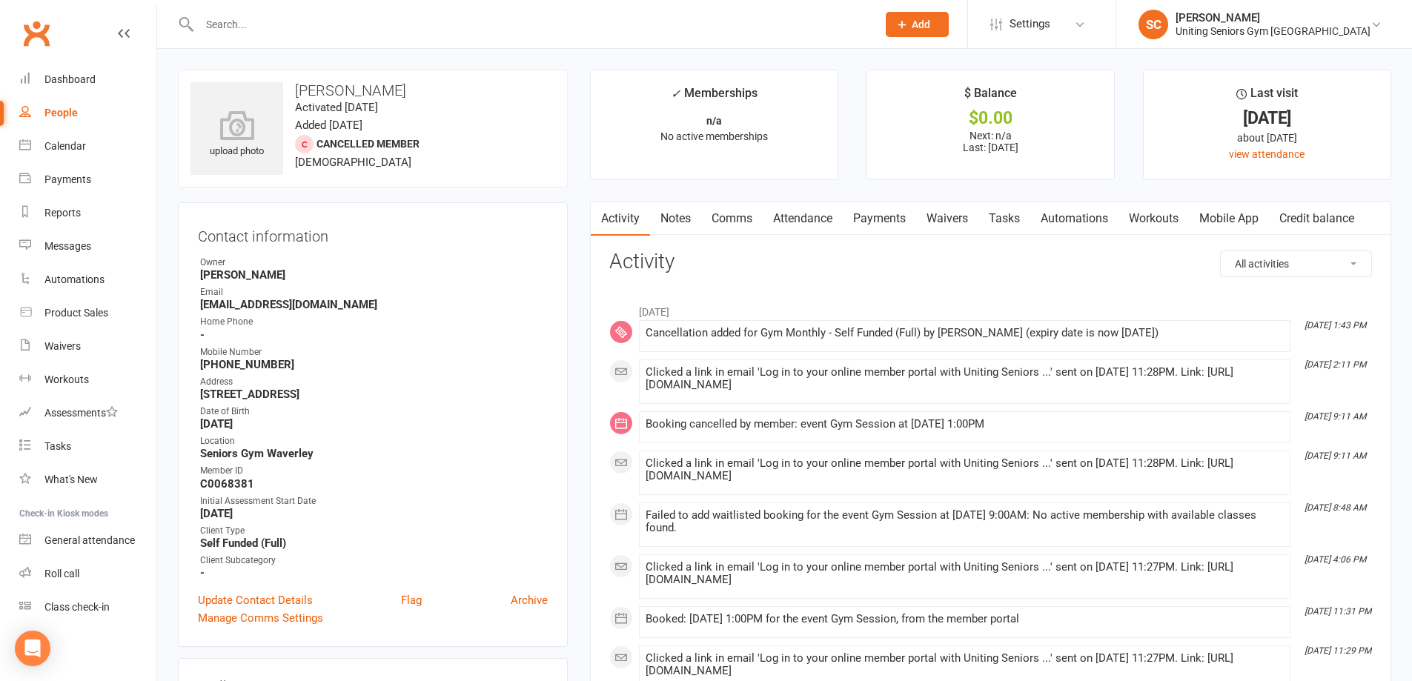
click at [419, 33] on input "text" at bounding box center [530, 24] width 671 height 21
paste input "[PERSON_NAME]"
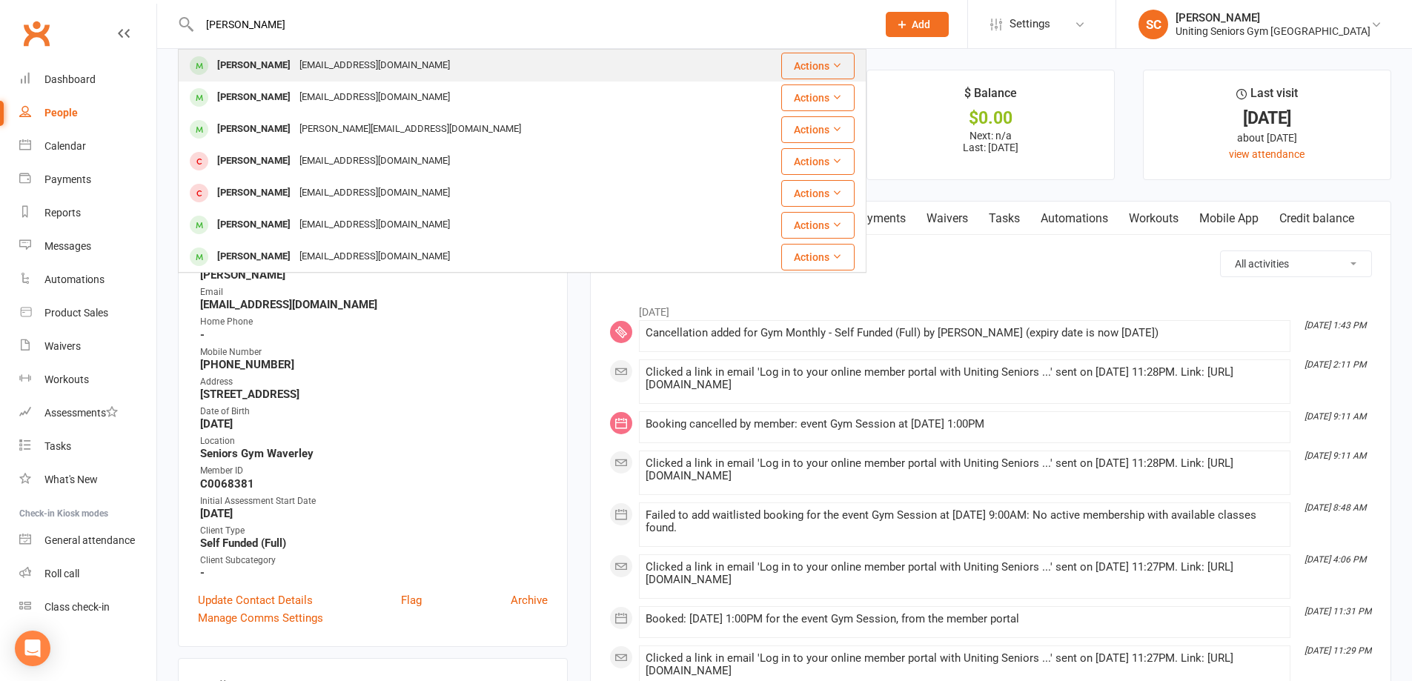
type input "[PERSON_NAME]"
click at [415, 67] on div "[PERSON_NAME] [EMAIL_ADDRESS][DOMAIN_NAME]" at bounding box center [464, 65] width 571 height 30
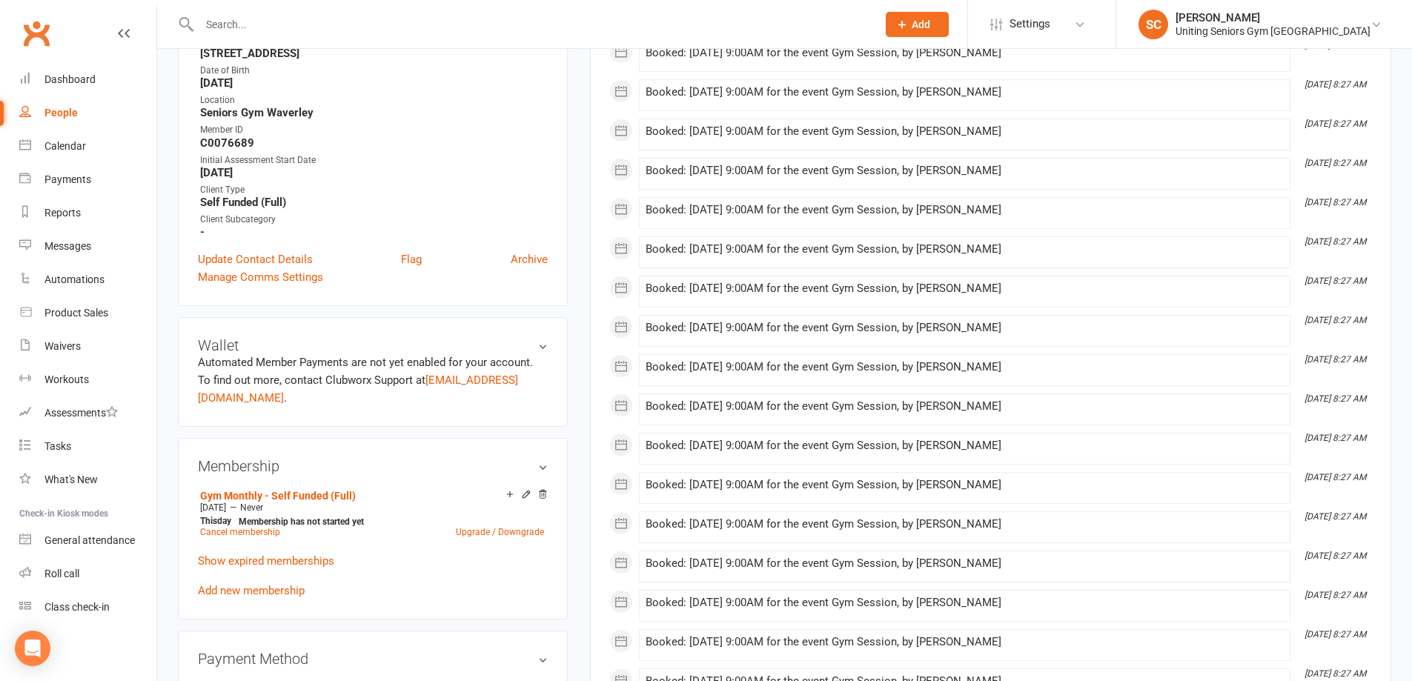
scroll to position [371, 0]
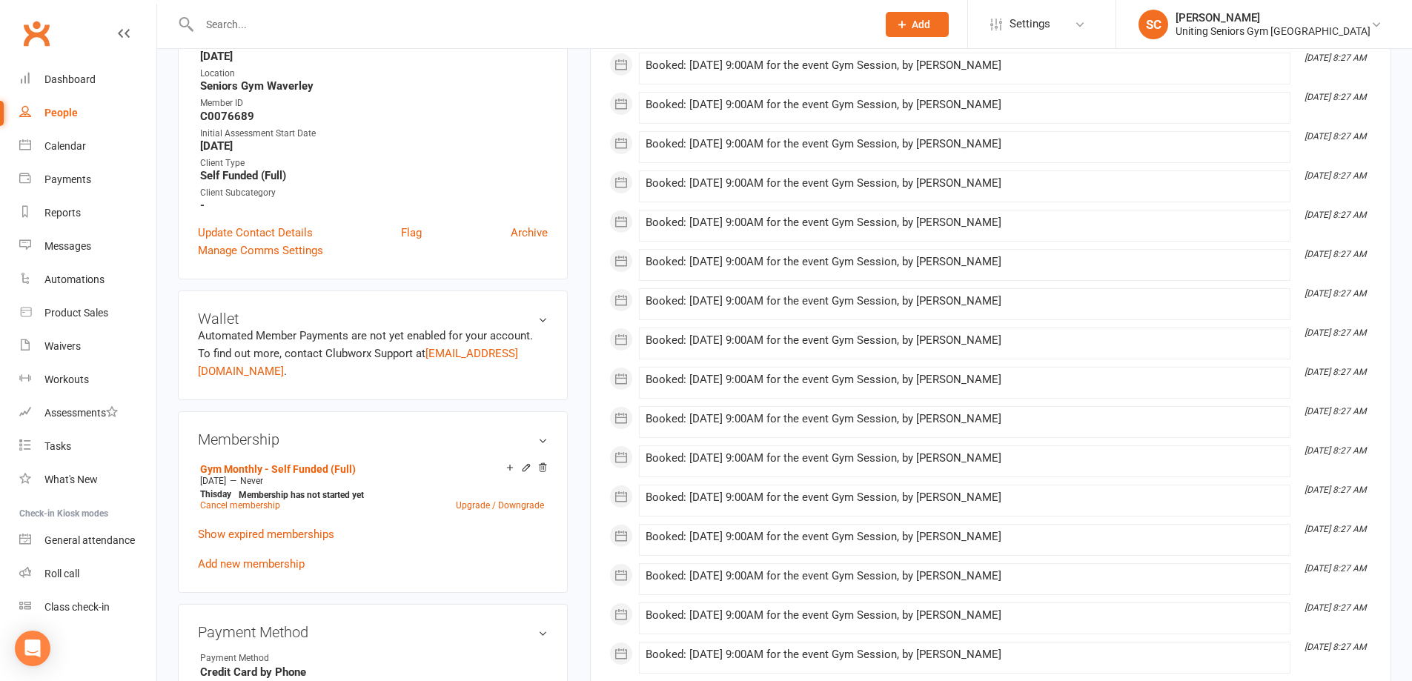
click at [419, 21] on input "text" at bounding box center [530, 24] width 671 height 21
paste input "[PERSON_NAME]"
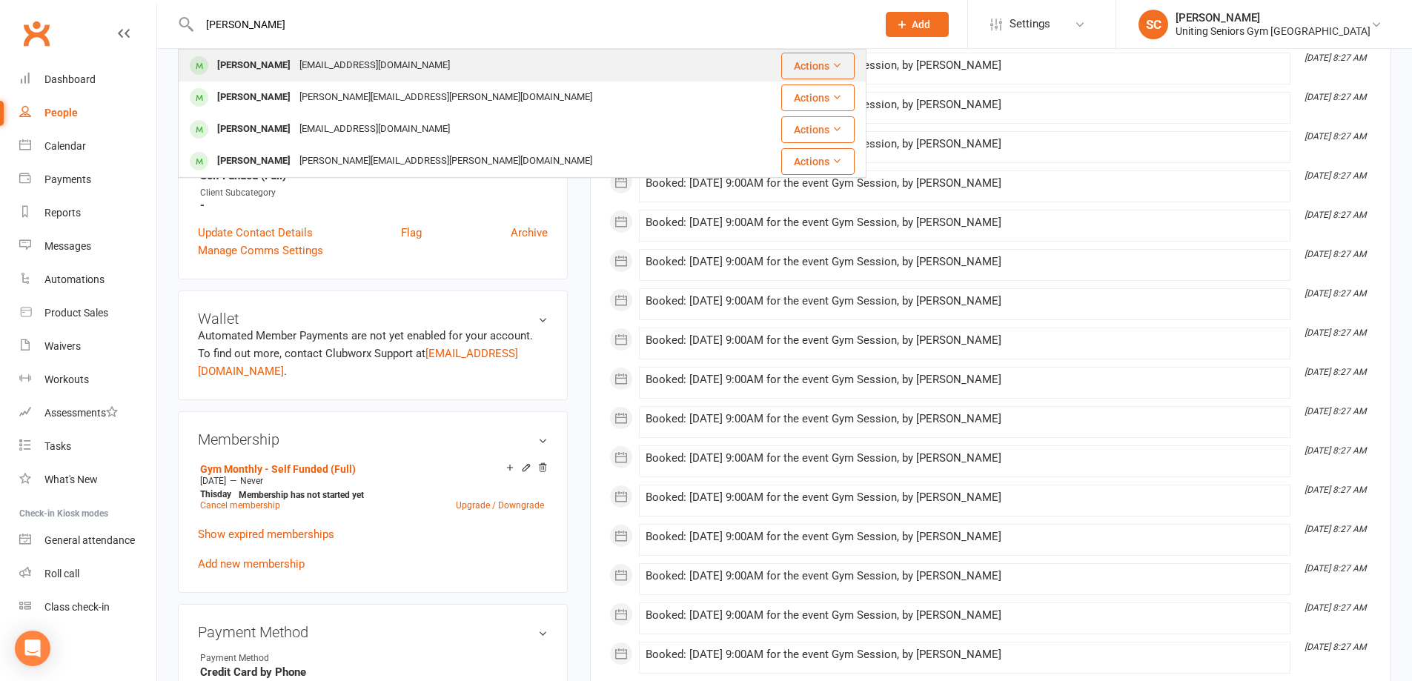
type input "[PERSON_NAME]"
click at [408, 67] on div "[PERSON_NAME] [EMAIL_ADDRESS][DOMAIN_NAME]" at bounding box center [464, 65] width 571 height 30
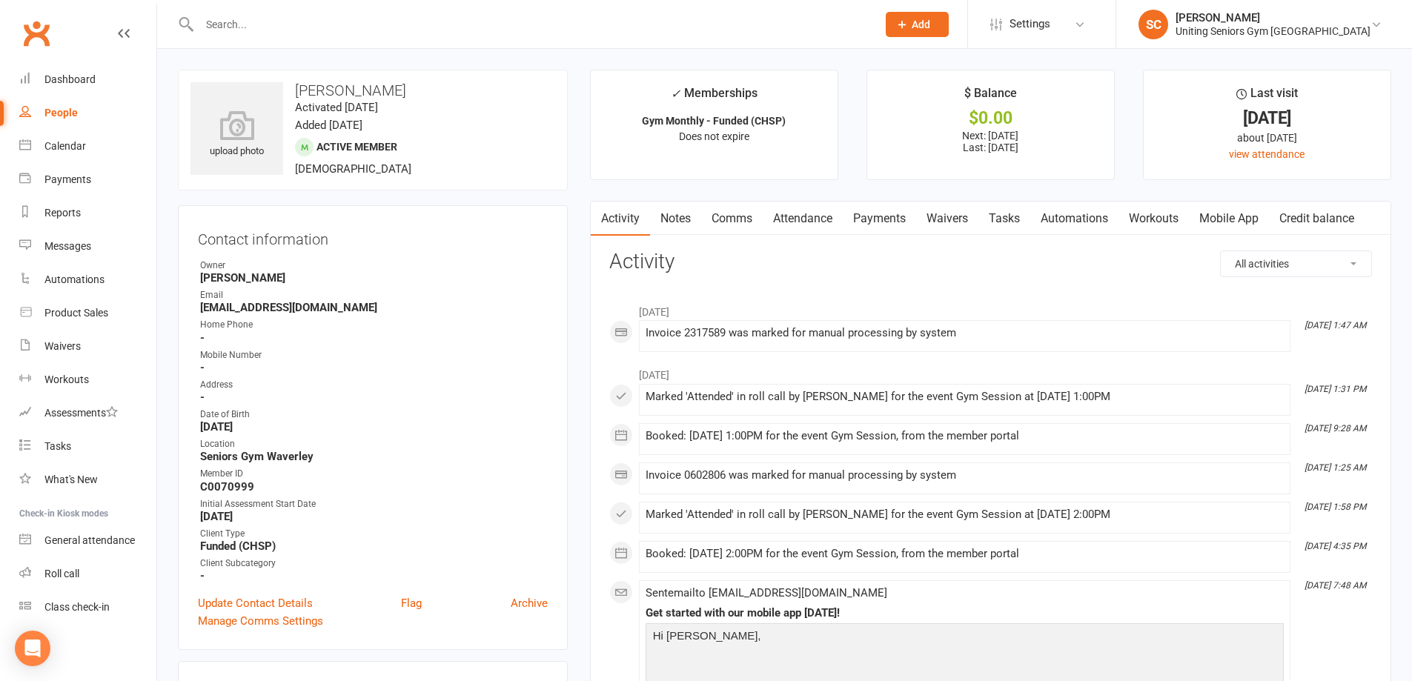
click at [391, 36] on div at bounding box center [522, 24] width 688 height 48
click at [393, 22] on input "text" at bounding box center [530, 24] width 671 height 21
paste input "[PERSON_NAME]"
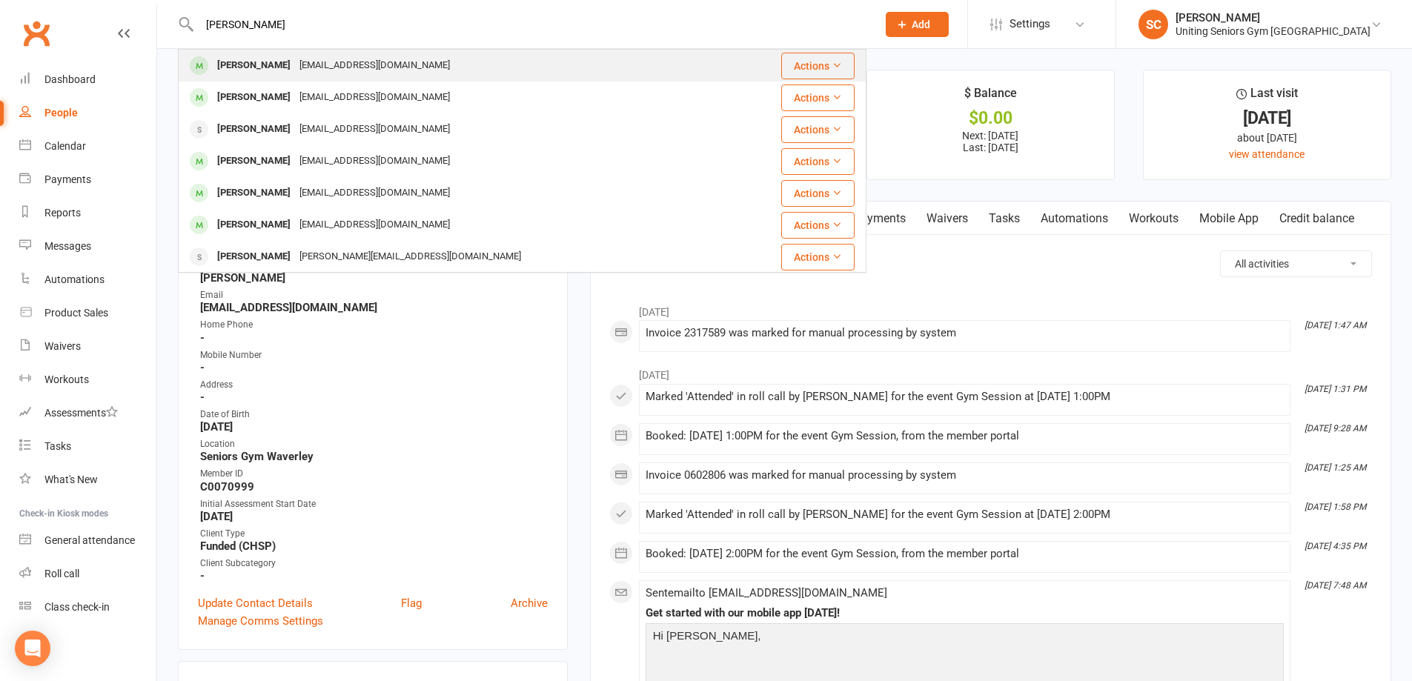
type input "[PERSON_NAME]"
click at [386, 63] on div "[EMAIL_ADDRESS][DOMAIN_NAME]" at bounding box center [374, 65] width 159 height 21
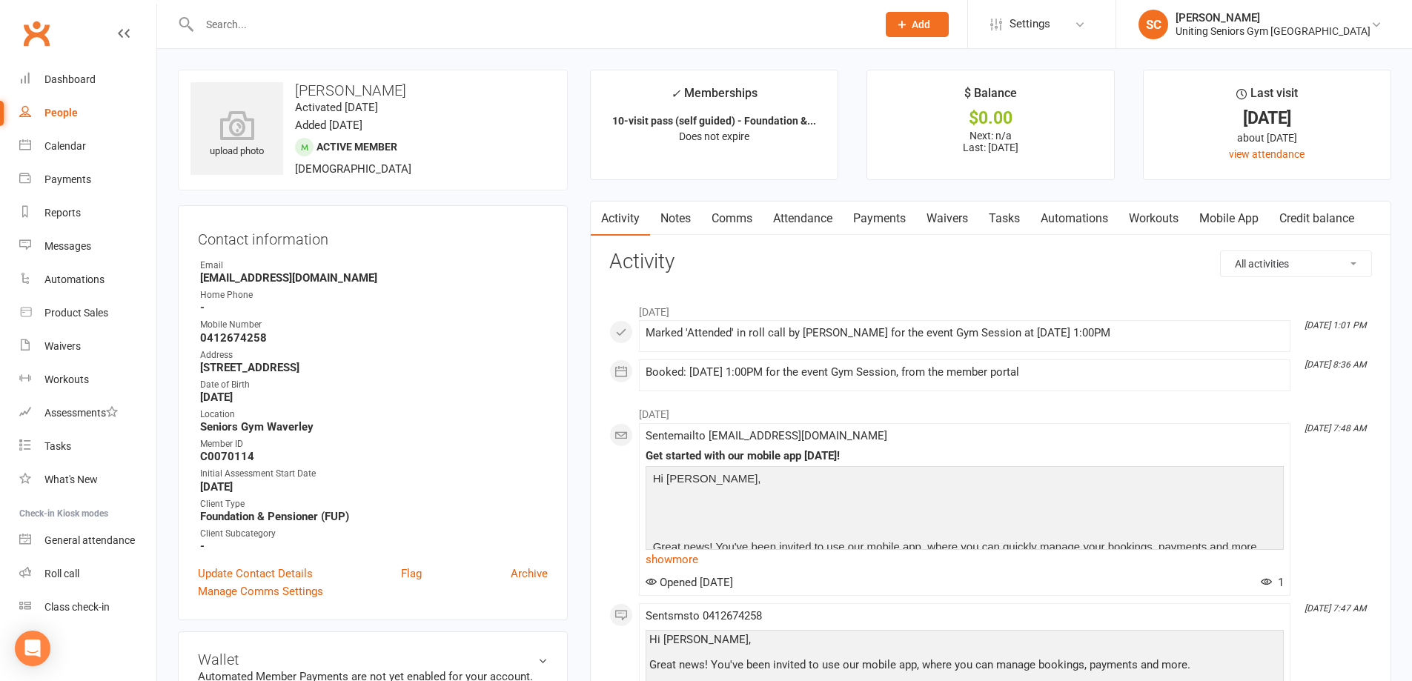
click at [405, 24] on input "text" at bounding box center [530, 24] width 671 height 21
paste input "[PERSON_NAME]"
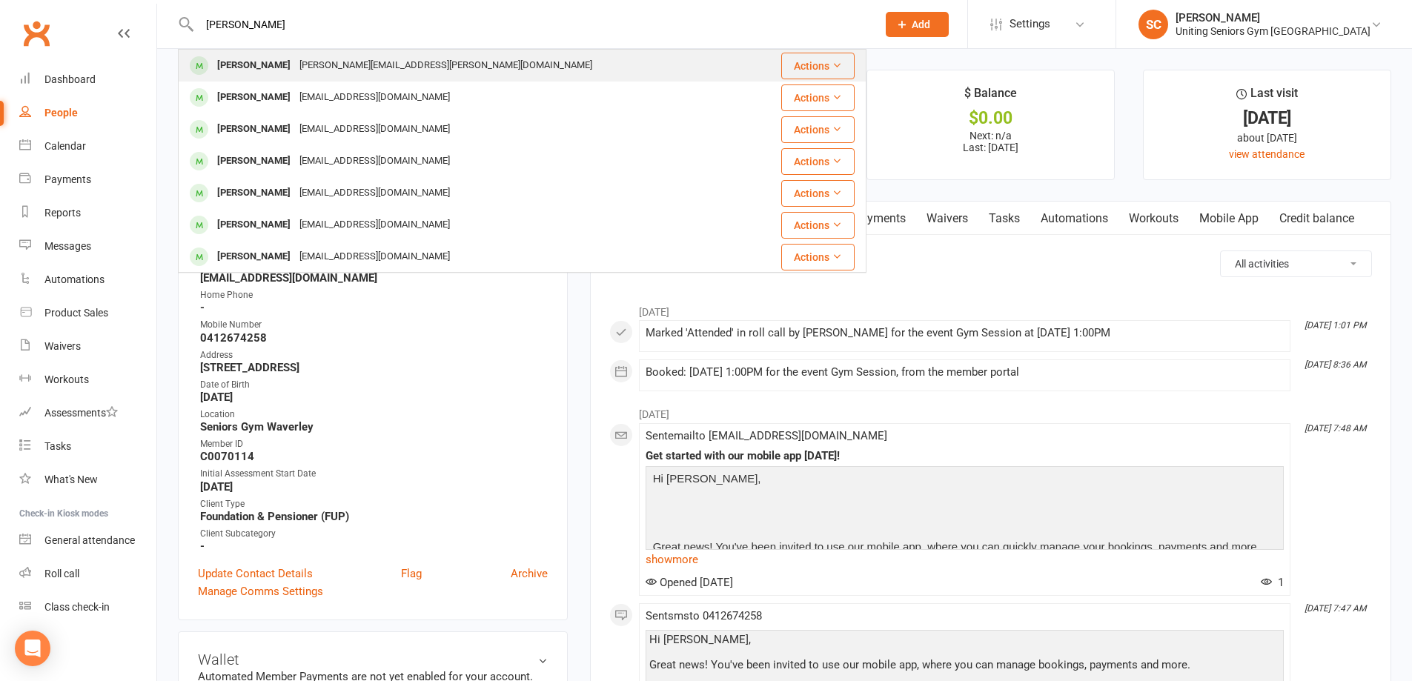
type input "[PERSON_NAME]"
click at [402, 64] on div "[PERSON_NAME] [PERSON_NAME][EMAIL_ADDRESS][PERSON_NAME][DOMAIN_NAME]" at bounding box center [464, 65] width 571 height 30
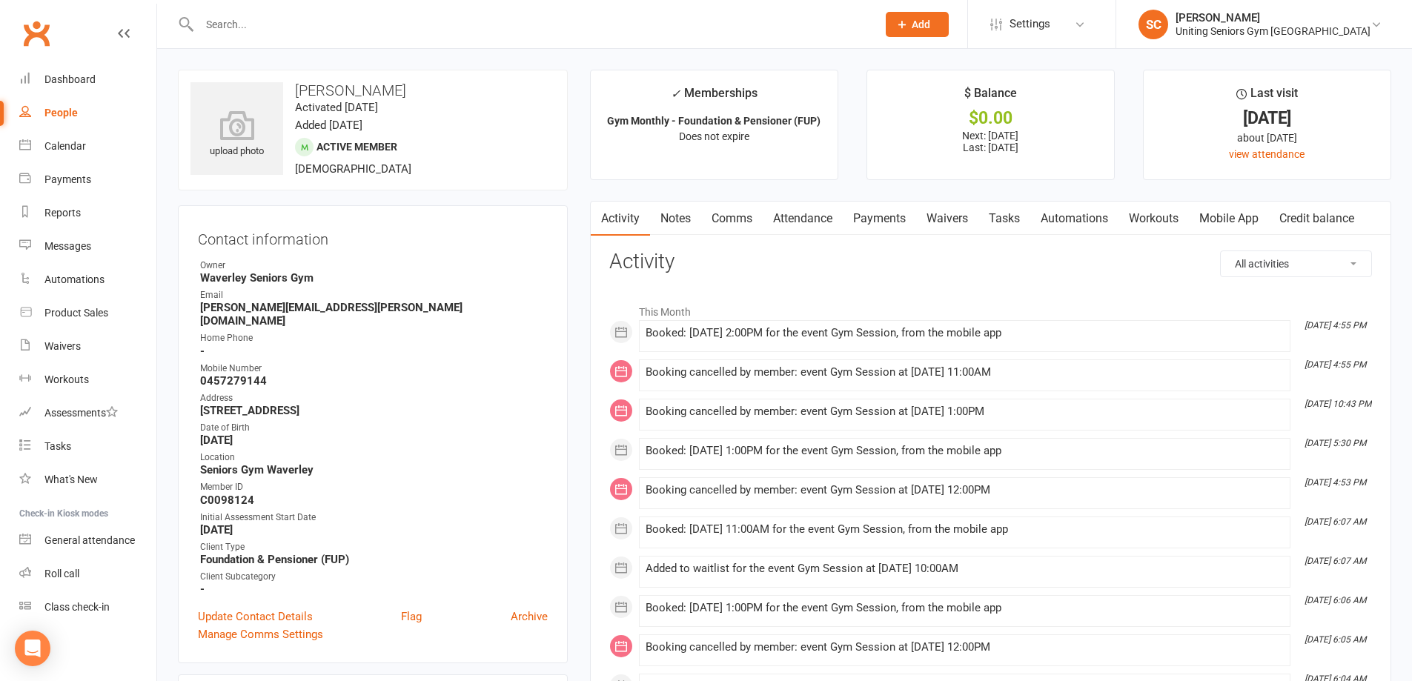
click at [325, 25] on input "text" at bounding box center [530, 24] width 671 height 21
paste input "[PERSON_NAME]"
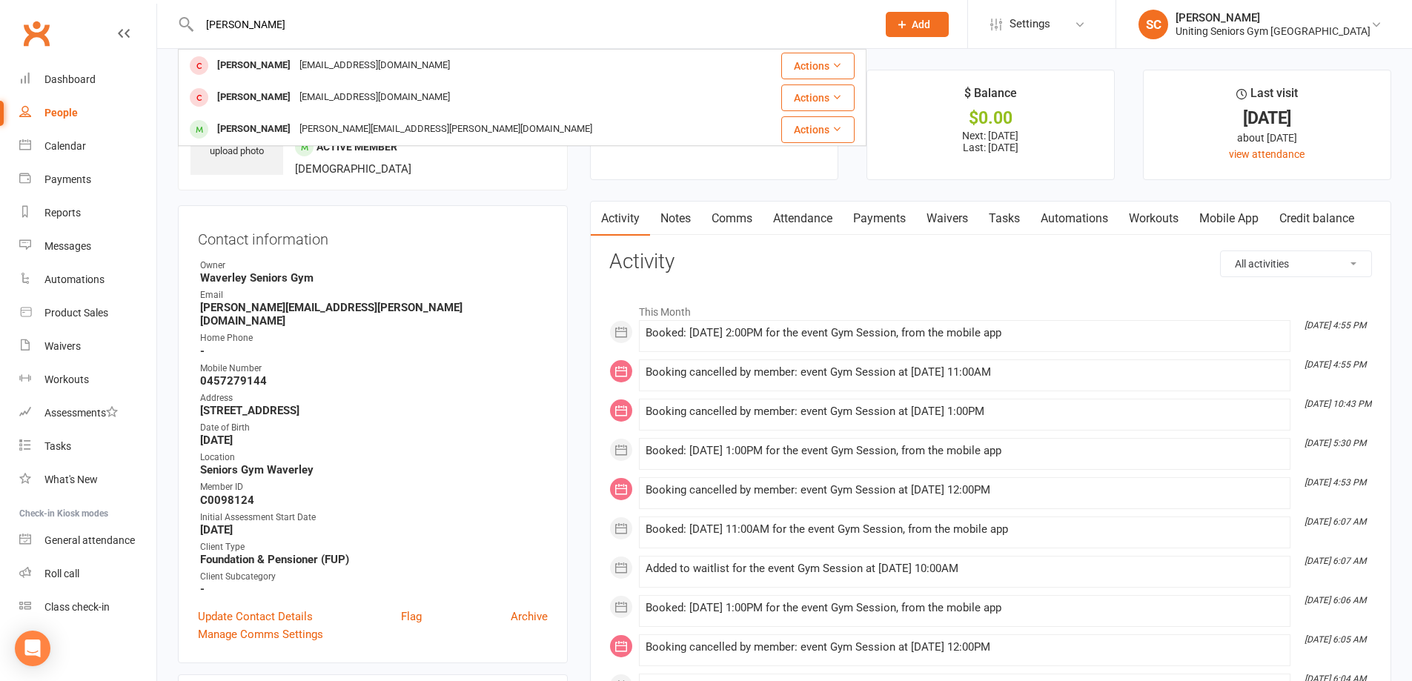
click at [538, 28] on input "[PERSON_NAME]" at bounding box center [530, 24] width 671 height 21
drag, startPoint x: 381, startPoint y: 16, endPoint x: 53, endPoint y: 25, distance: 327.7
click at [53, 4] on header "[PERSON_NAME] [PERSON_NAME] [EMAIL_ADDRESS][DOMAIN_NAME] Actions [PERSON_NAME] …" at bounding box center [706, 4] width 1412 height 0
paste input "[PERSON_NAME]"
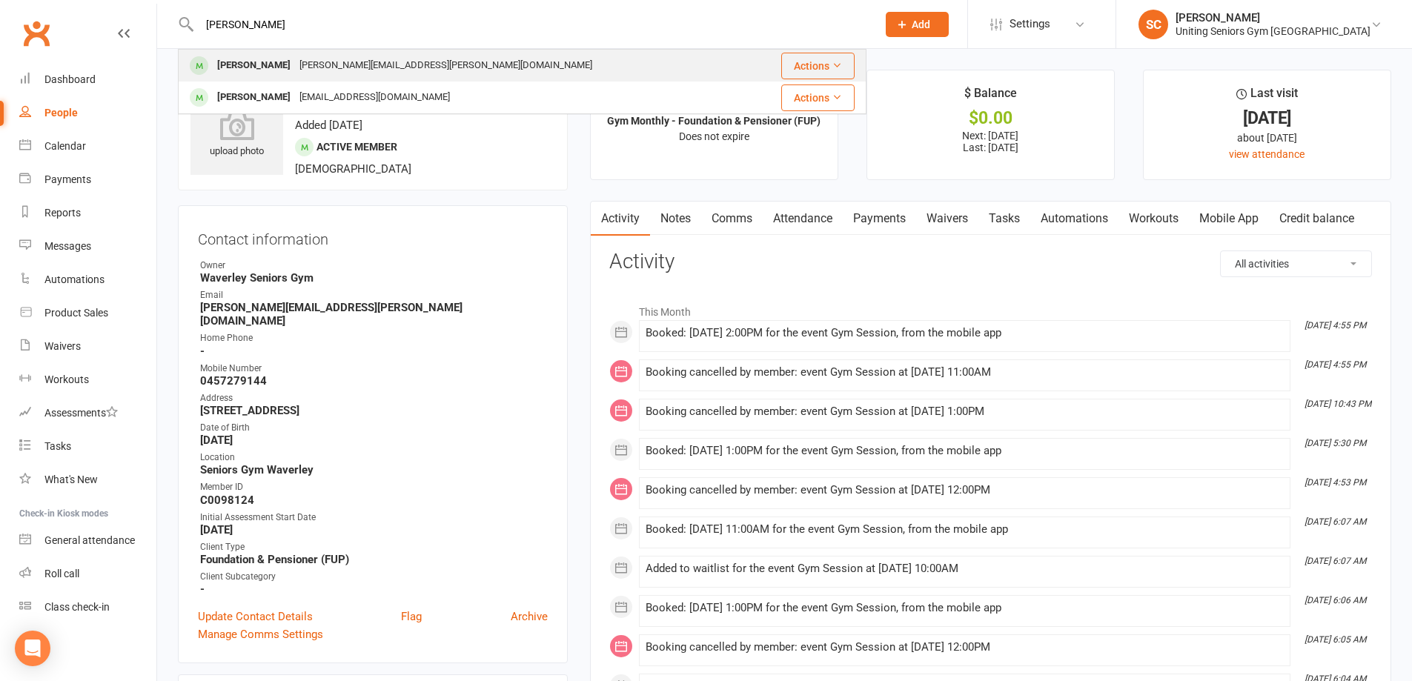
type input "[PERSON_NAME]"
click at [320, 71] on div "[PERSON_NAME][EMAIL_ADDRESS][PERSON_NAME][DOMAIN_NAME]" at bounding box center [446, 65] width 302 height 21
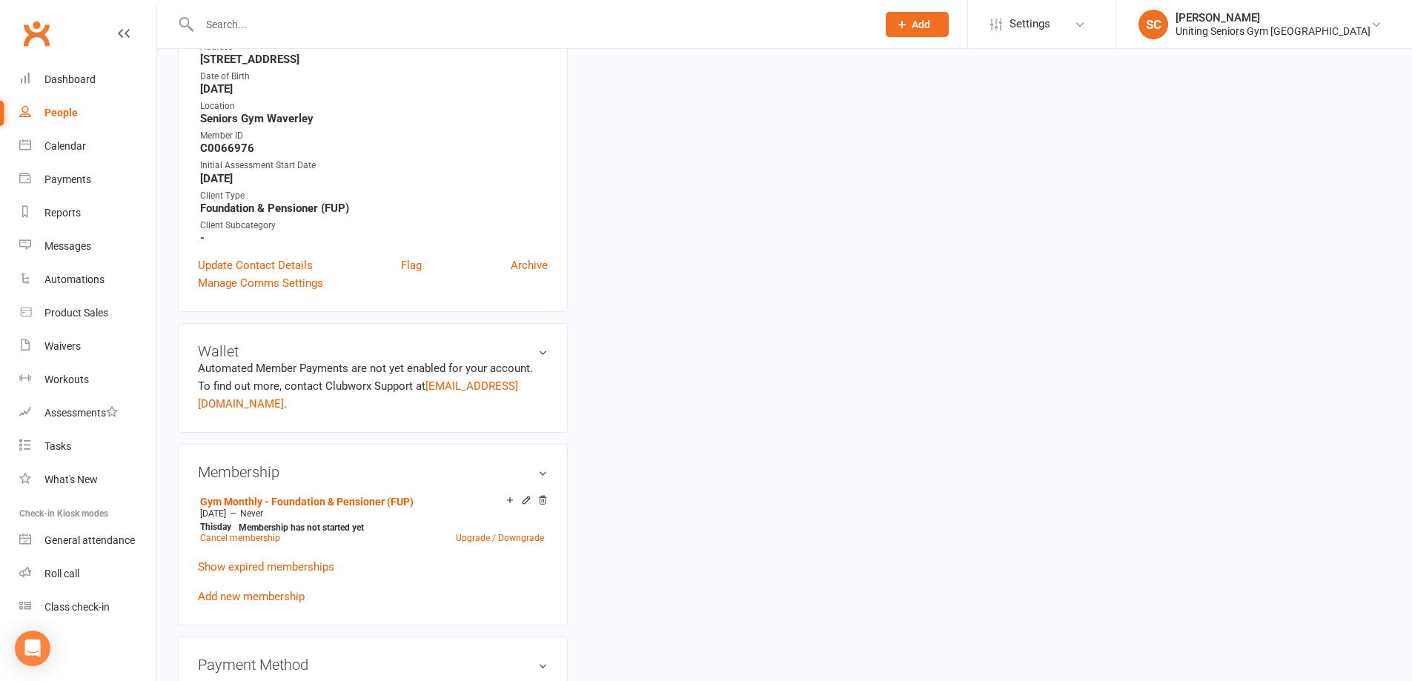
scroll to position [371, 0]
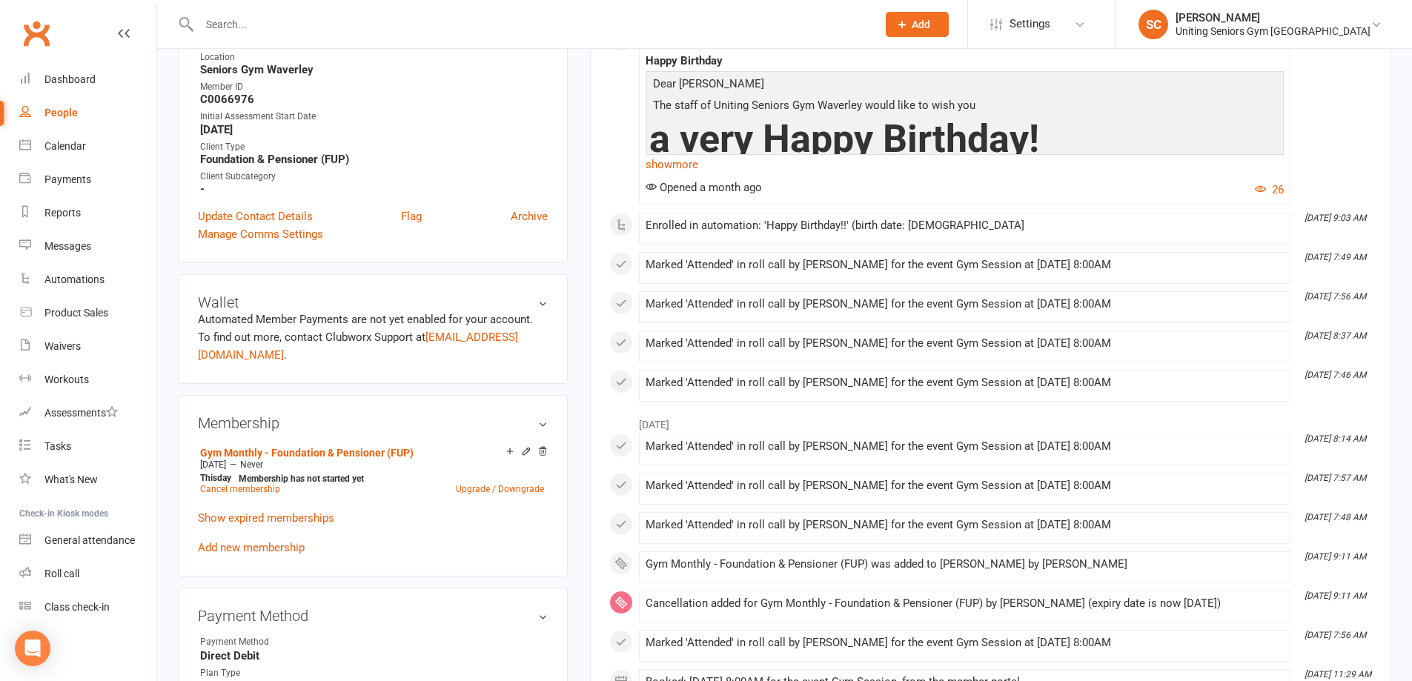
click at [408, 24] on input "text" at bounding box center [530, 24] width 671 height 21
paste input "[PERSON_NAME]"
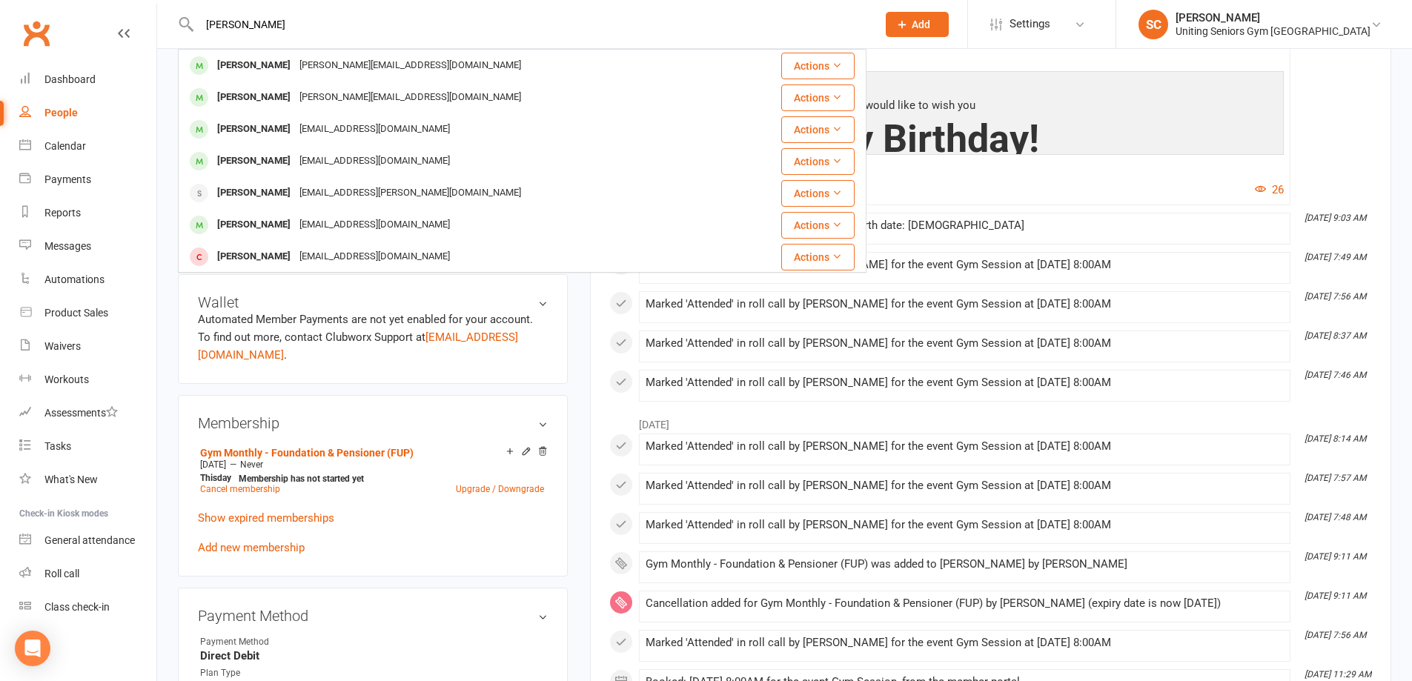
type input "[PERSON_NAME]"
click at [412, 63] on div "[PERSON_NAME] [PERSON_NAME][EMAIL_ADDRESS][DOMAIN_NAME]" at bounding box center [455, 65] width 552 height 30
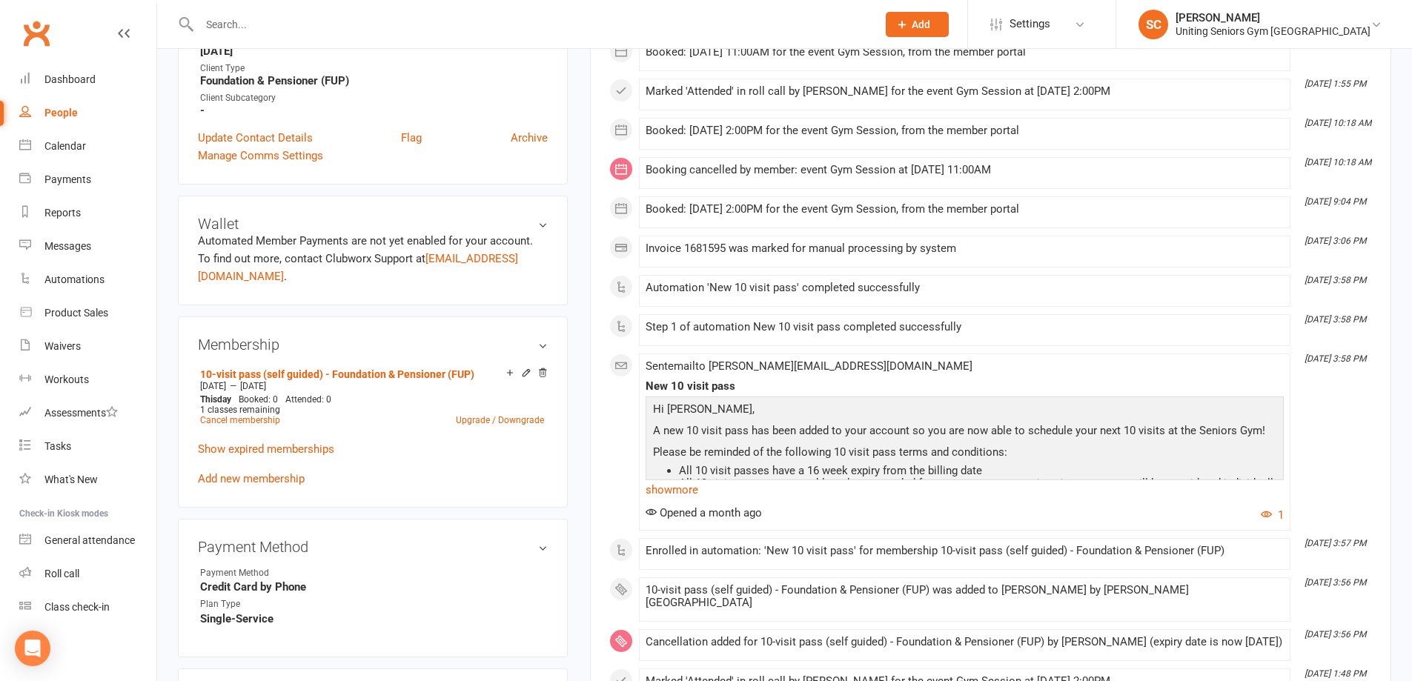
scroll to position [445, 0]
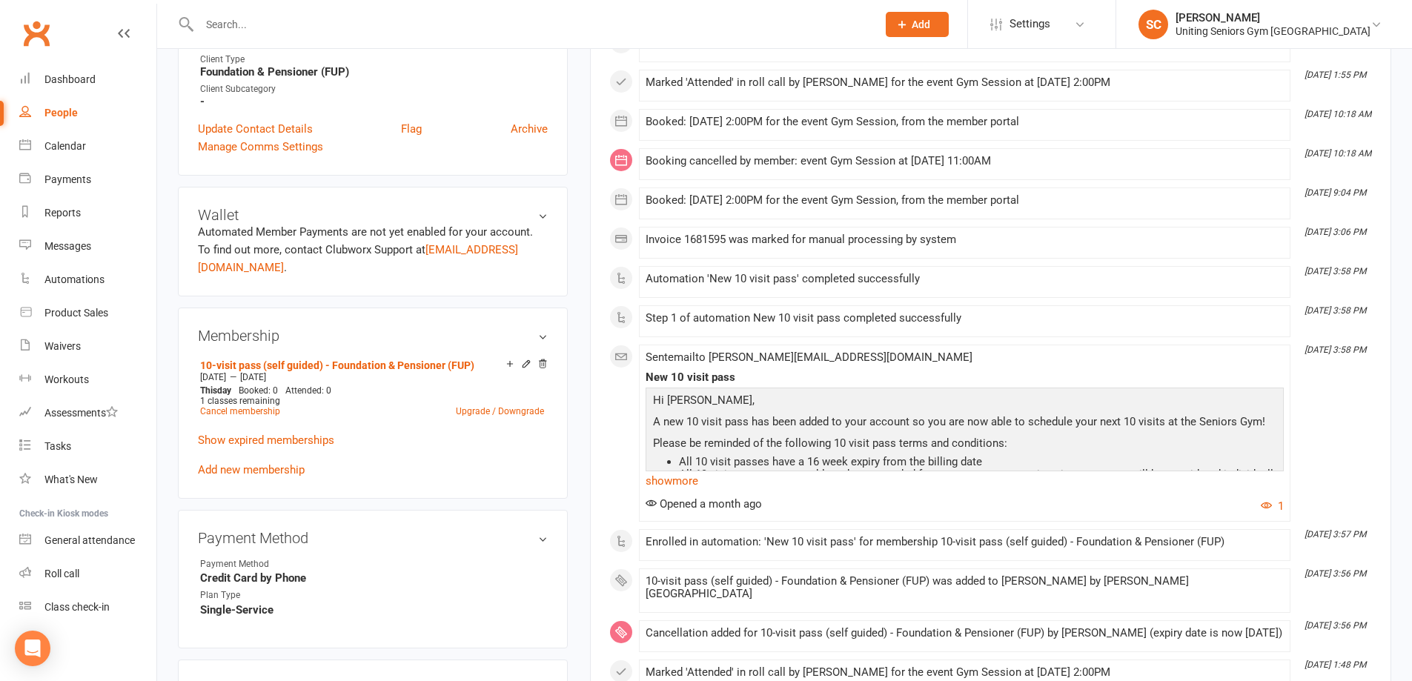
click at [377, 30] on input "text" at bounding box center [530, 24] width 671 height 21
paste input "[PERSON_NAME]"
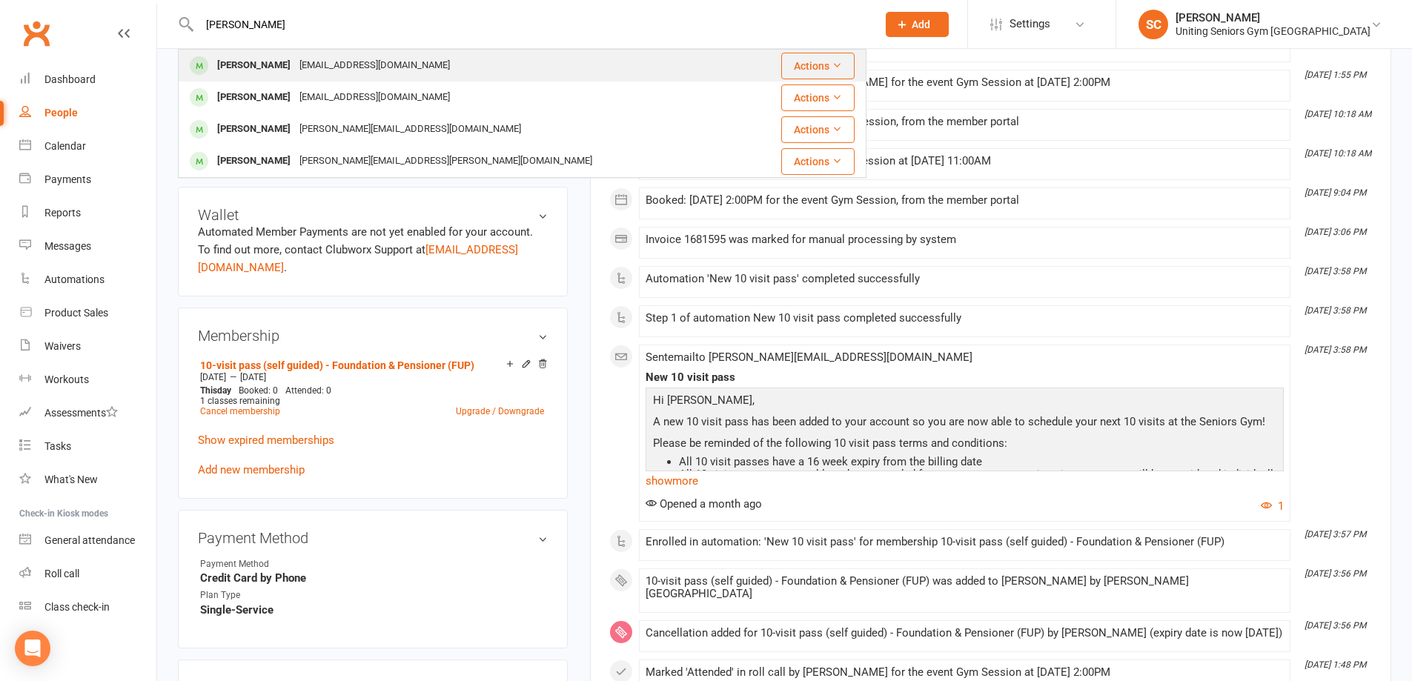
type input "[PERSON_NAME]"
click at [345, 67] on div "[EMAIL_ADDRESS][DOMAIN_NAME]" at bounding box center [374, 65] width 159 height 21
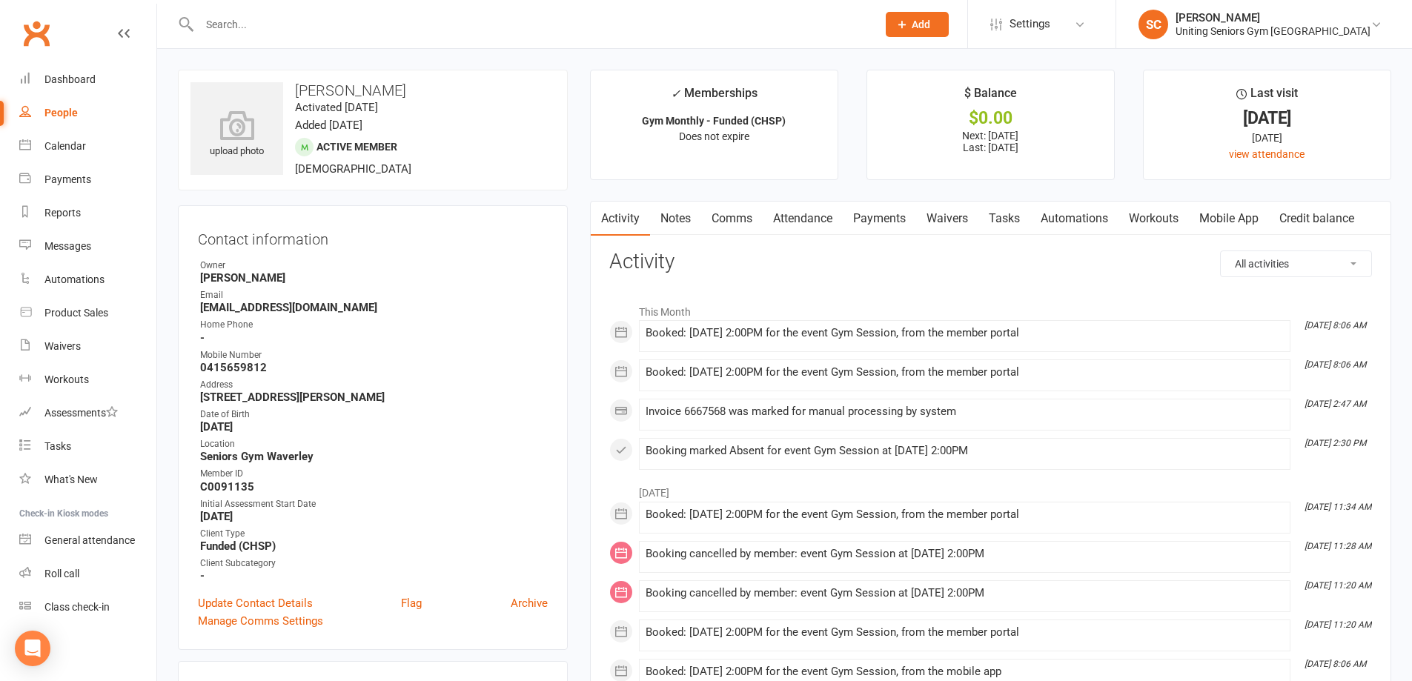
click at [399, 32] on input "text" at bounding box center [530, 24] width 671 height 21
paste input "[PERSON_NAME]"
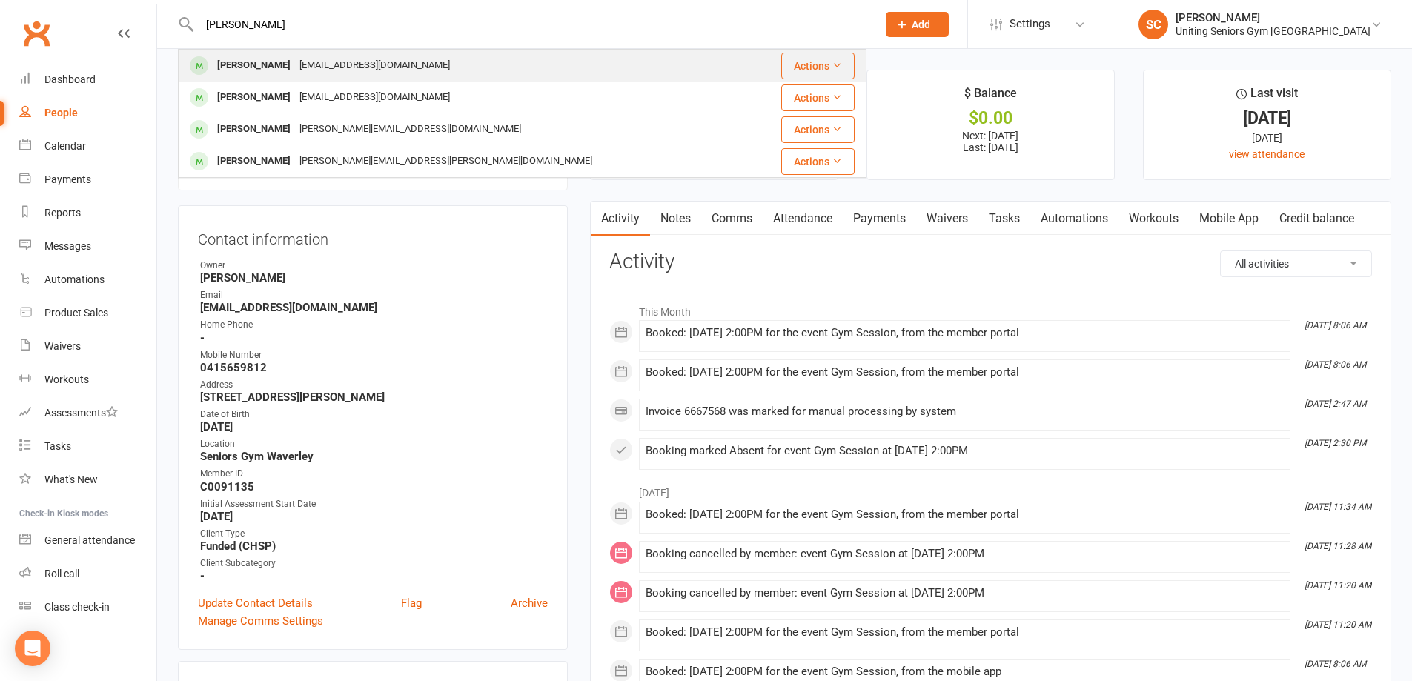
type input "[PERSON_NAME]"
click at [393, 65] on div "[EMAIL_ADDRESS][DOMAIN_NAME]" at bounding box center [374, 65] width 159 height 21
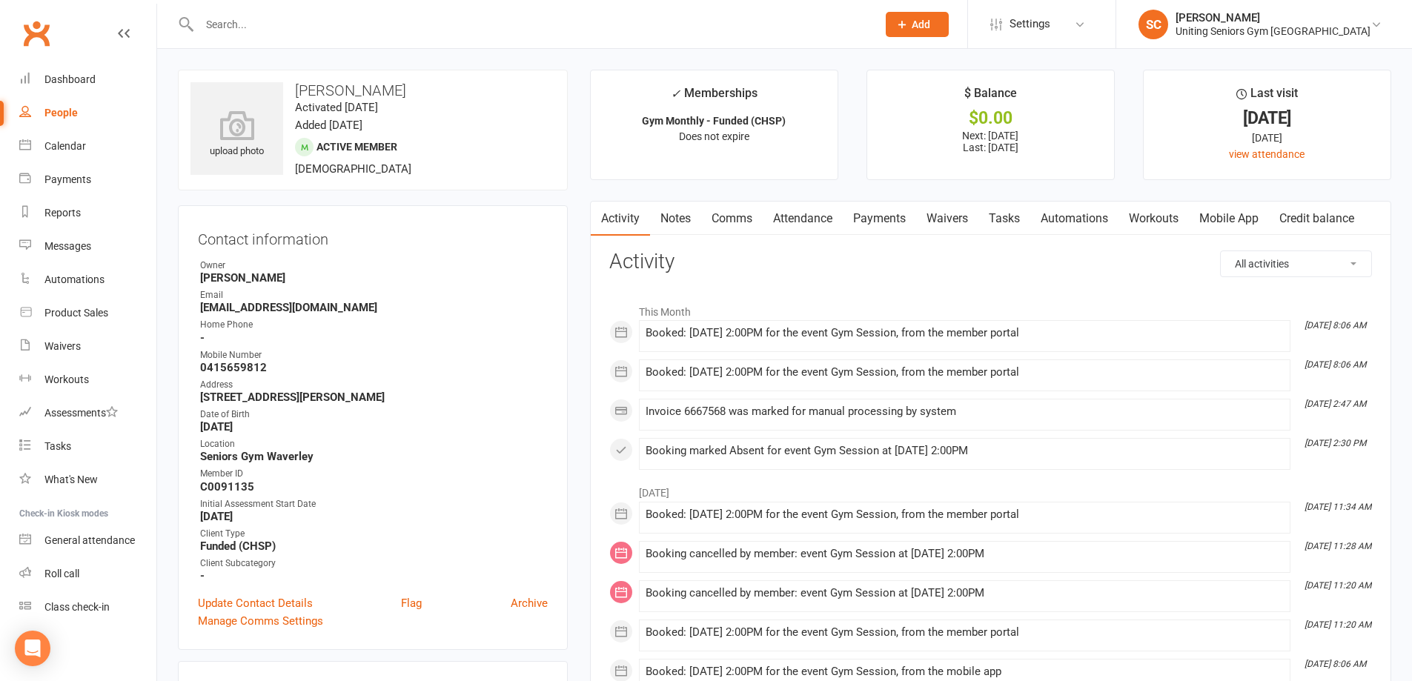
click at [369, 25] on input "text" at bounding box center [530, 24] width 671 height 21
paste input "[PERSON_NAME]"
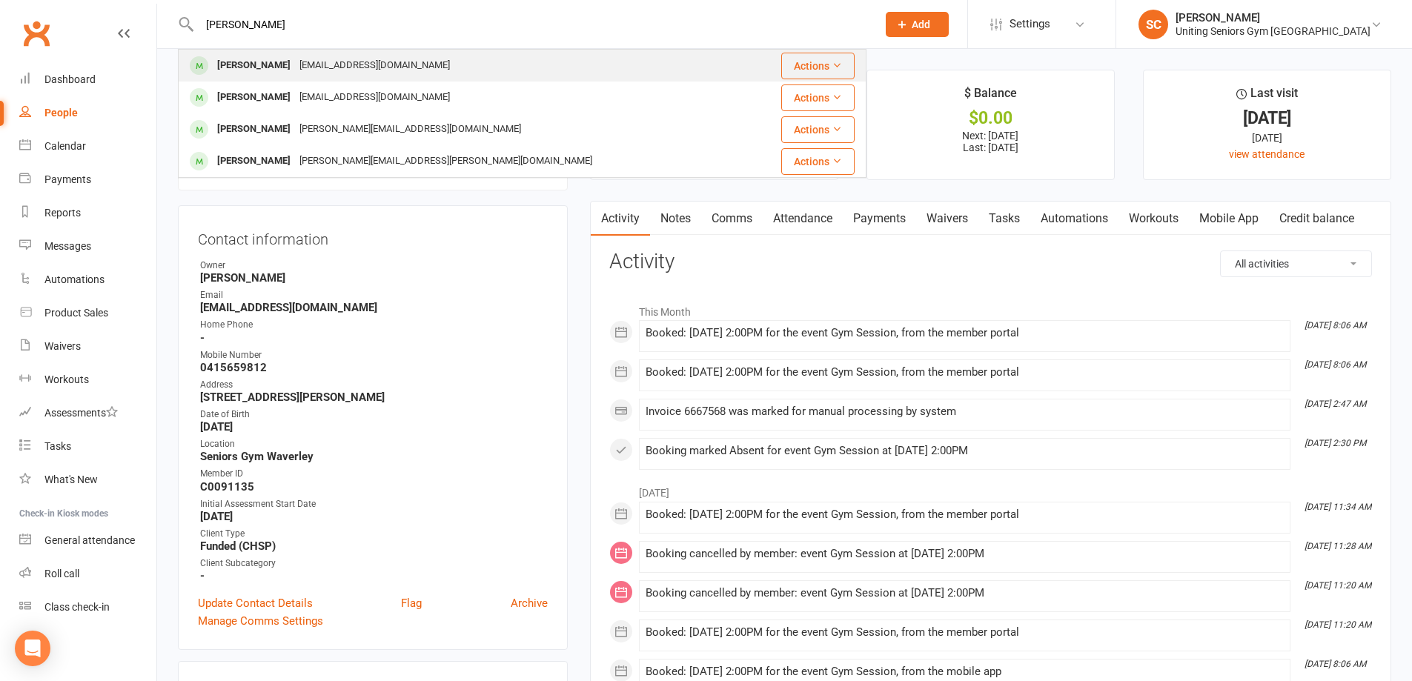
type input "[PERSON_NAME]"
click at [379, 70] on div "[EMAIL_ADDRESS][DOMAIN_NAME]" at bounding box center [374, 65] width 159 height 21
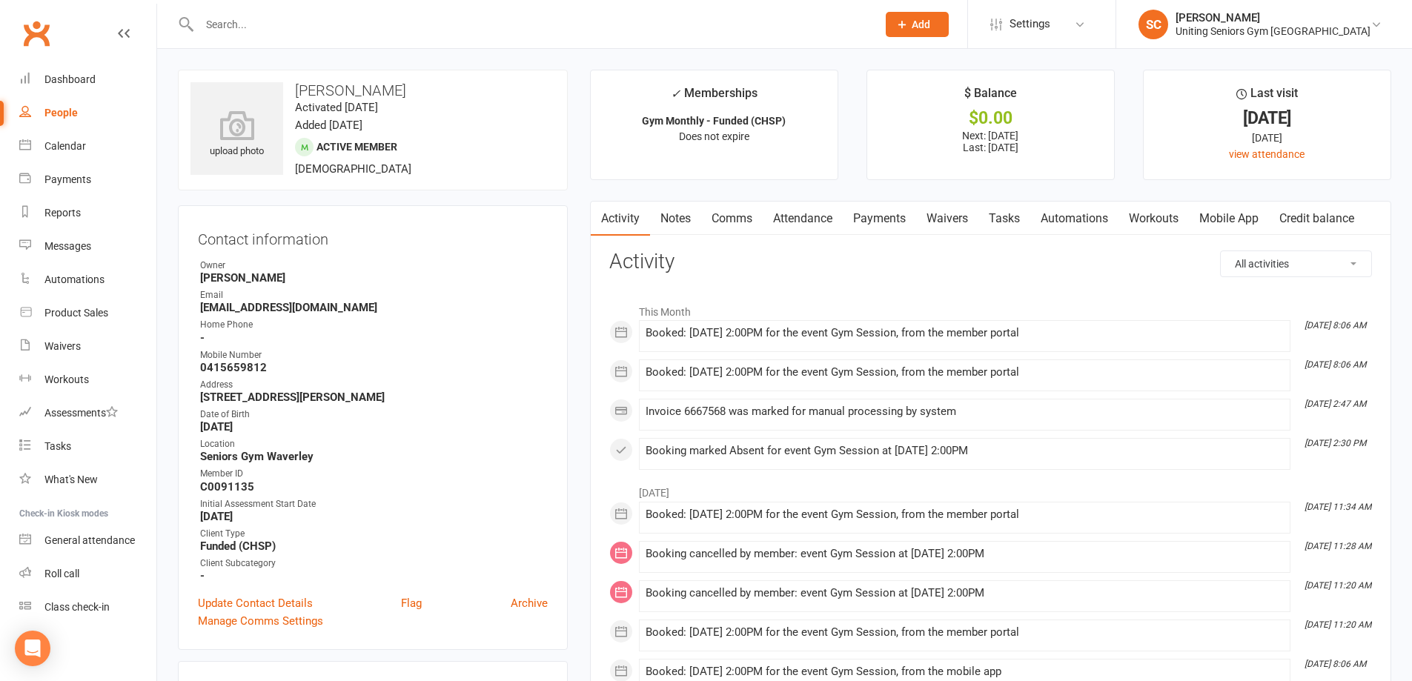
click at [379, 27] on input "text" at bounding box center [530, 24] width 671 height 21
paste input "[PERSON_NAME]"
type input "[PERSON_NAME]"
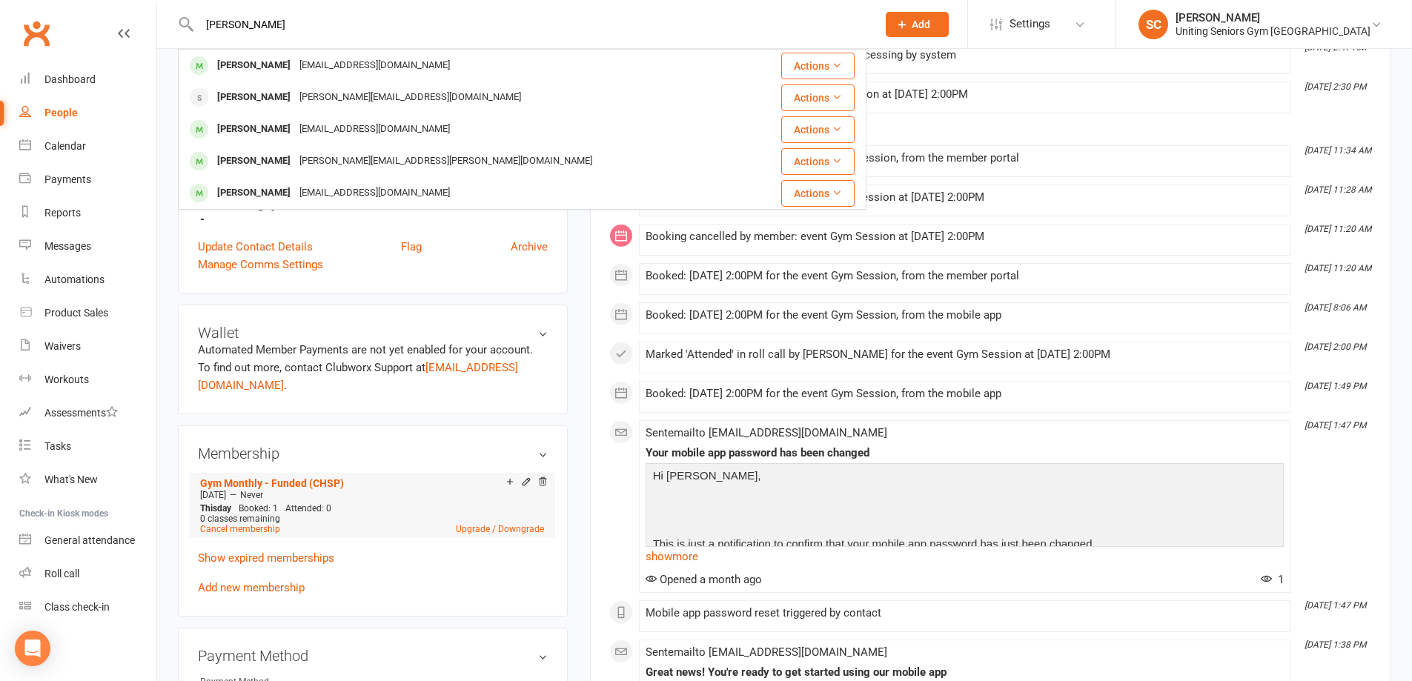
scroll to position [445, 0]
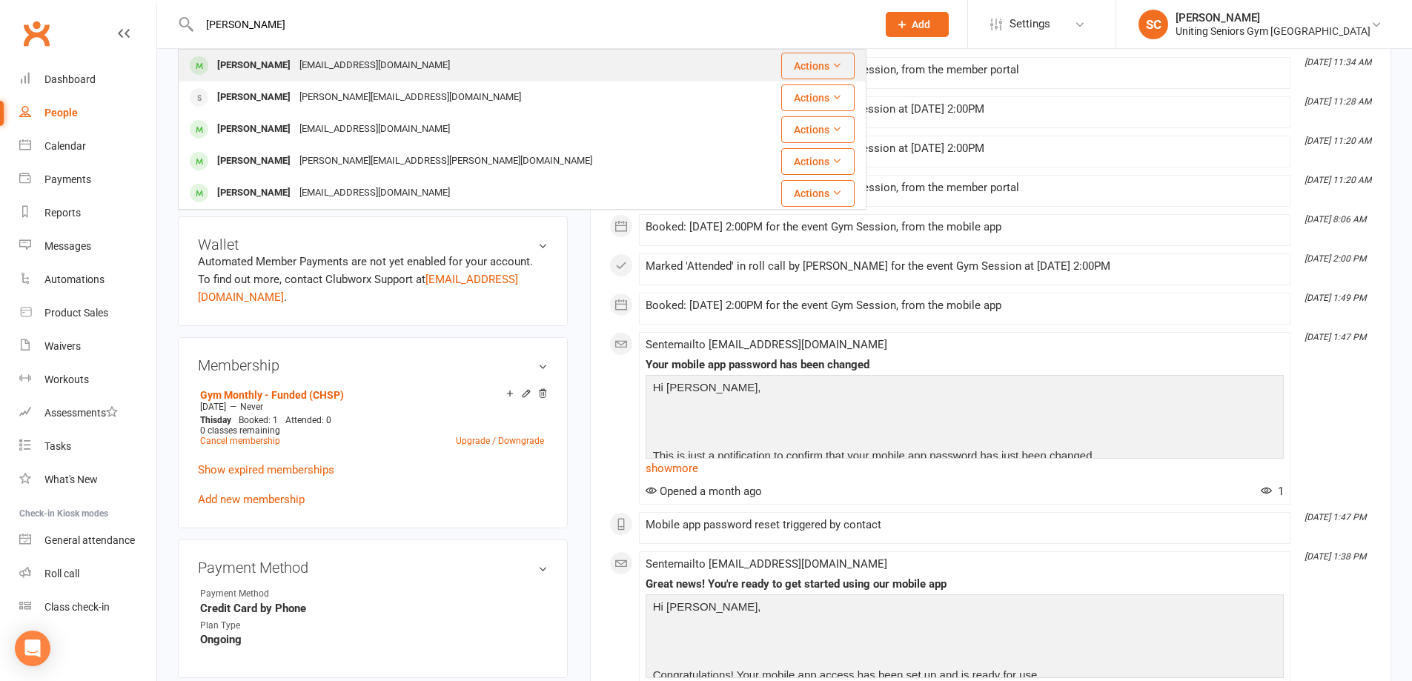
click at [318, 64] on div "[EMAIL_ADDRESS][DOMAIN_NAME]" at bounding box center [374, 65] width 159 height 21
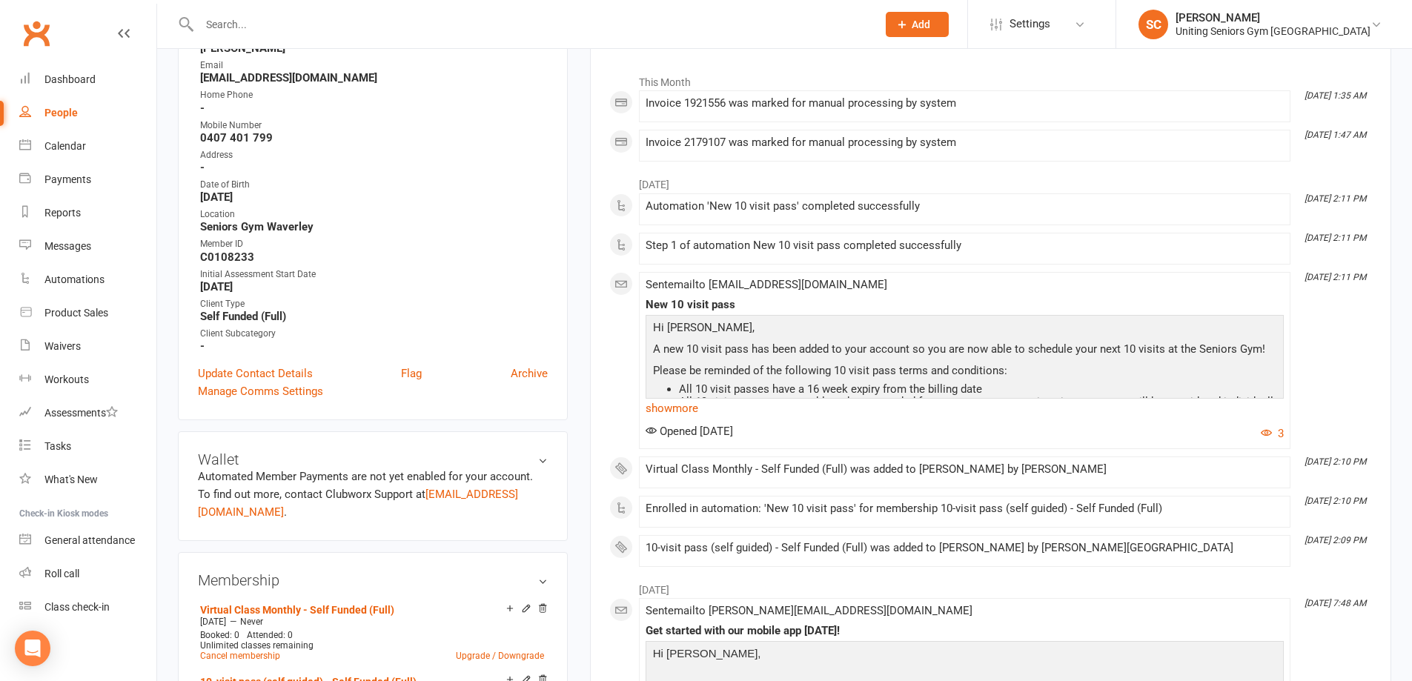
scroll to position [445, 0]
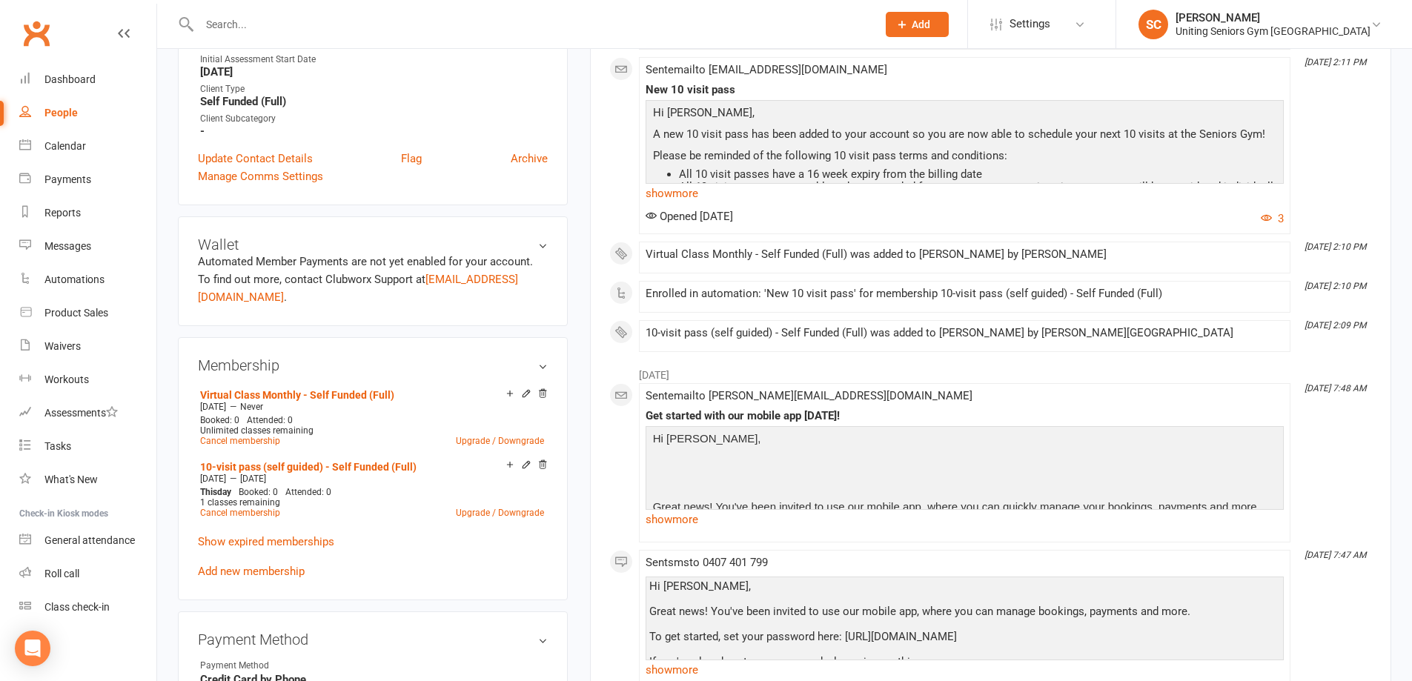
click at [364, 30] on input "text" at bounding box center [530, 24] width 671 height 21
paste input "[PERSON_NAME]"
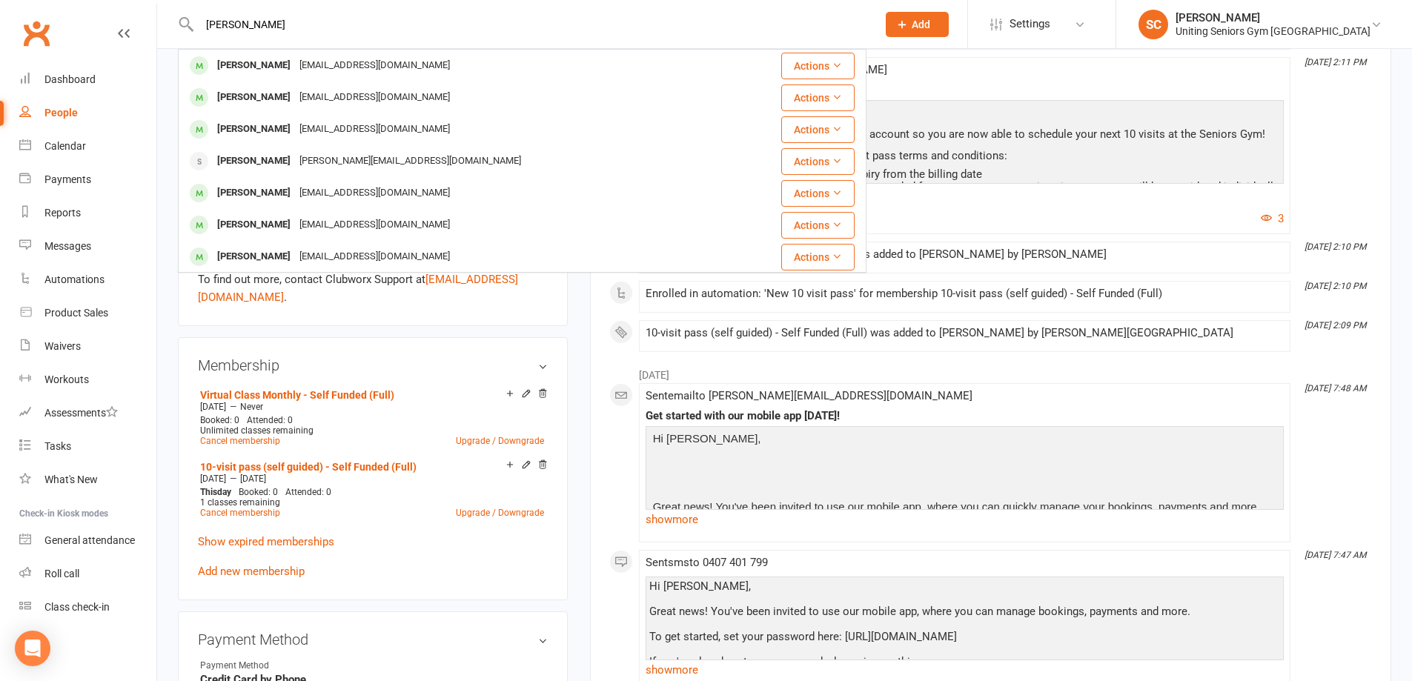
type input "[PERSON_NAME]"
click at [359, 62] on div "[EMAIL_ADDRESS][DOMAIN_NAME]" at bounding box center [374, 65] width 159 height 21
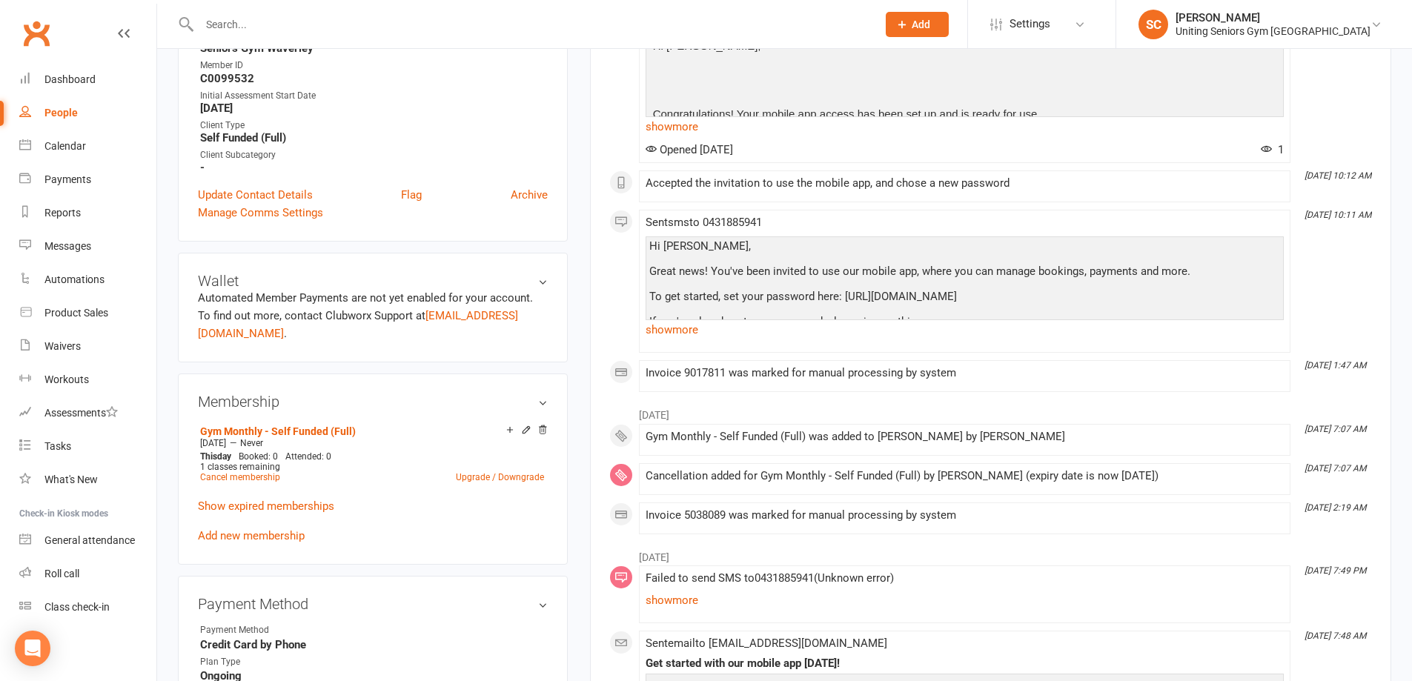
scroll to position [445, 0]
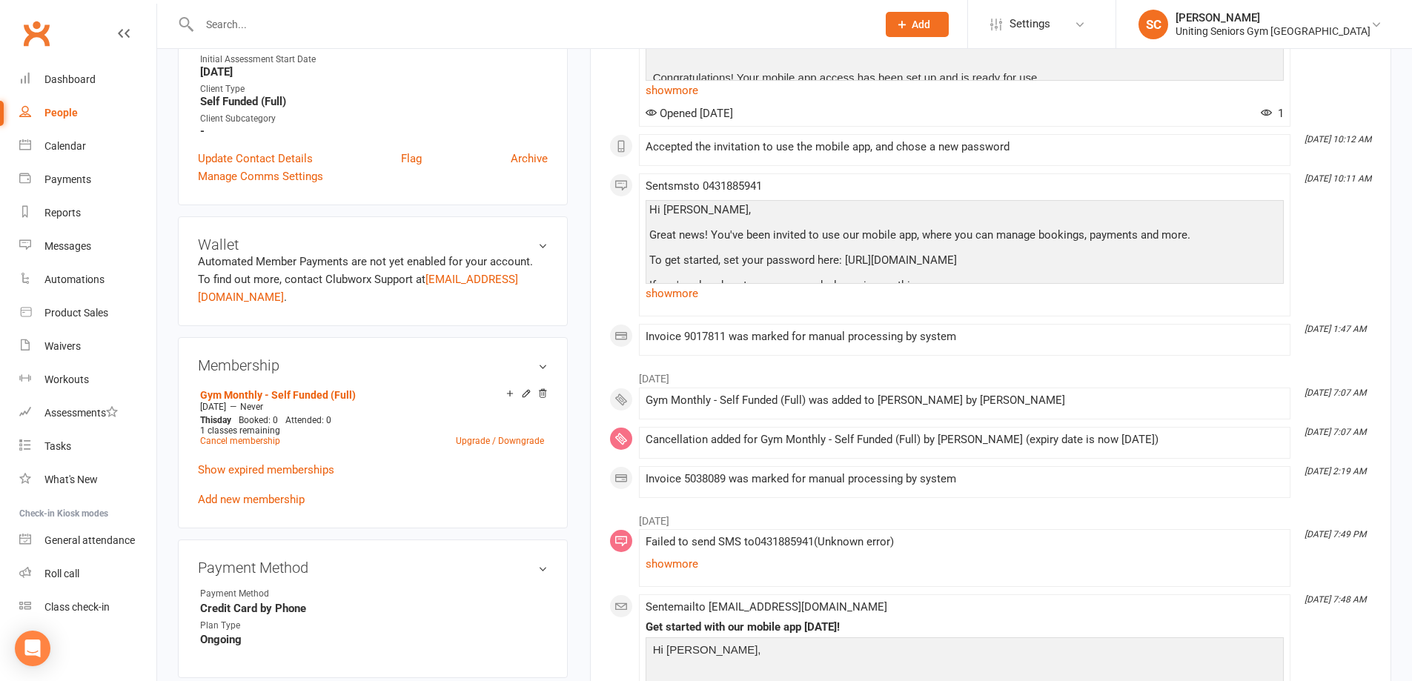
click at [351, 41] on div at bounding box center [522, 24] width 688 height 48
click at [347, 30] on input "text" at bounding box center [530, 24] width 671 height 21
paste input "[PERSON_NAME]"
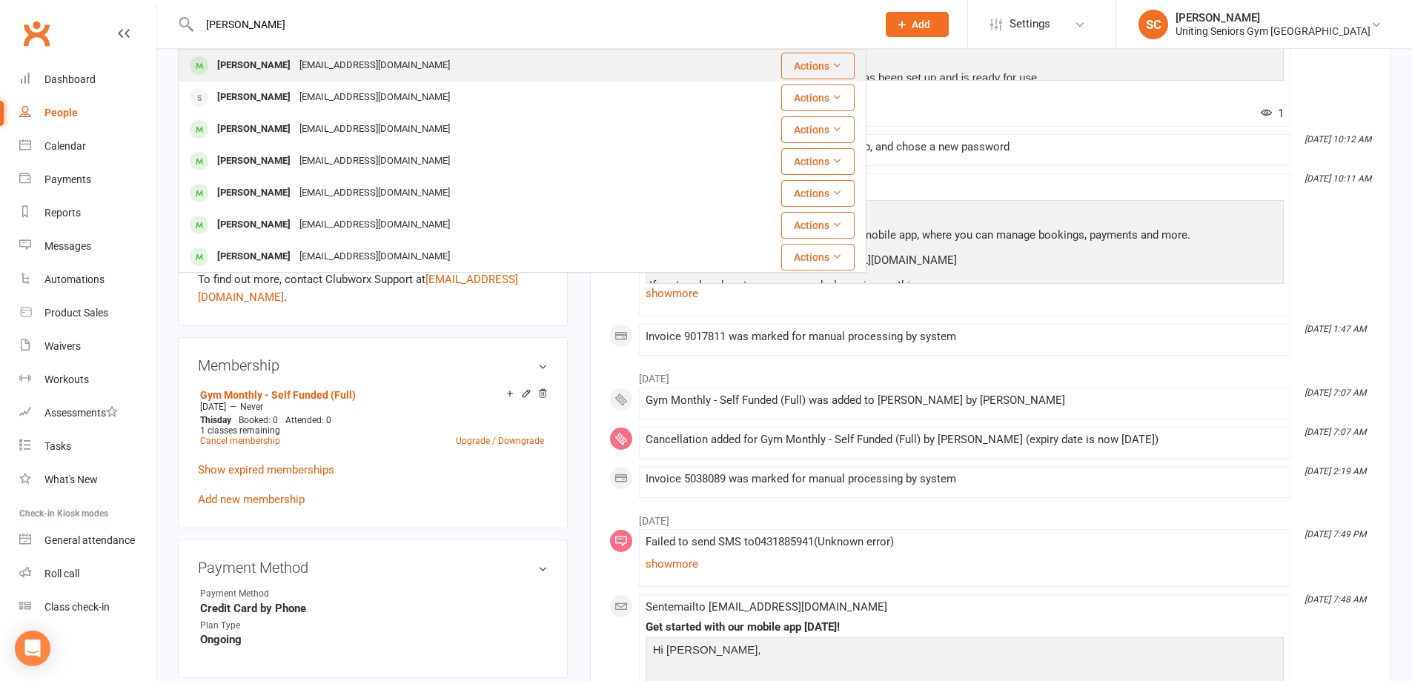
type input "[PERSON_NAME]"
click at [341, 59] on div "[EMAIL_ADDRESS][DOMAIN_NAME]" at bounding box center [374, 65] width 159 height 21
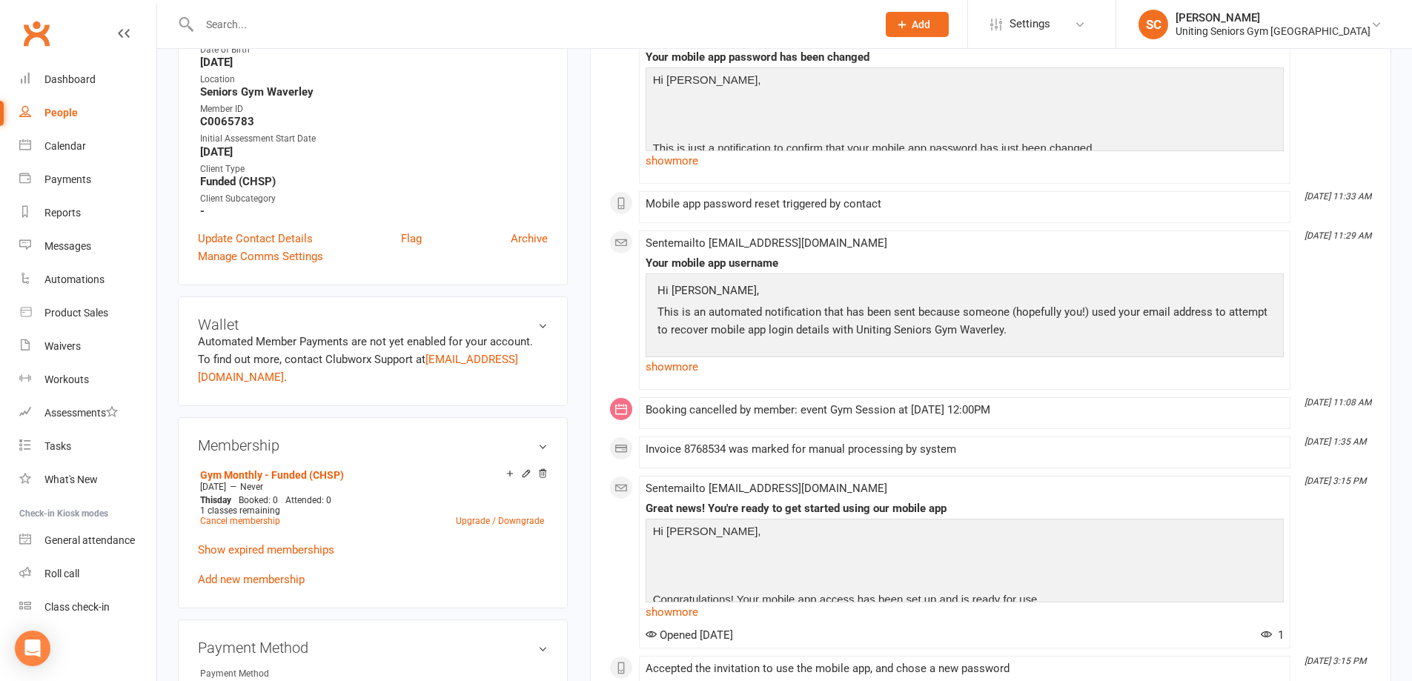
scroll to position [74, 0]
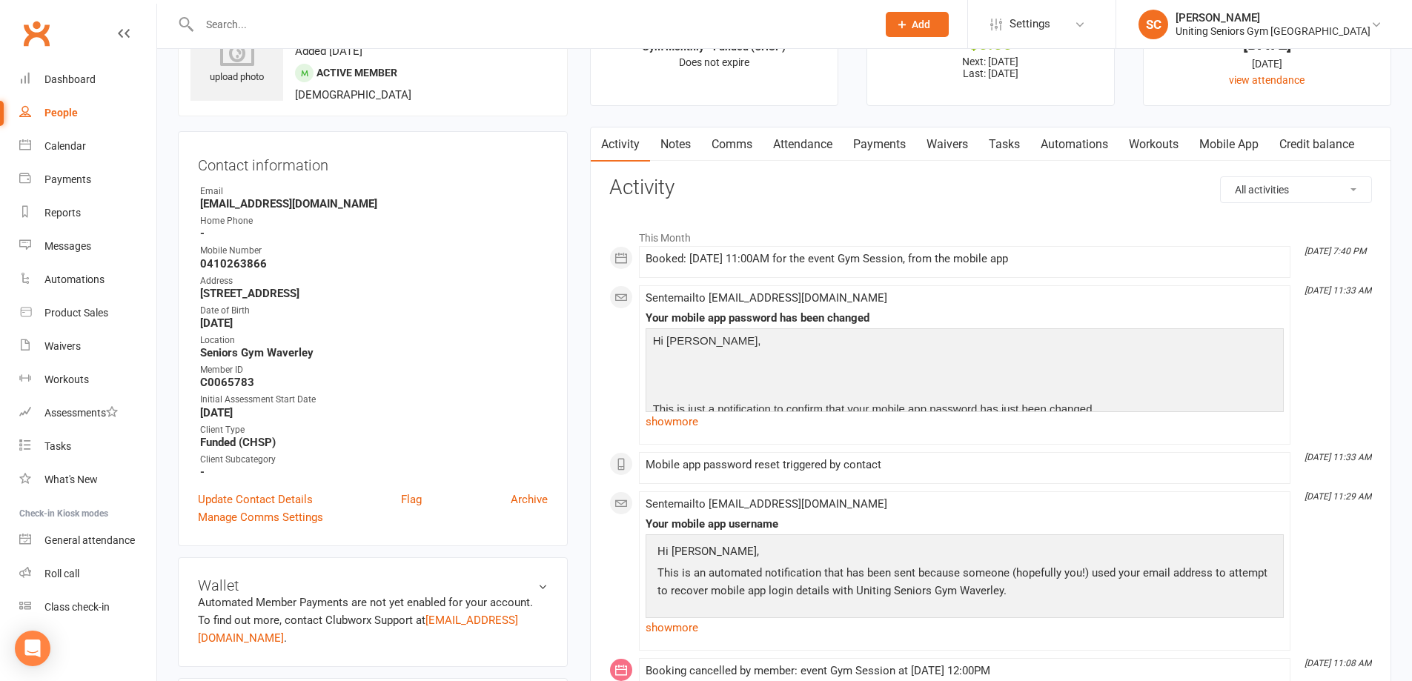
click at [801, 147] on link "Attendance" at bounding box center [803, 144] width 80 height 34
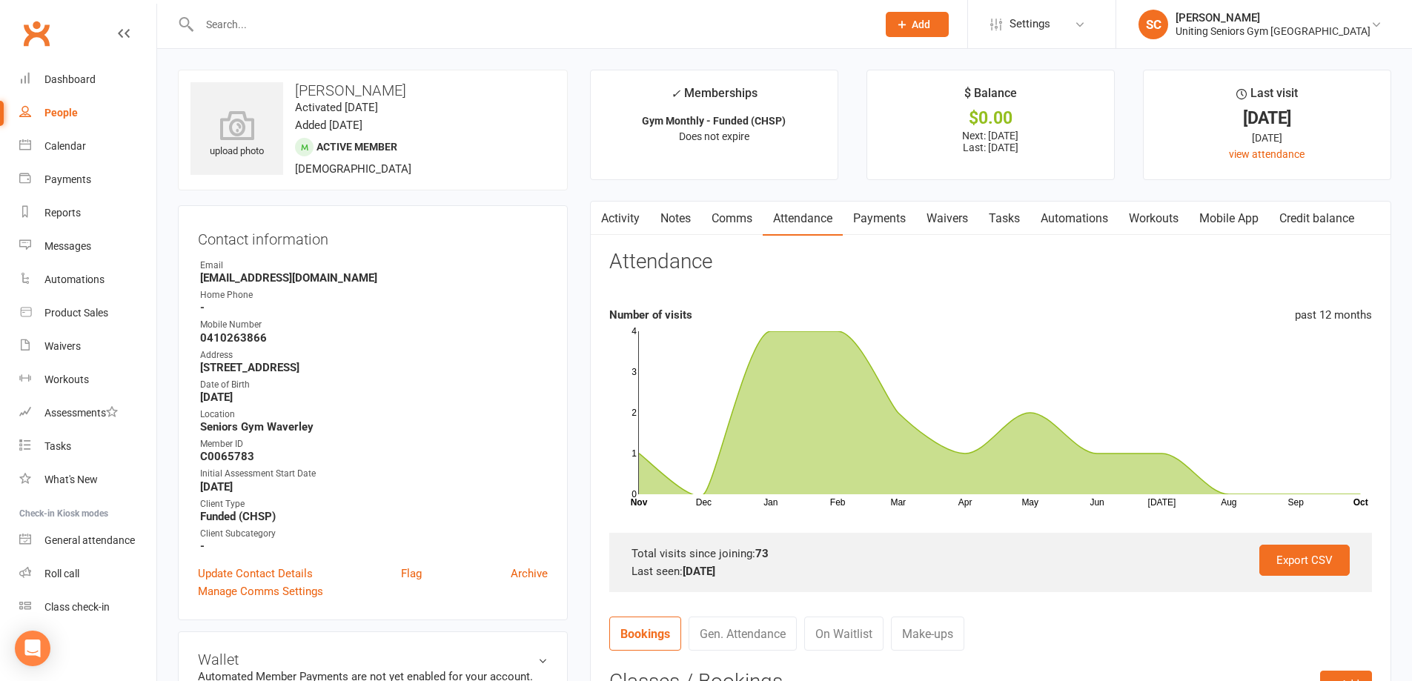
click at [345, 26] on input "text" at bounding box center [530, 24] width 671 height 21
paste input "[PERSON_NAME]"
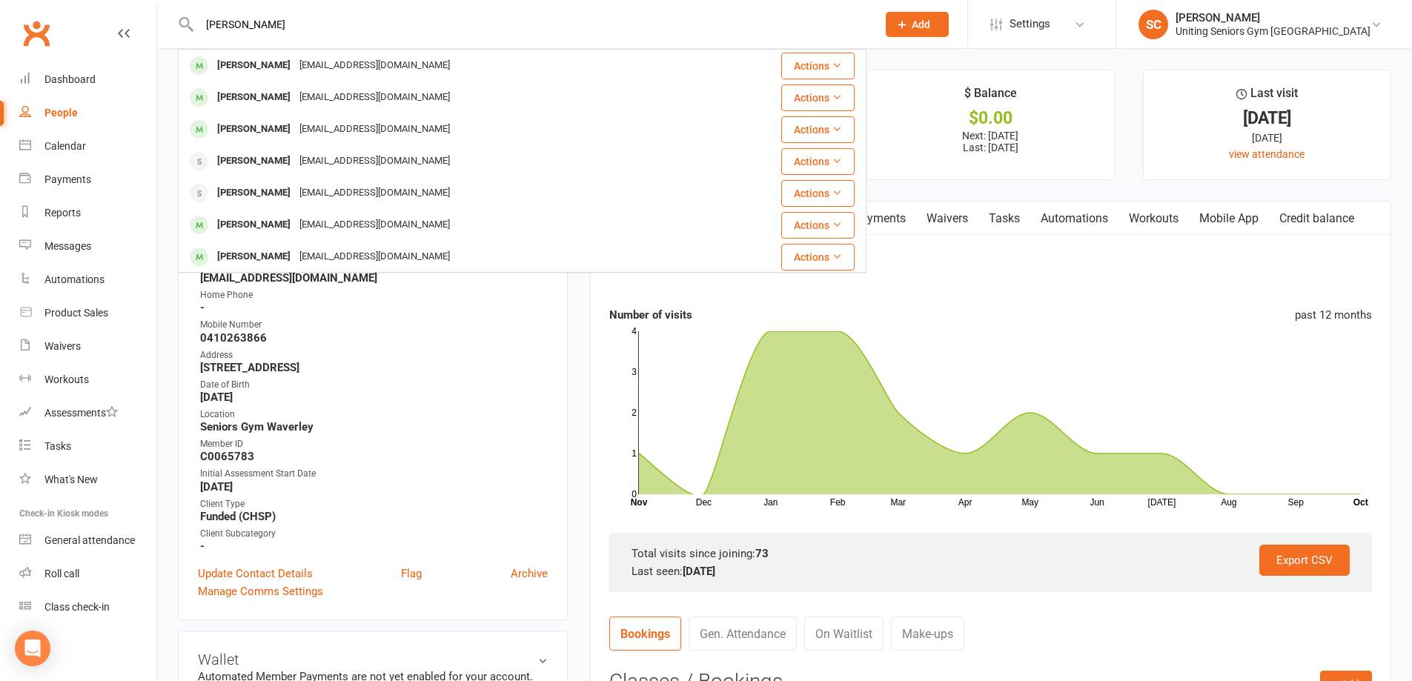
type input "[PERSON_NAME]"
click at [344, 70] on div "[EMAIL_ADDRESS][DOMAIN_NAME]" at bounding box center [374, 65] width 159 height 21
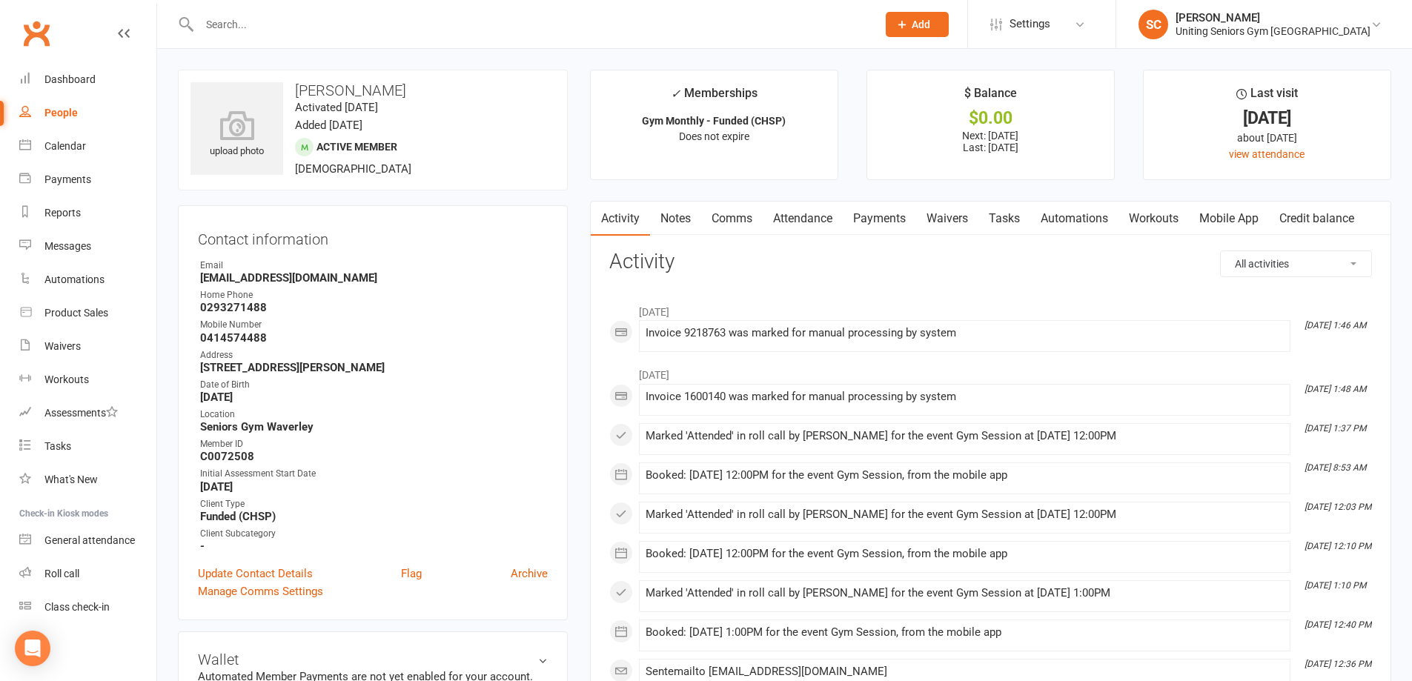
click at [816, 216] on link "Attendance" at bounding box center [803, 219] width 80 height 34
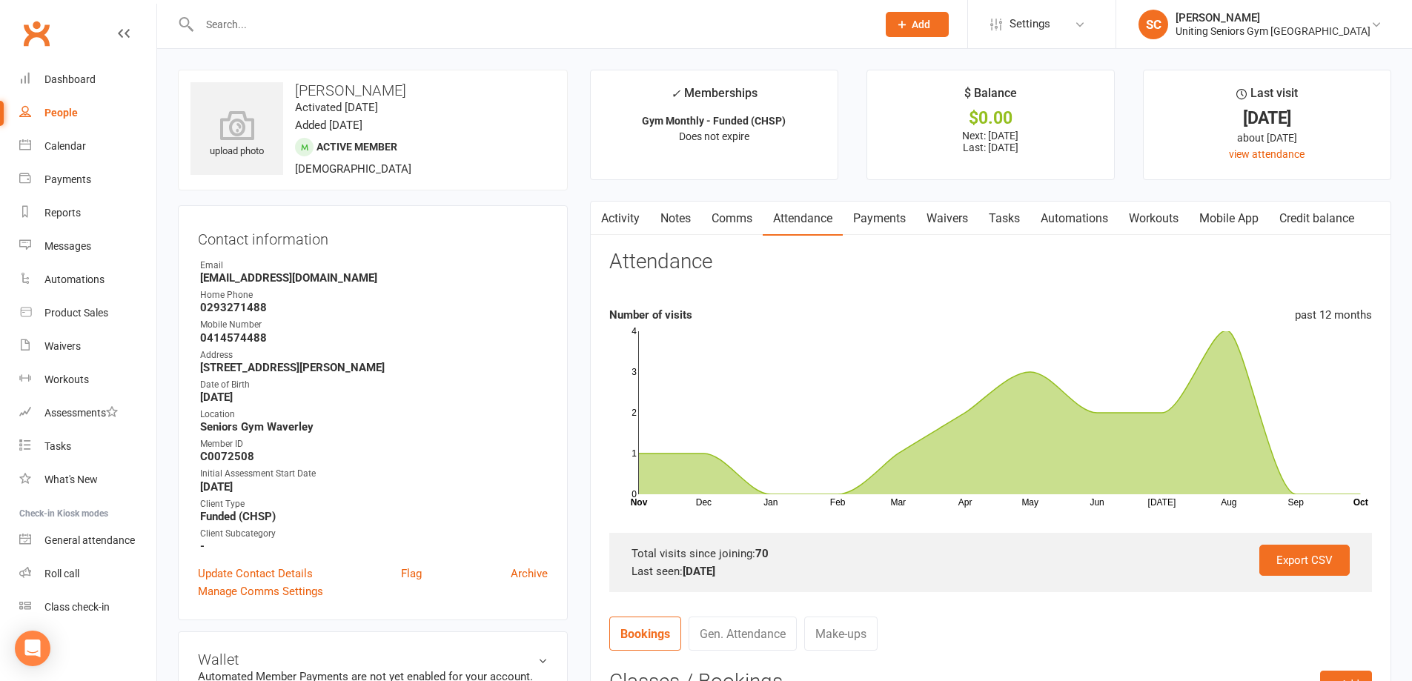
click at [386, 21] on input "text" at bounding box center [530, 24] width 671 height 21
paste input "[PERSON_NAME]"
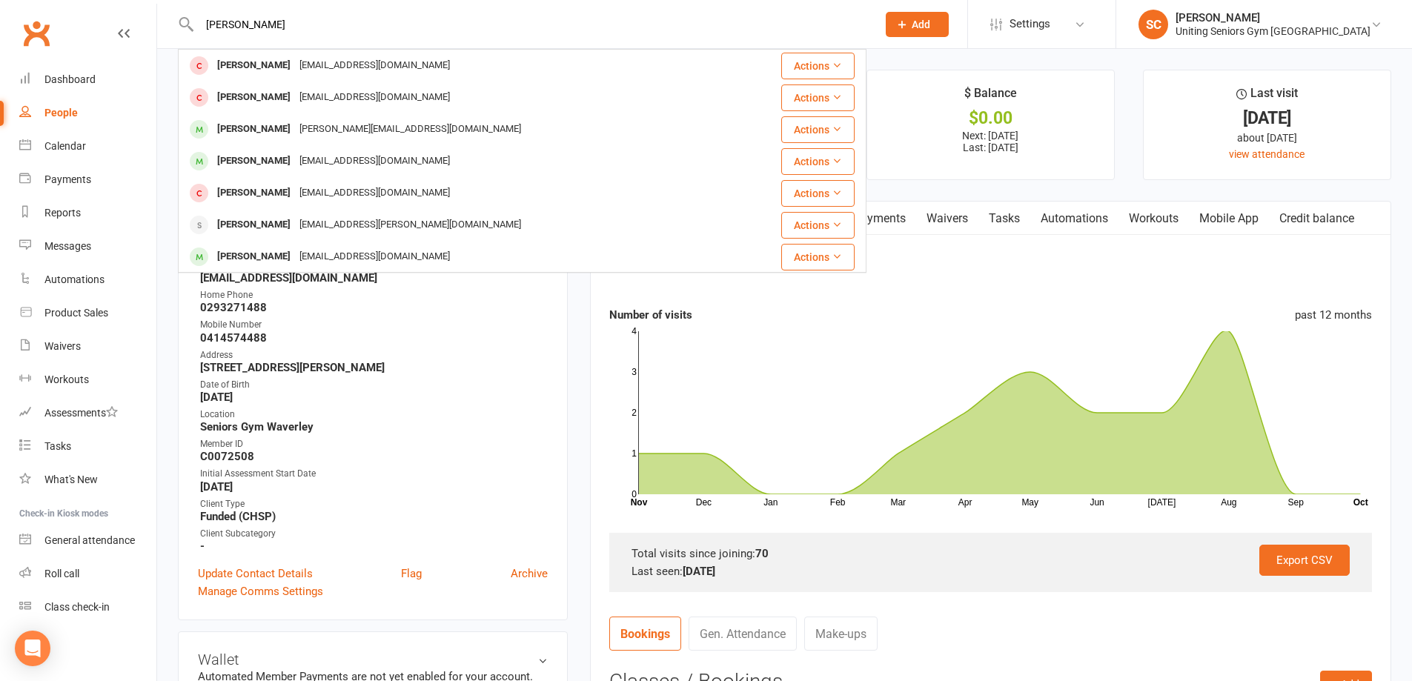
type input "[PERSON_NAME]"
click at [382, 67] on div "[EMAIL_ADDRESS][DOMAIN_NAME]" at bounding box center [374, 65] width 159 height 21
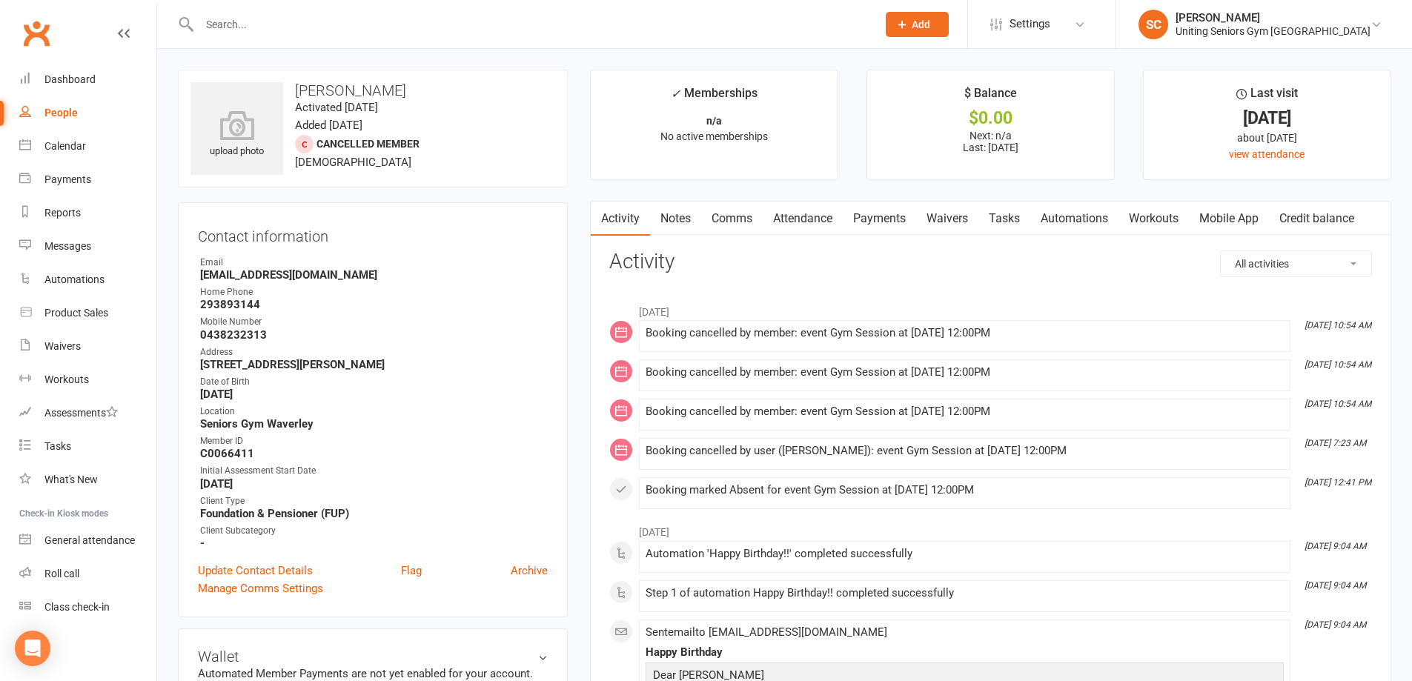
click at [370, 33] on input "text" at bounding box center [530, 24] width 671 height 21
paste input "[PERSON_NAME]"
type input "[PERSON_NAME]"
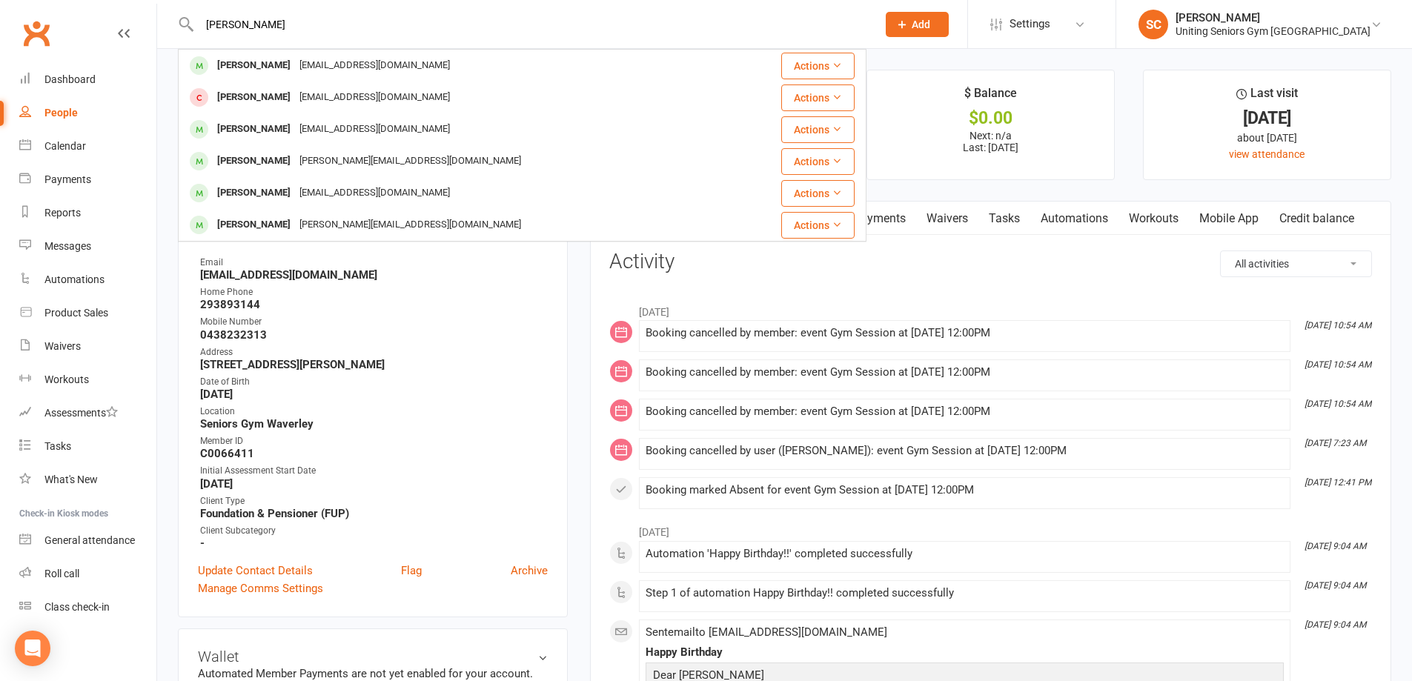
click at [370, 63] on div "[EMAIL_ADDRESS][DOMAIN_NAME]" at bounding box center [374, 65] width 159 height 21
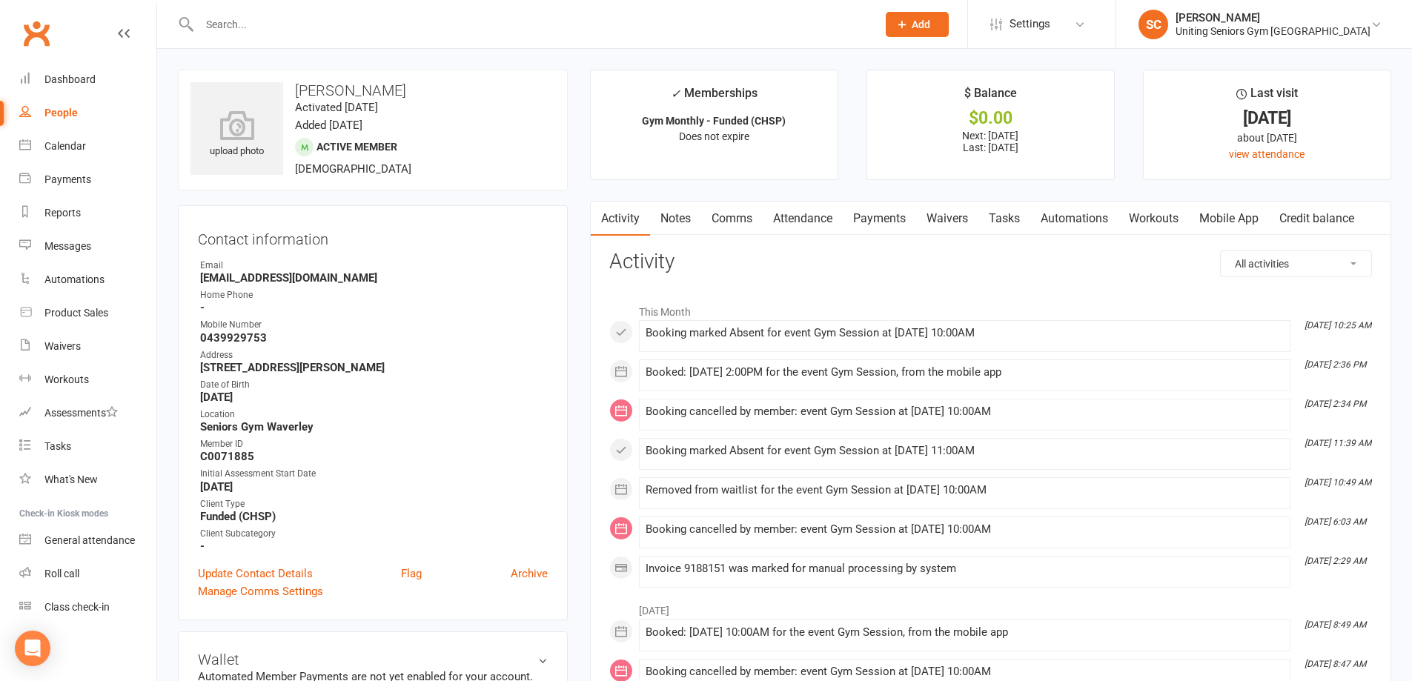
click at [814, 227] on link "Attendance" at bounding box center [803, 219] width 80 height 34
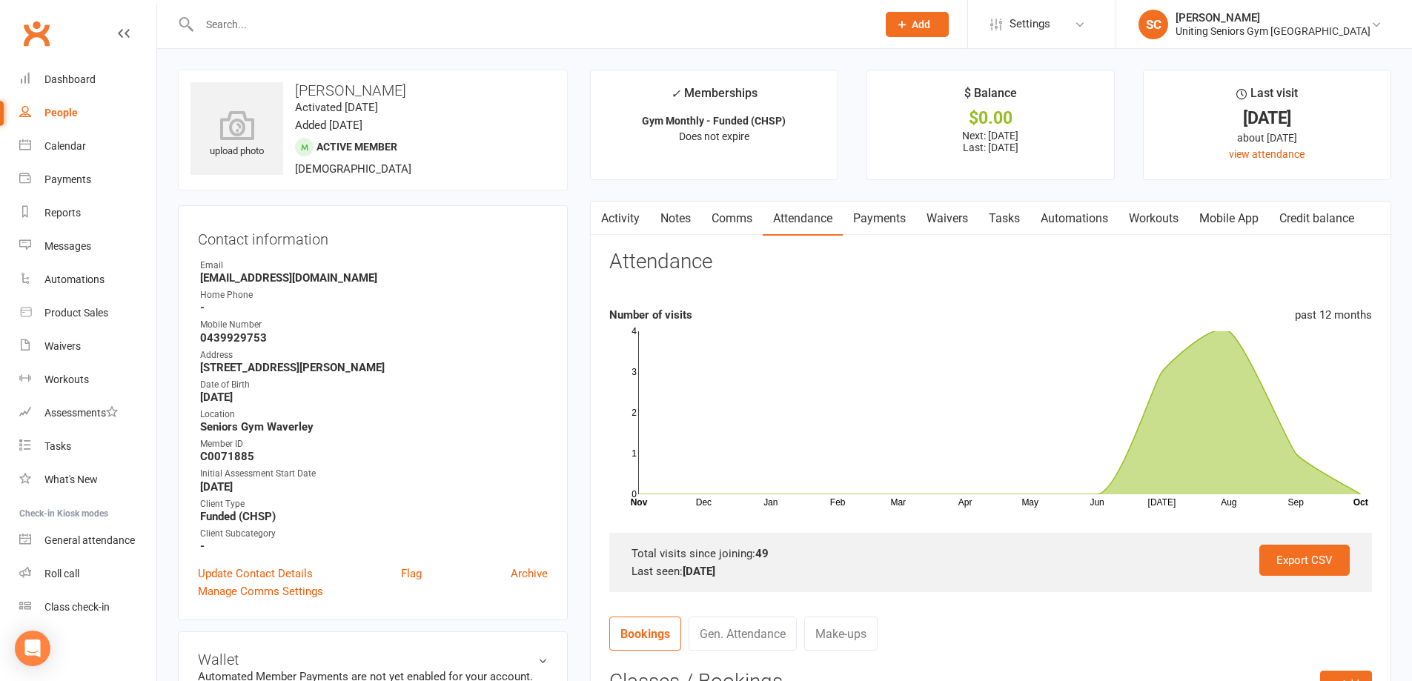
click at [371, 26] on input "text" at bounding box center [530, 24] width 671 height 21
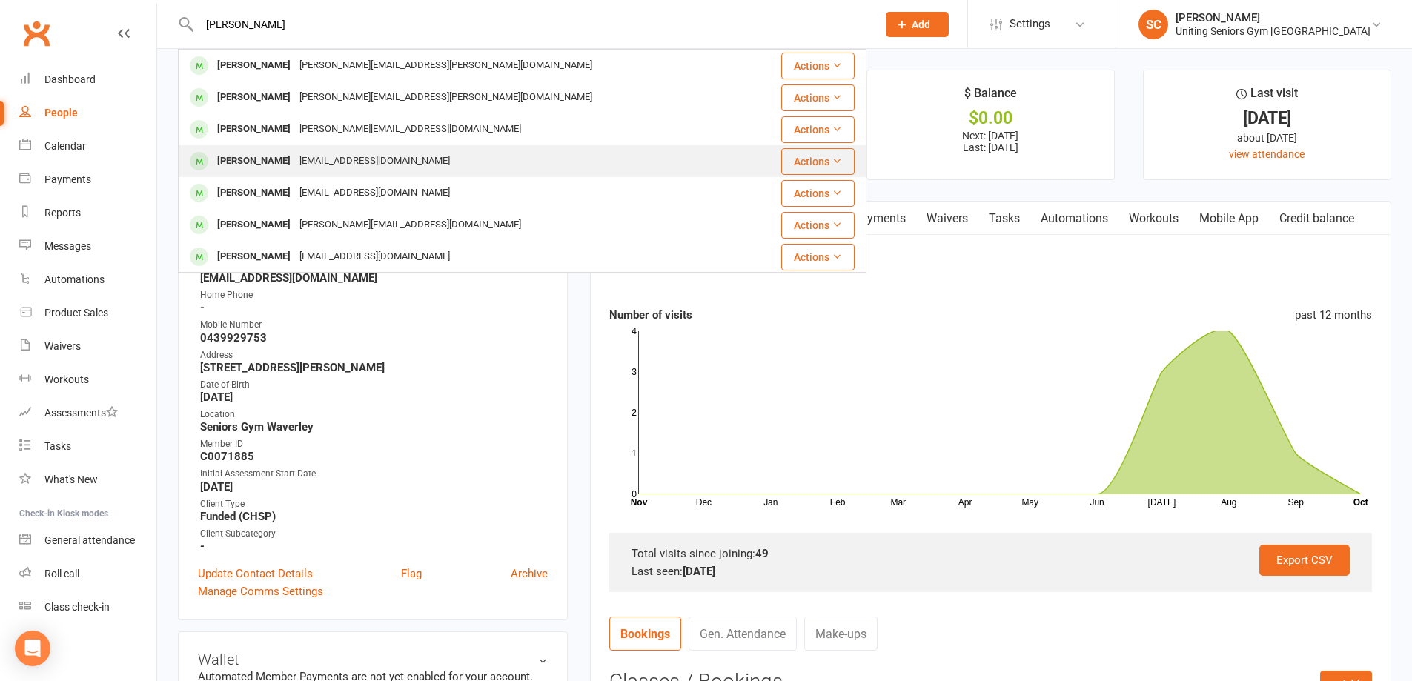
type input "[PERSON_NAME]"
click at [356, 163] on div "[EMAIL_ADDRESS][DOMAIN_NAME]" at bounding box center [374, 160] width 159 height 21
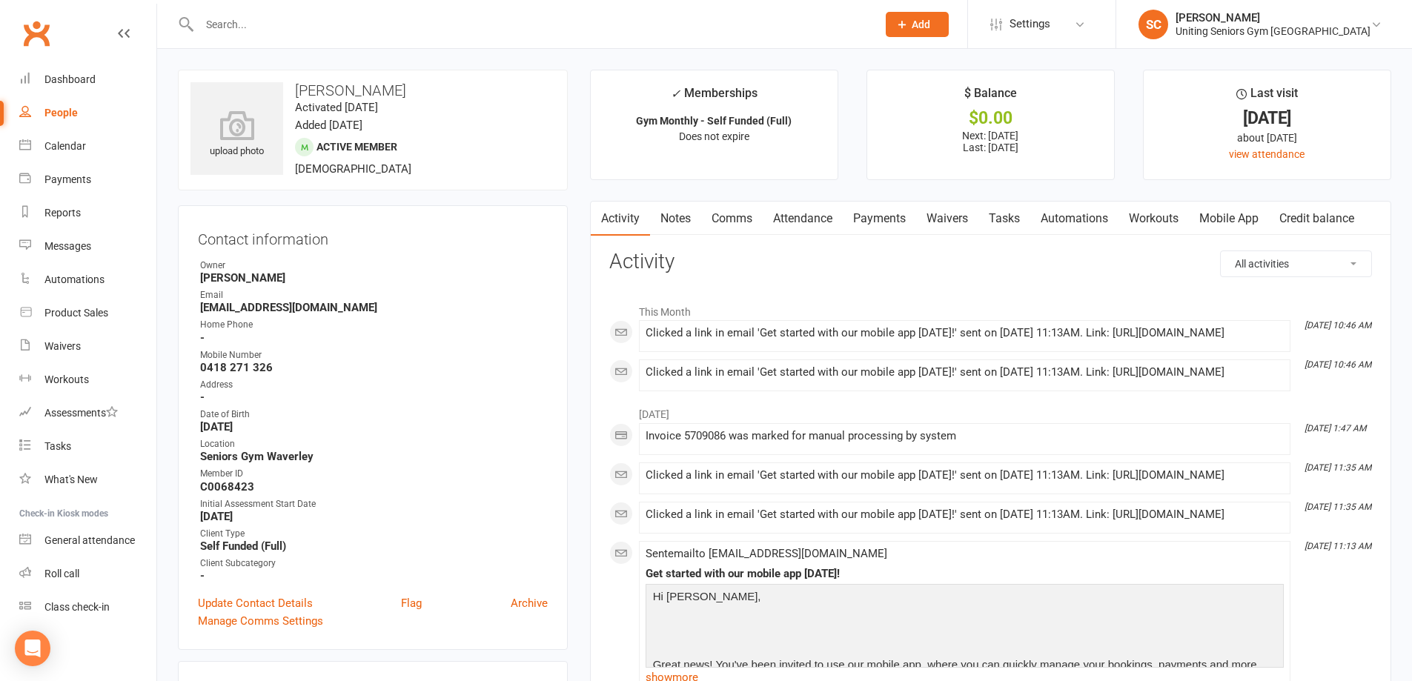
click at [1229, 208] on link "Mobile App" at bounding box center [1229, 219] width 80 height 34
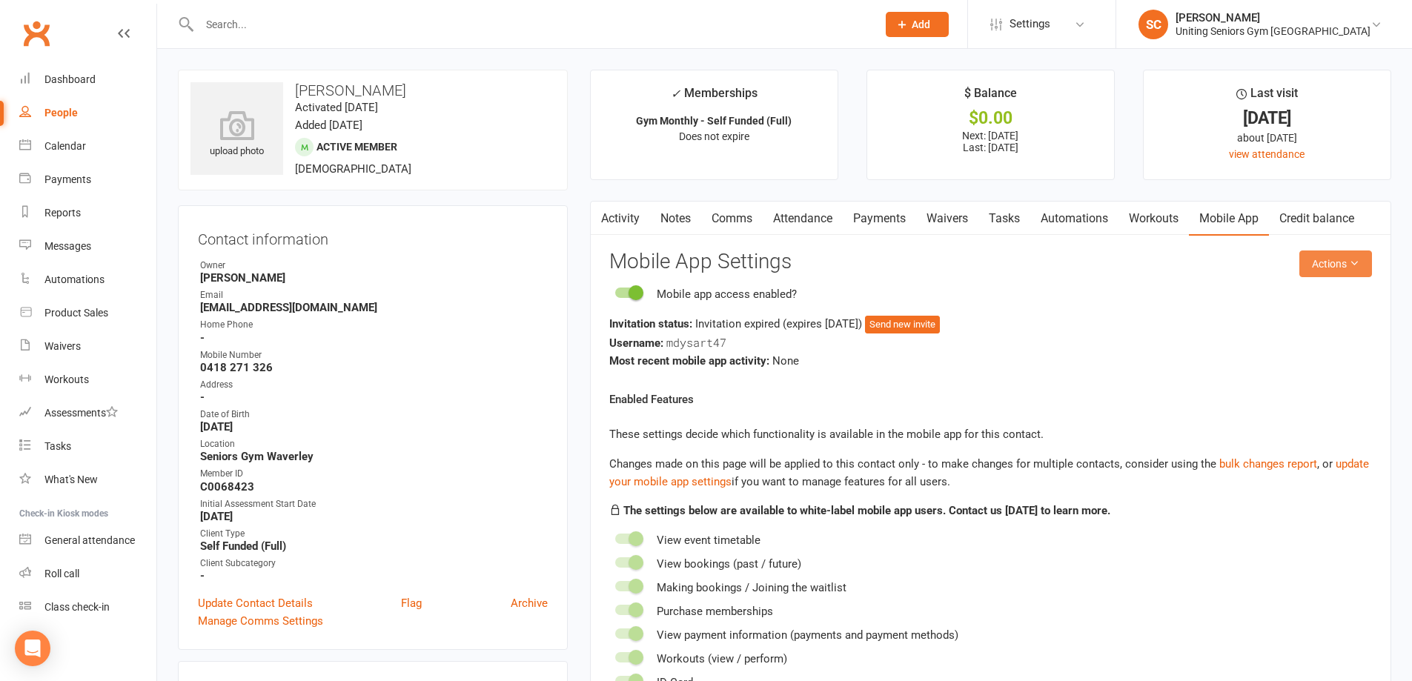
click at [1336, 265] on button "Actions" at bounding box center [1335, 263] width 73 height 27
click at [1332, 324] on link "Send invitation SMS" at bounding box center [1286, 327] width 147 height 30
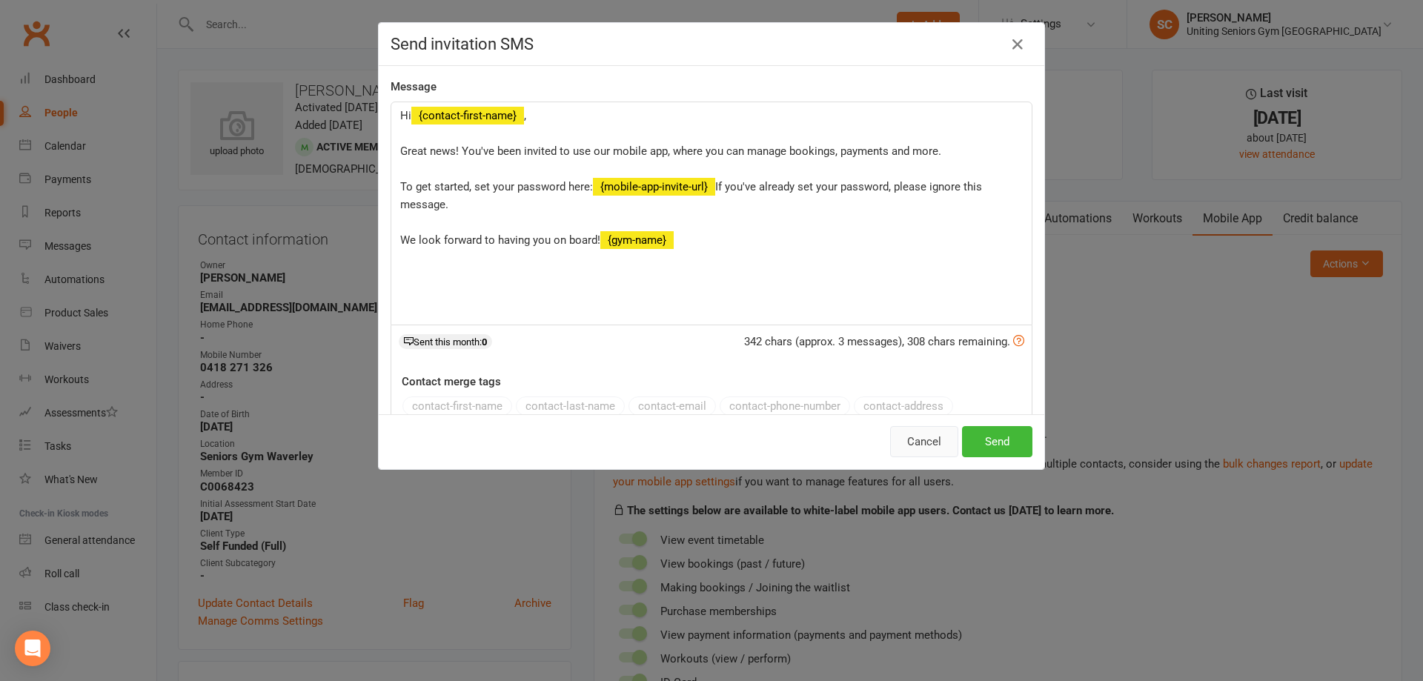
click at [932, 439] on button "Cancel" at bounding box center [924, 441] width 68 height 31
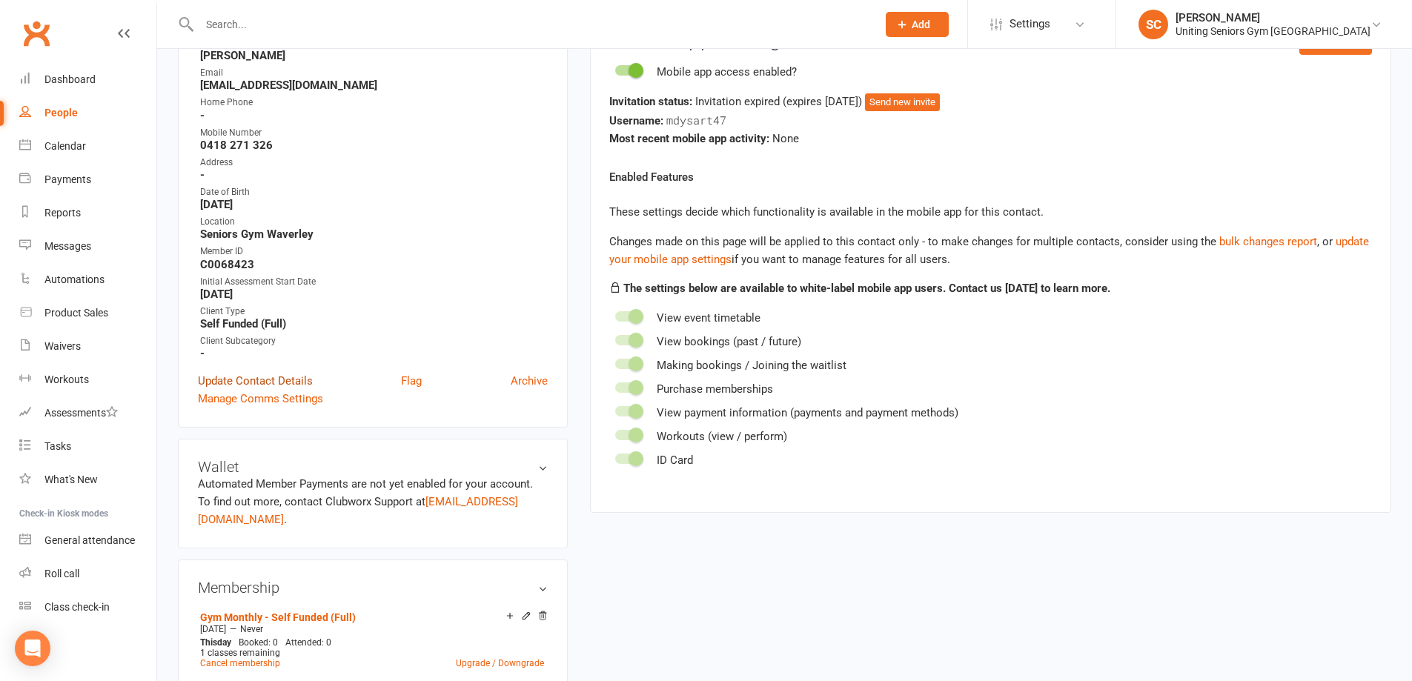
click at [296, 382] on link "Update Contact Details" at bounding box center [255, 381] width 115 height 18
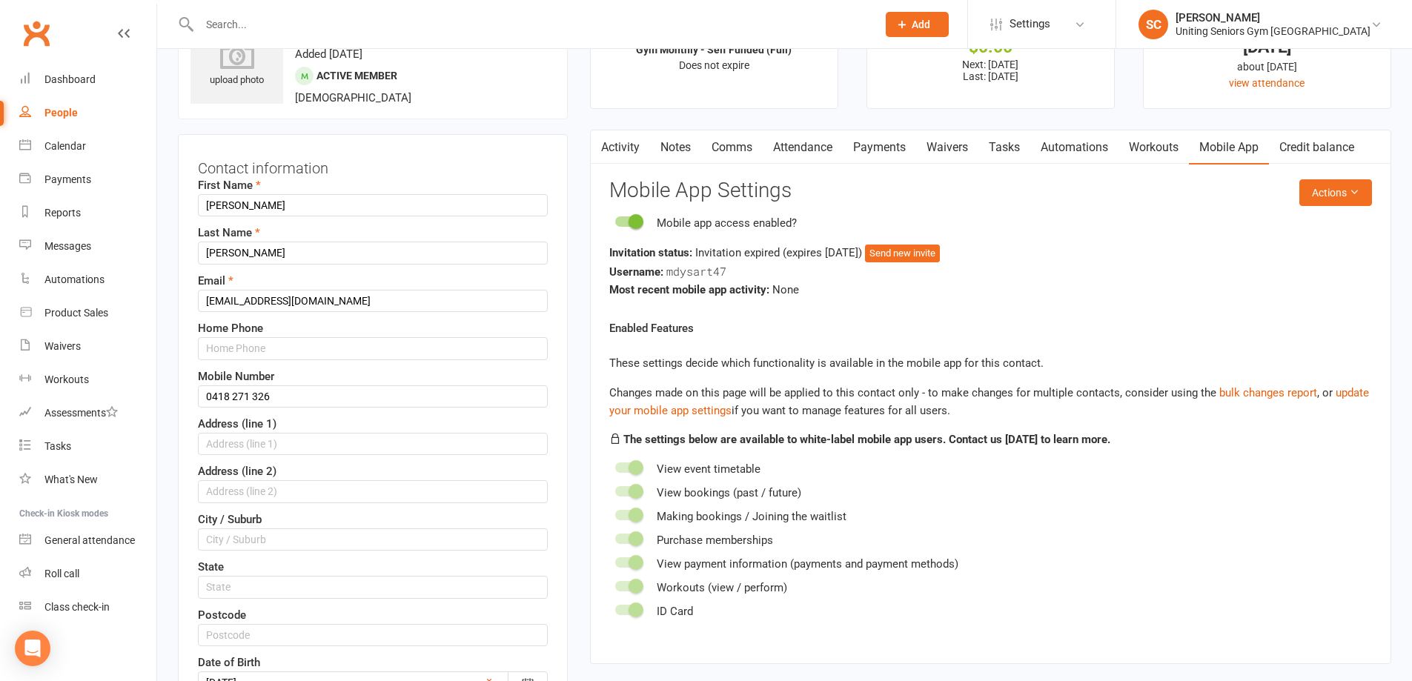
scroll to position [70, 0]
drag, startPoint x: 310, startPoint y: 394, endPoint x: 130, endPoint y: 379, distance: 180.7
click at [233, 392] on input "0493 065022" at bounding box center [373, 398] width 350 height 22
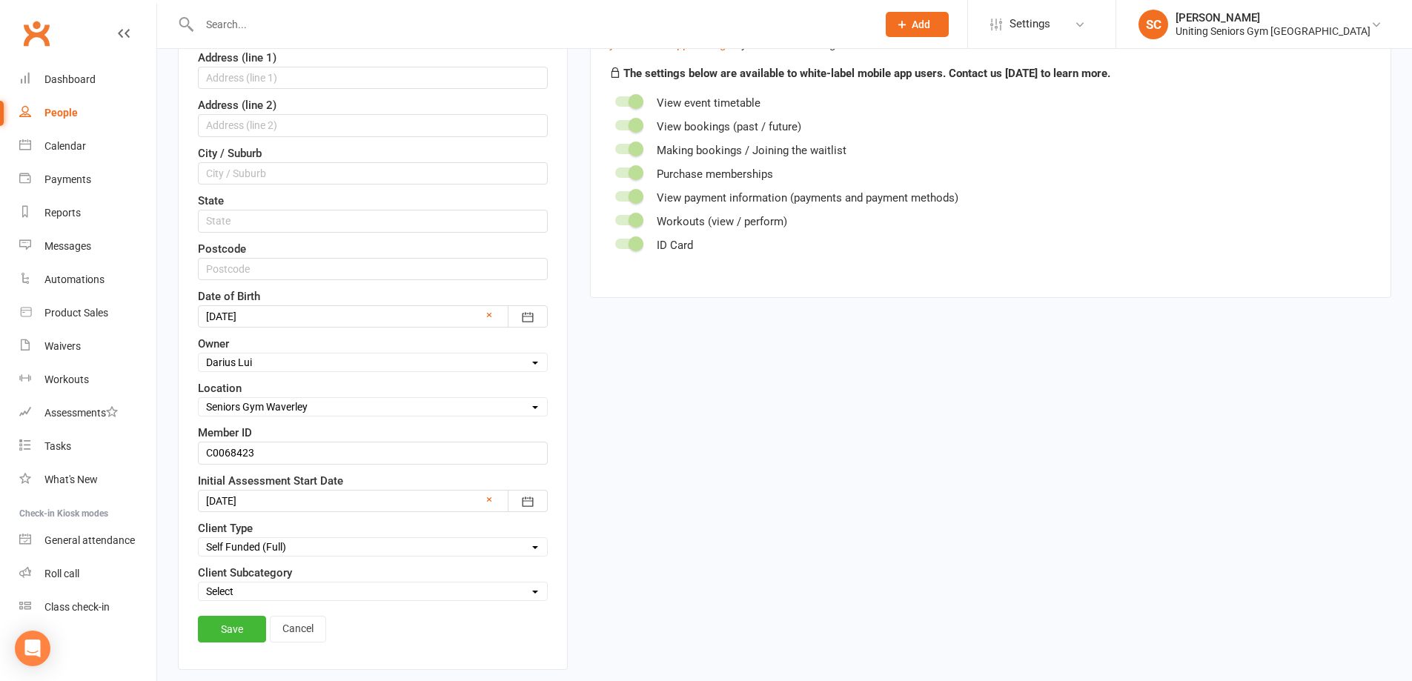
scroll to position [440, 0]
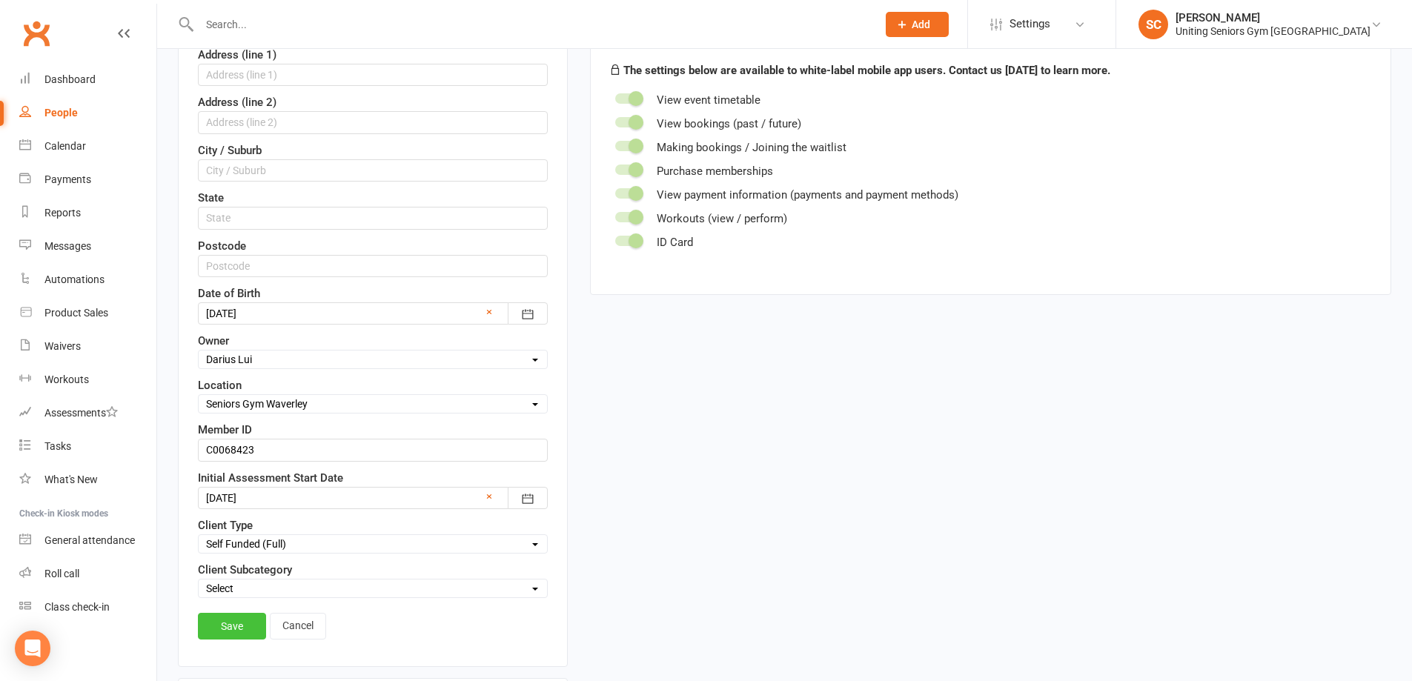
type input "0493065022"
click at [217, 626] on link "Save" at bounding box center [232, 626] width 68 height 27
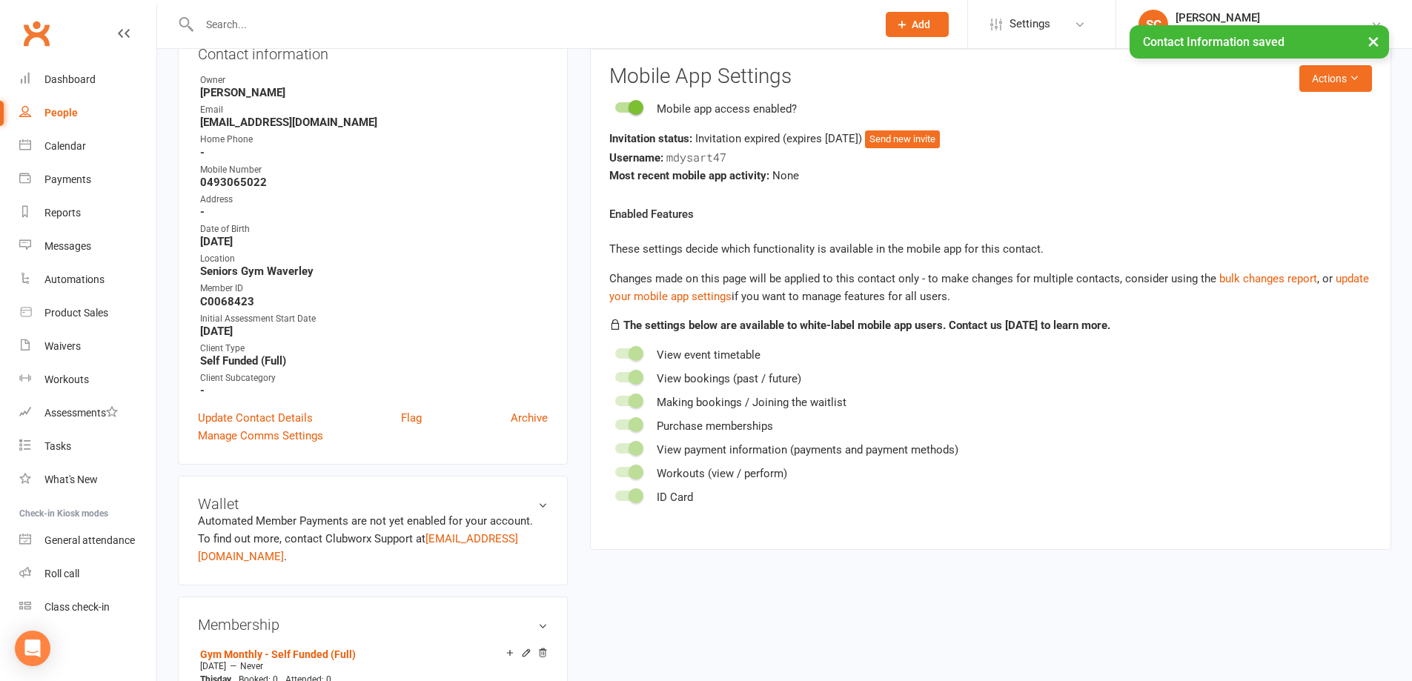
scroll to position [144, 0]
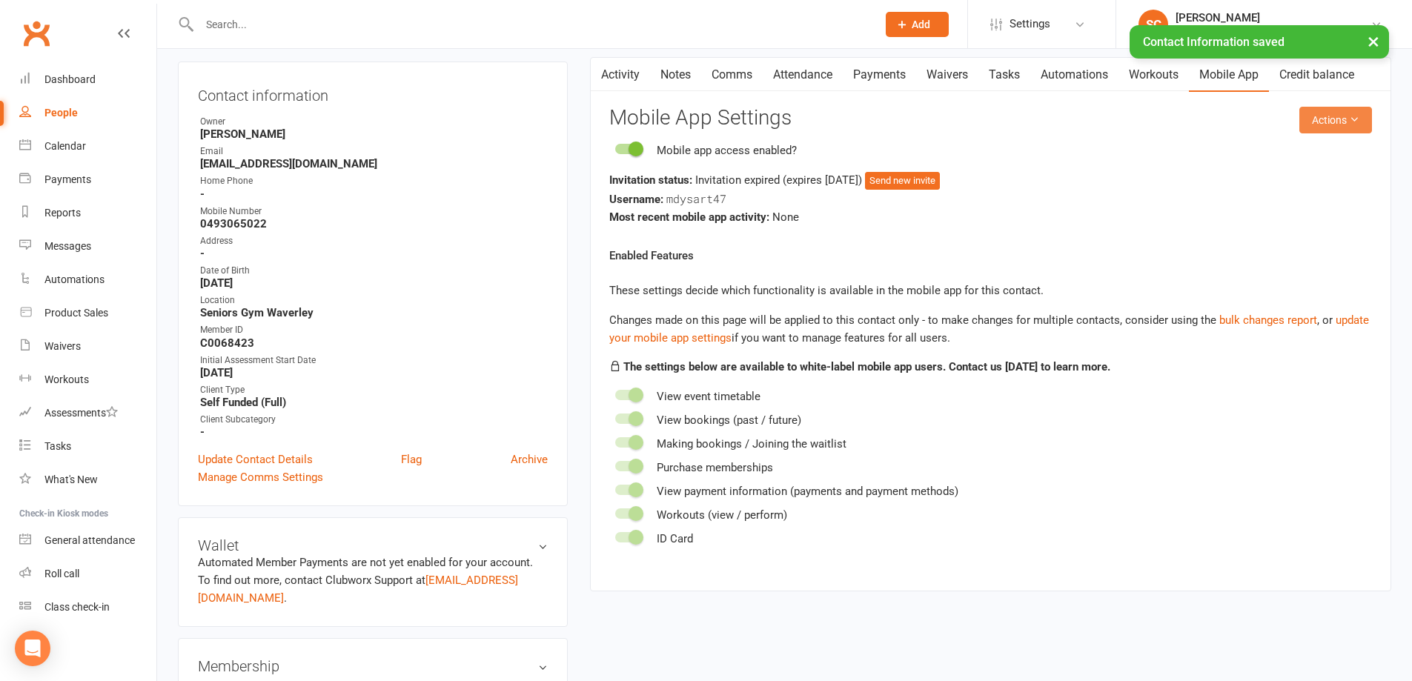
click at [1361, 123] on button "Actions" at bounding box center [1335, 120] width 73 height 27
click at [1349, 175] on link "Send invitation SMS" at bounding box center [1286, 183] width 147 height 30
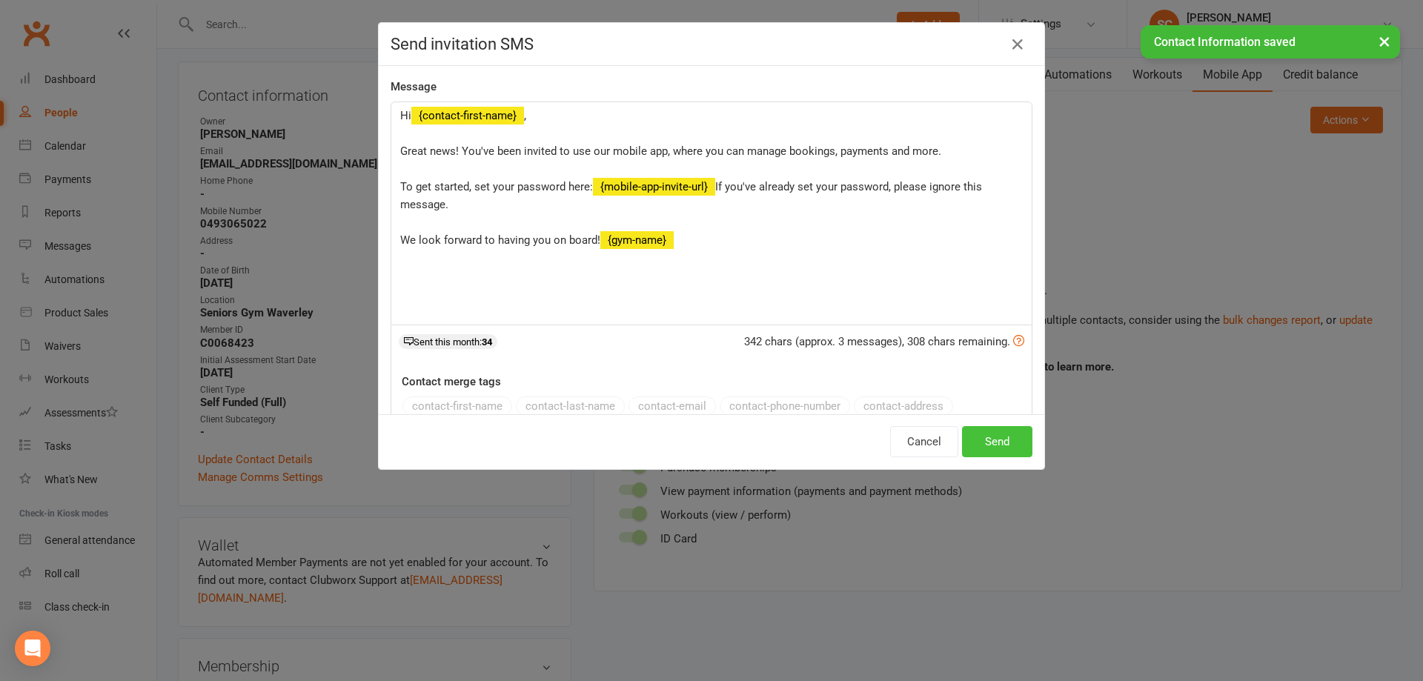
click at [981, 440] on button "Send" at bounding box center [997, 441] width 70 height 31
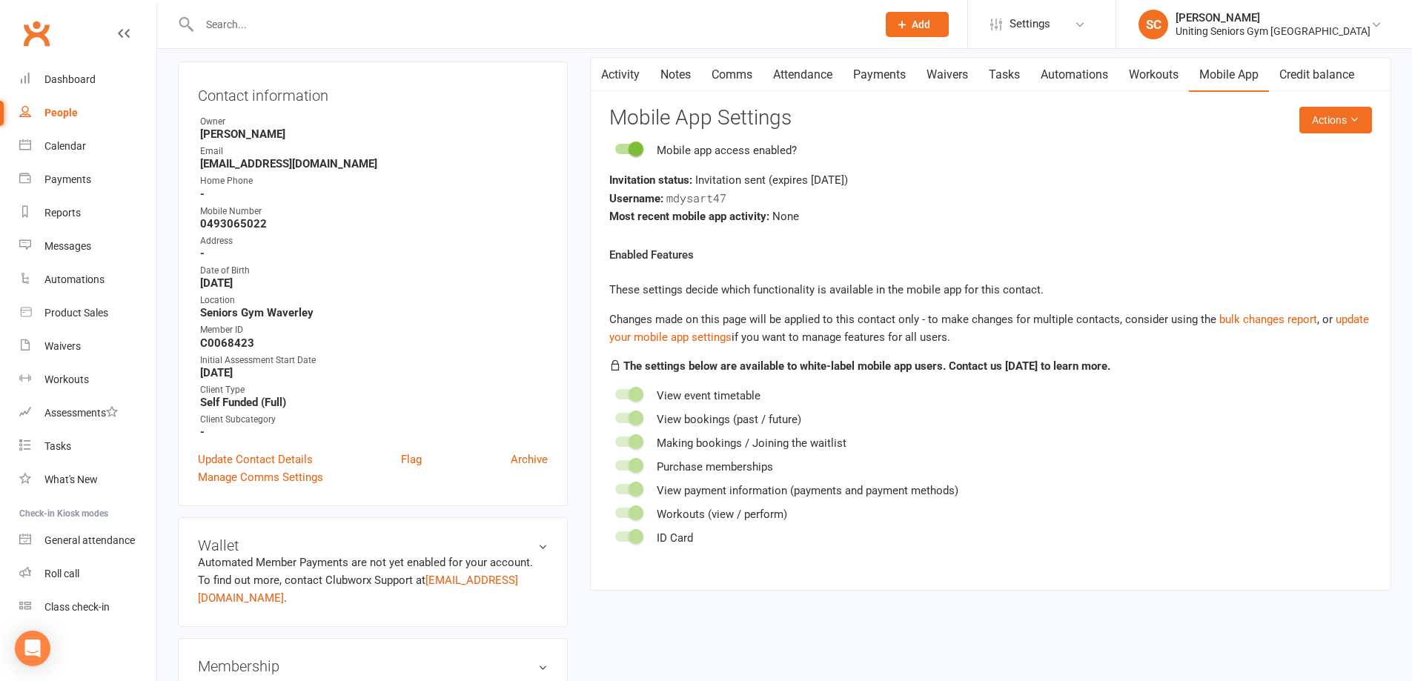
scroll to position [0, 0]
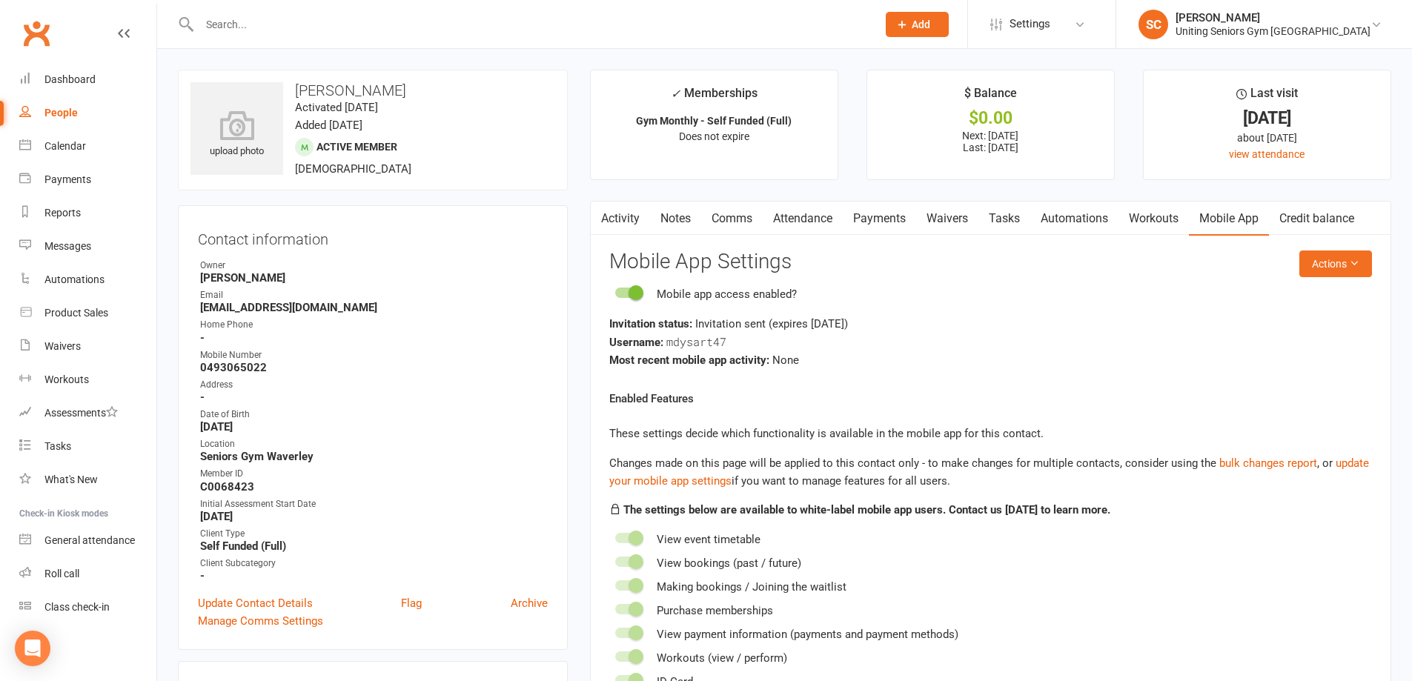
click at [350, 30] on input "text" at bounding box center [530, 24] width 671 height 21
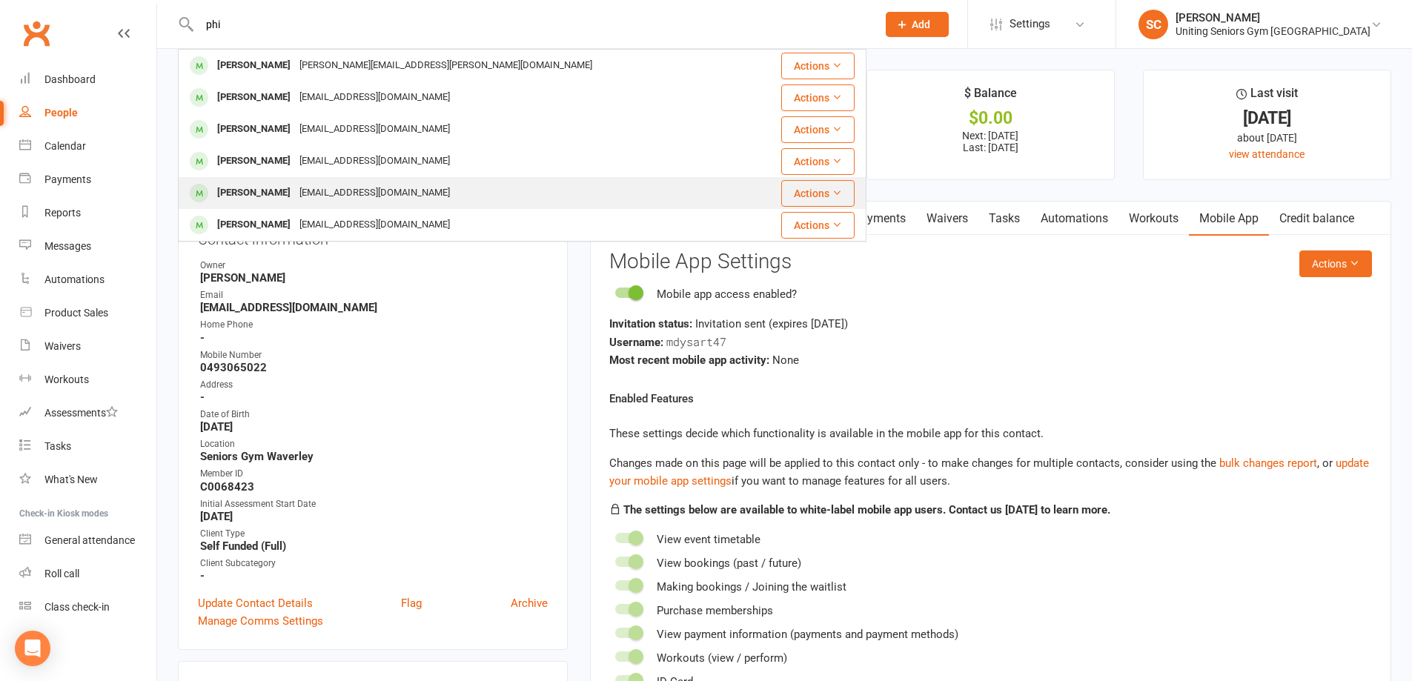
type input "phi"
click at [380, 188] on div "[EMAIL_ADDRESS][DOMAIN_NAME]" at bounding box center [374, 192] width 159 height 21
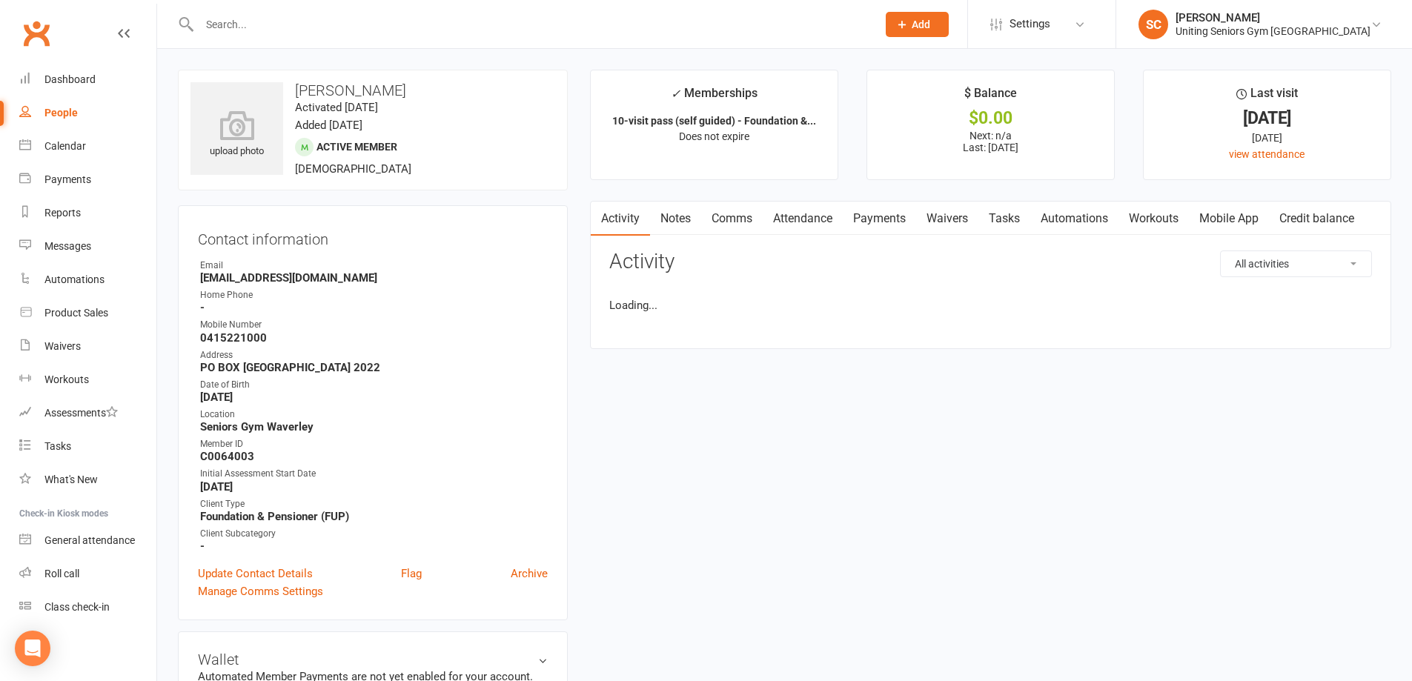
click at [827, 221] on link "Attendance" at bounding box center [803, 219] width 80 height 34
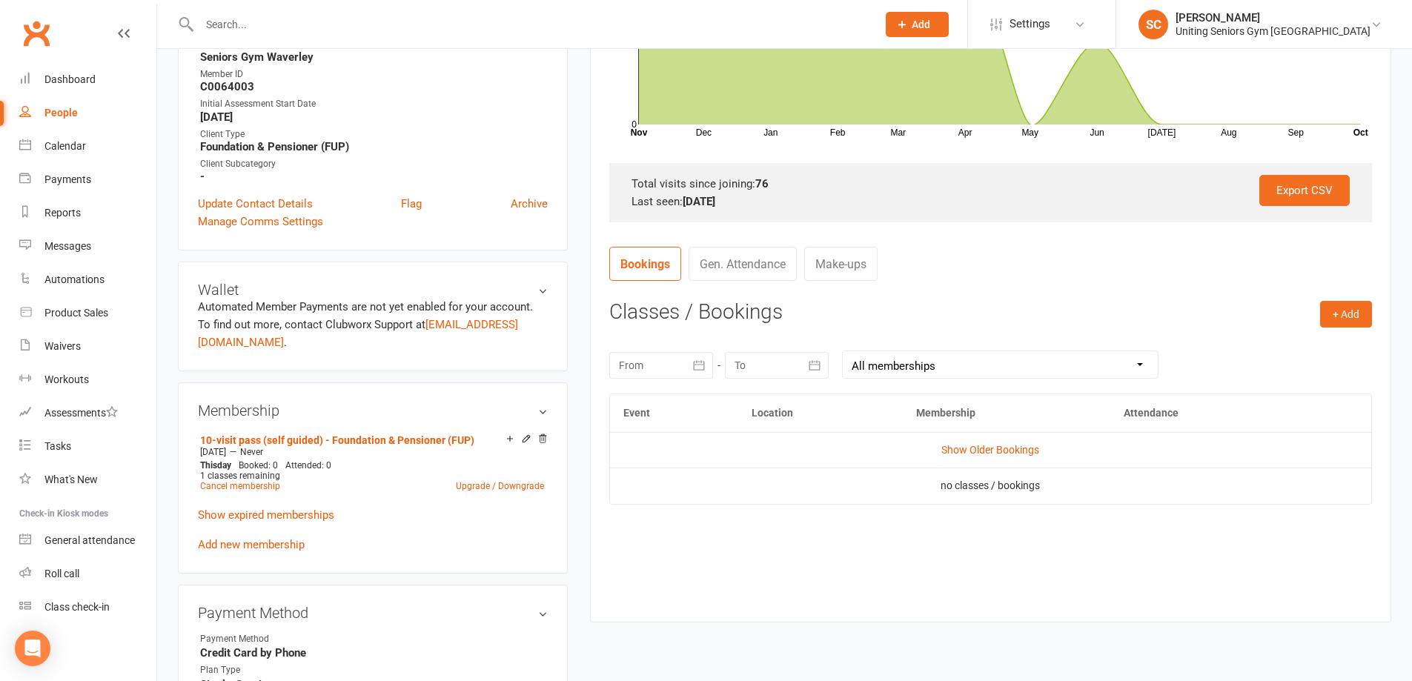
scroll to position [371, 0]
click at [971, 445] on link "Show Older Bookings" at bounding box center [990, 449] width 98 height 12
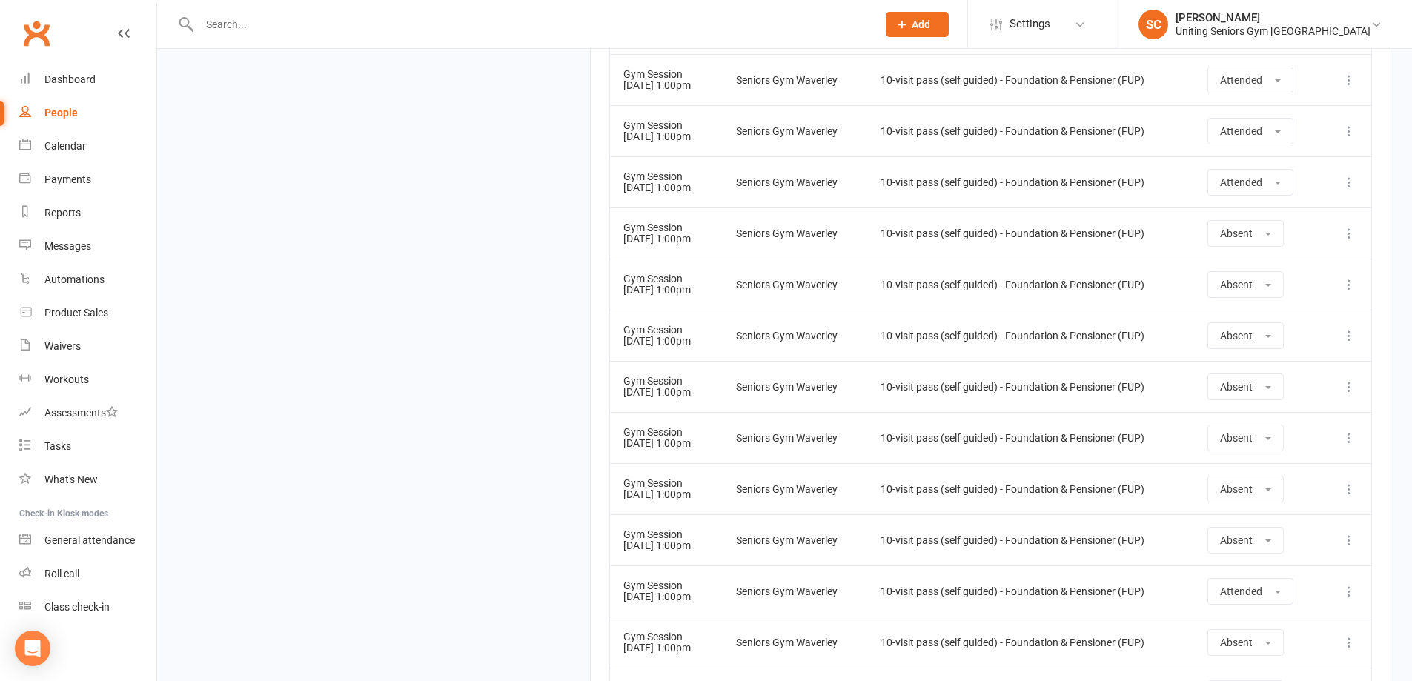
scroll to position [4809, 0]
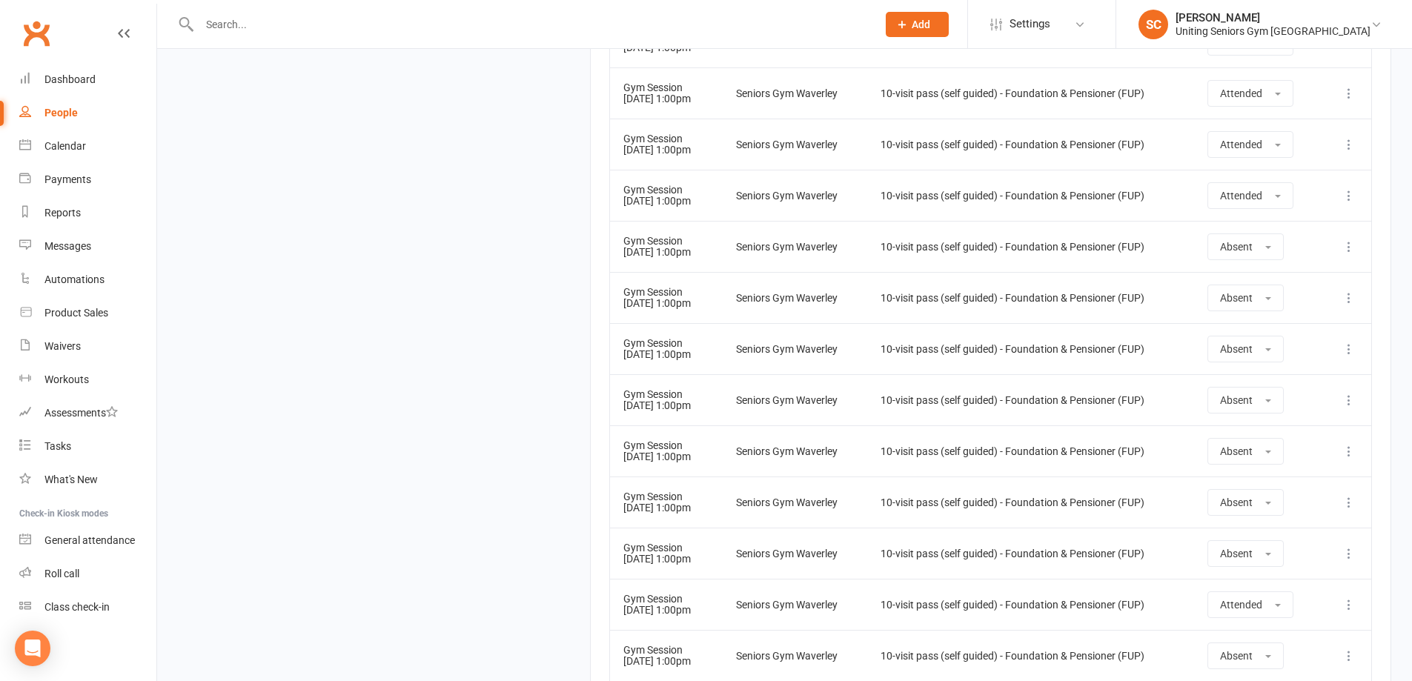
click at [366, 27] on input "text" at bounding box center [530, 24] width 671 height 21
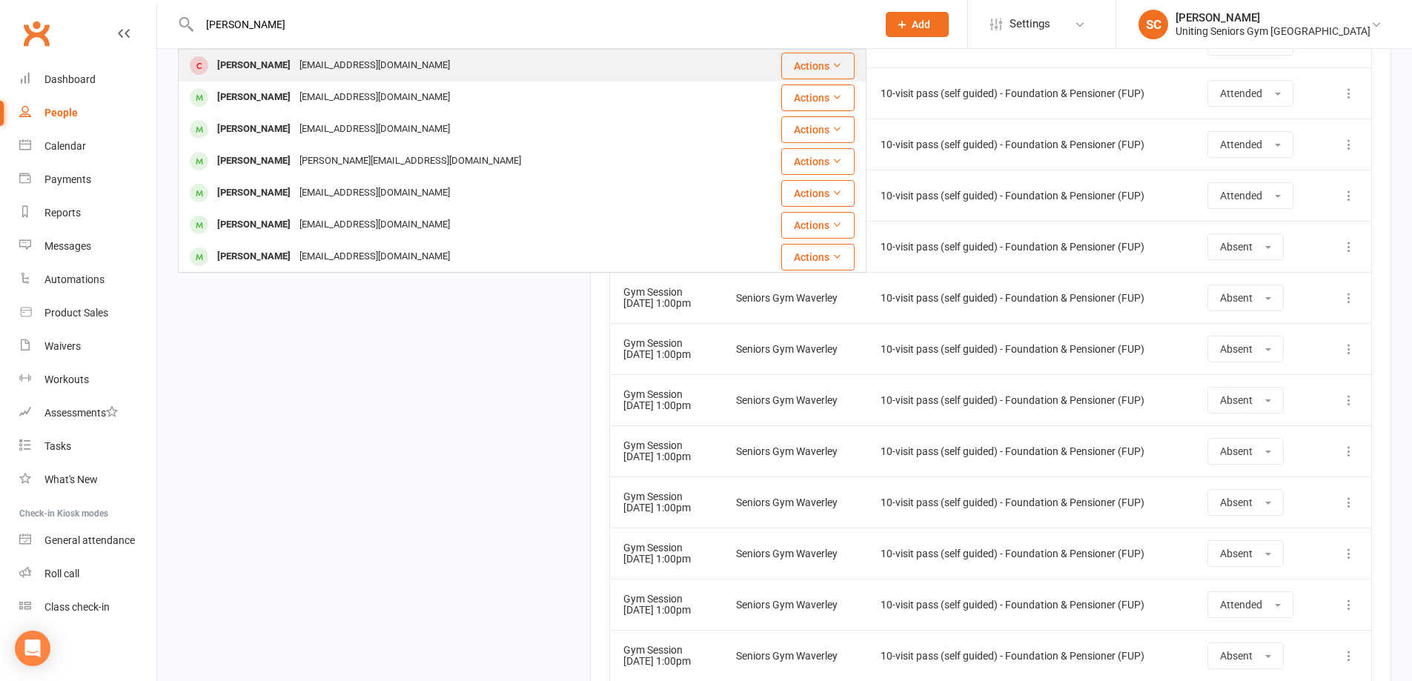
type input "[PERSON_NAME]"
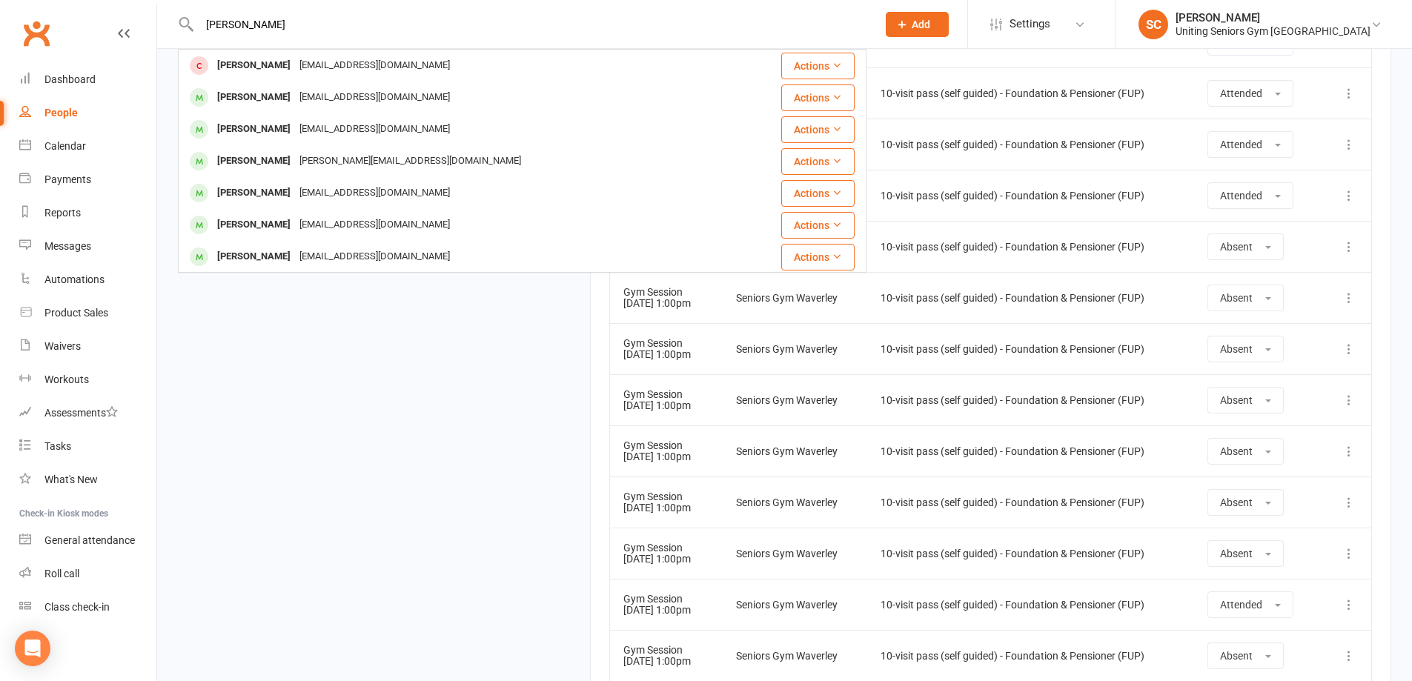
drag, startPoint x: 359, startPoint y: 67, endPoint x: 373, endPoint y: 274, distance: 207.9
click at [359, 69] on div "[EMAIL_ADDRESS][DOMAIN_NAME]" at bounding box center [374, 65] width 159 height 21
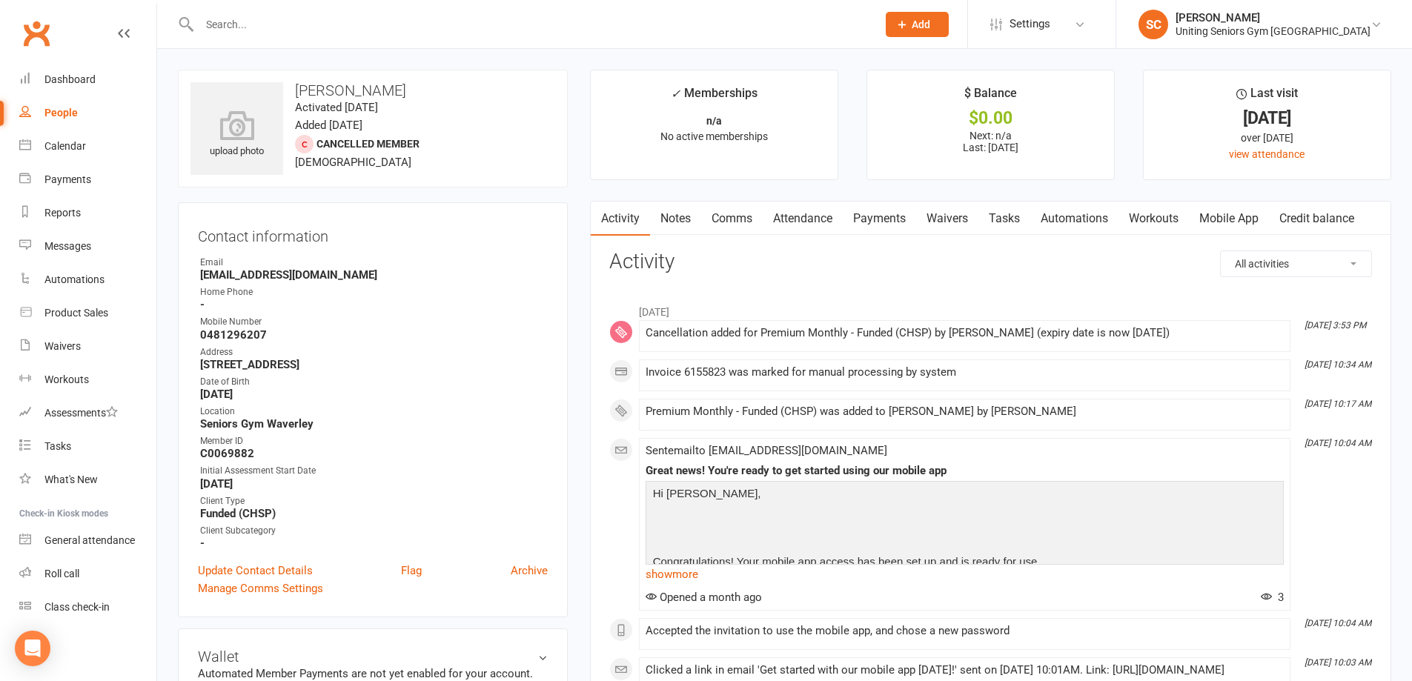
click at [342, 27] on input "text" at bounding box center [530, 24] width 671 height 21
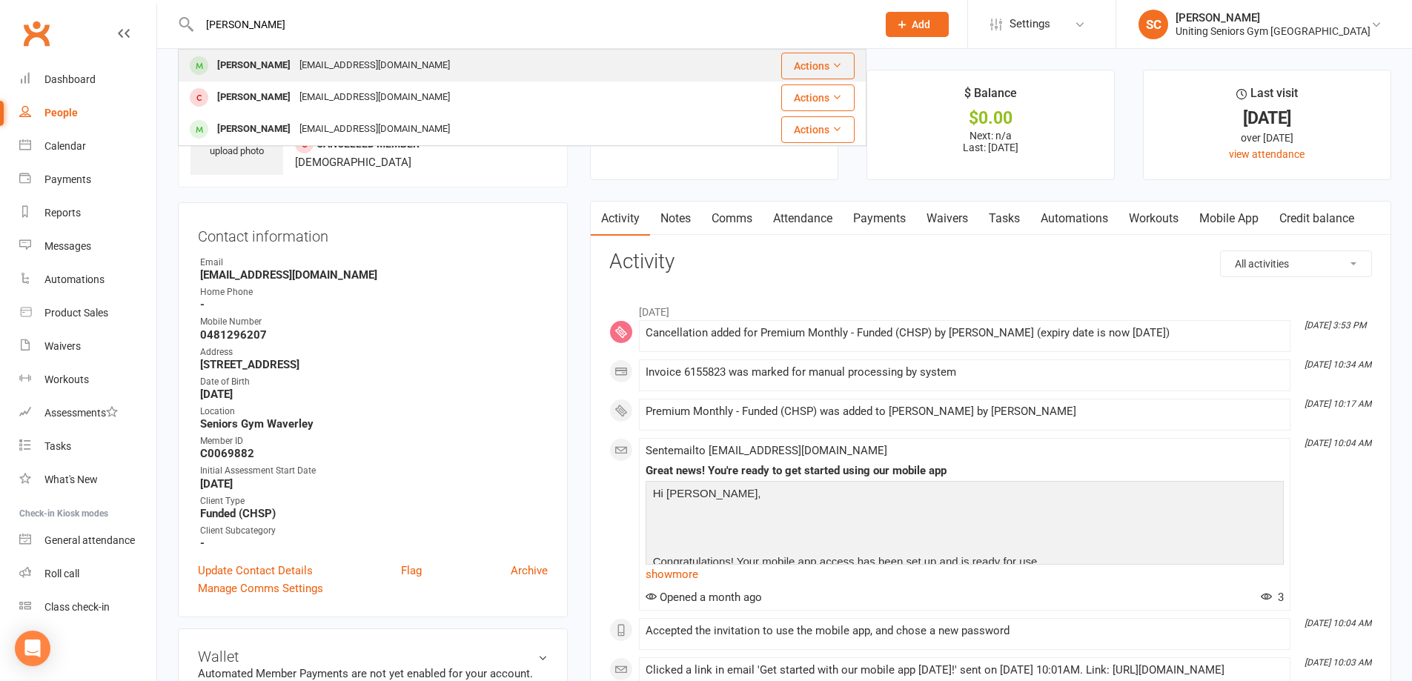
type input "[PERSON_NAME]"
click at [348, 68] on div "[EMAIL_ADDRESS][DOMAIN_NAME]" at bounding box center [374, 65] width 159 height 21
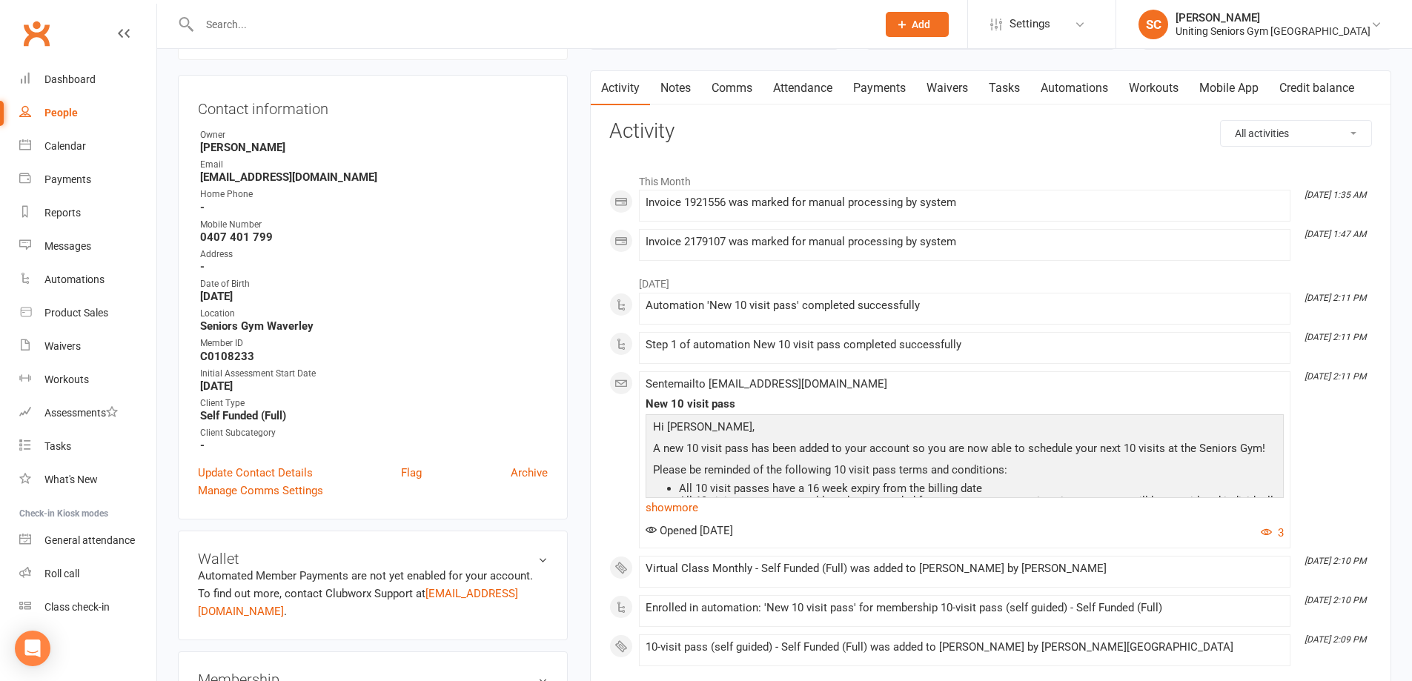
scroll to position [74, 0]
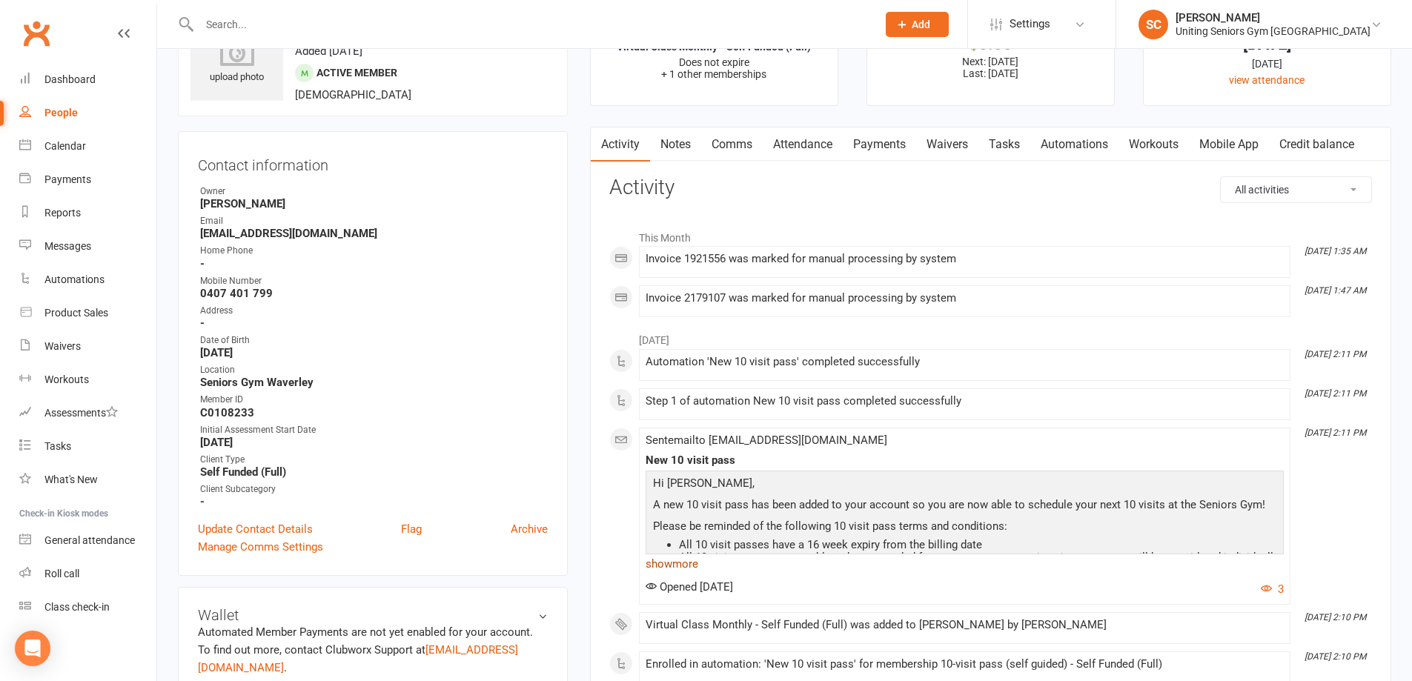
click at [692, 567] on link "show more" at bounding box center [964, 564] width 638 height 21
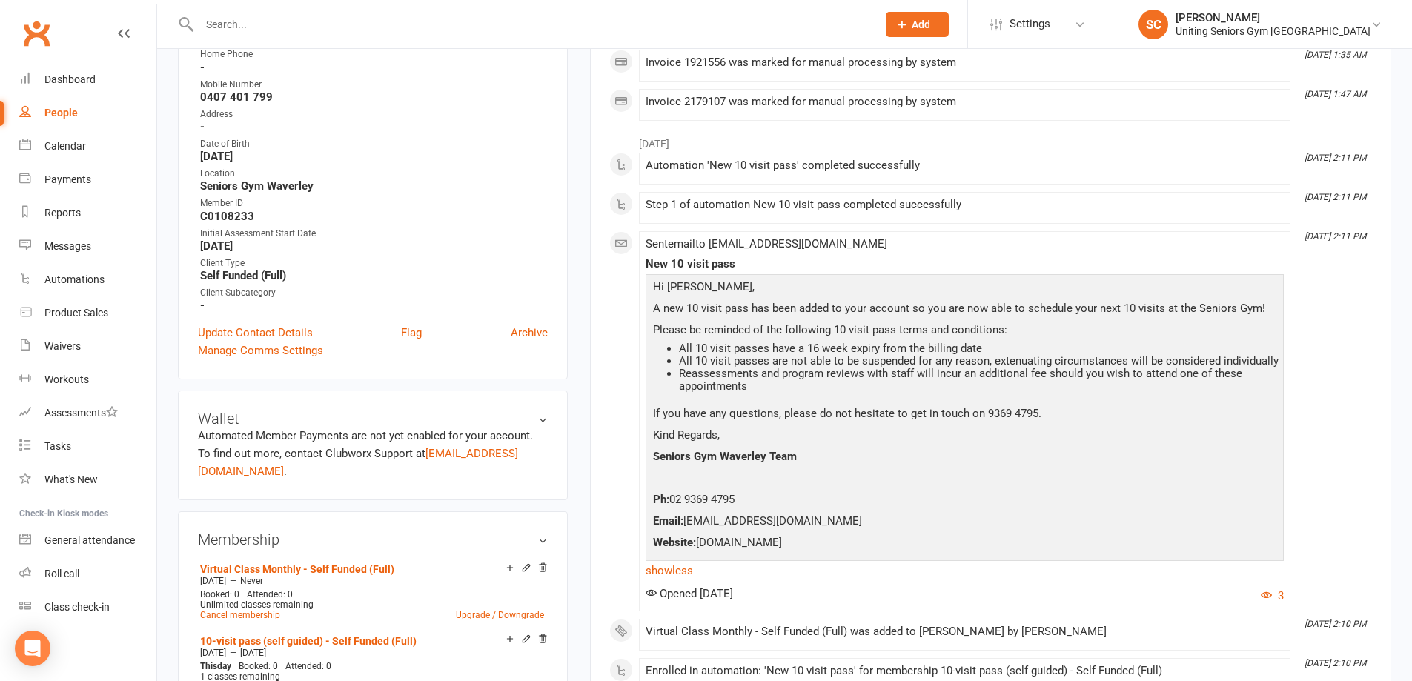
scroll to position [296, 0]
